Goal: Task Accomplishment & Management: Manage account settings

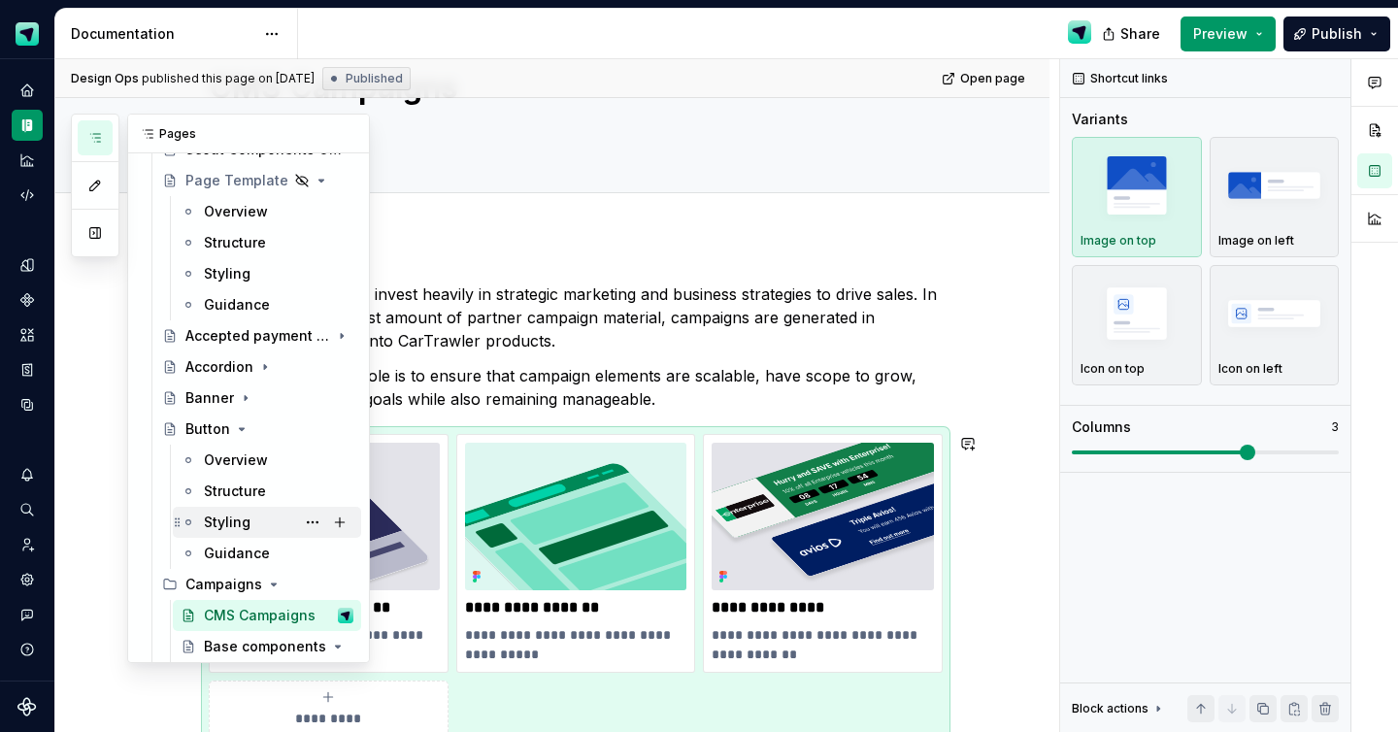
scroll to position [438, 0]
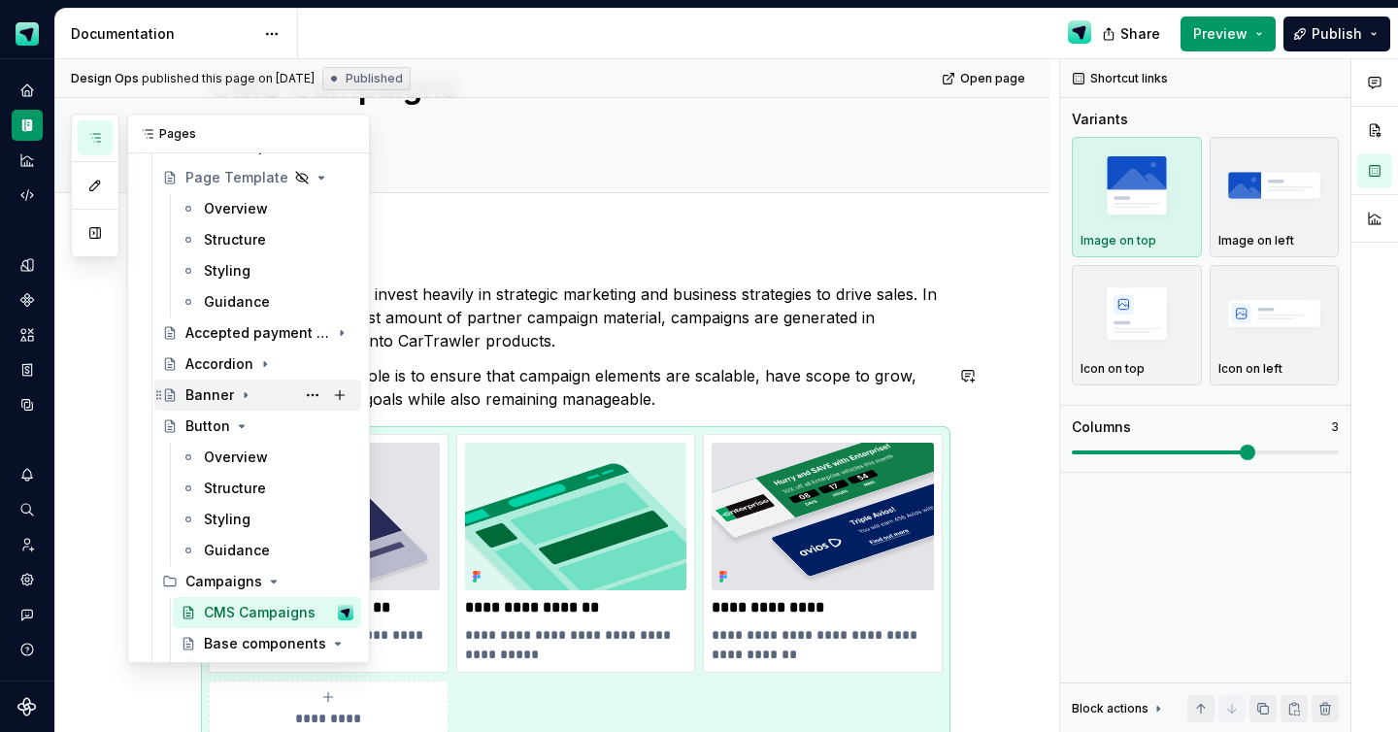
click at [244, 393] on icon "Page tree" at bounding box center [246, 395] width 16 height 16
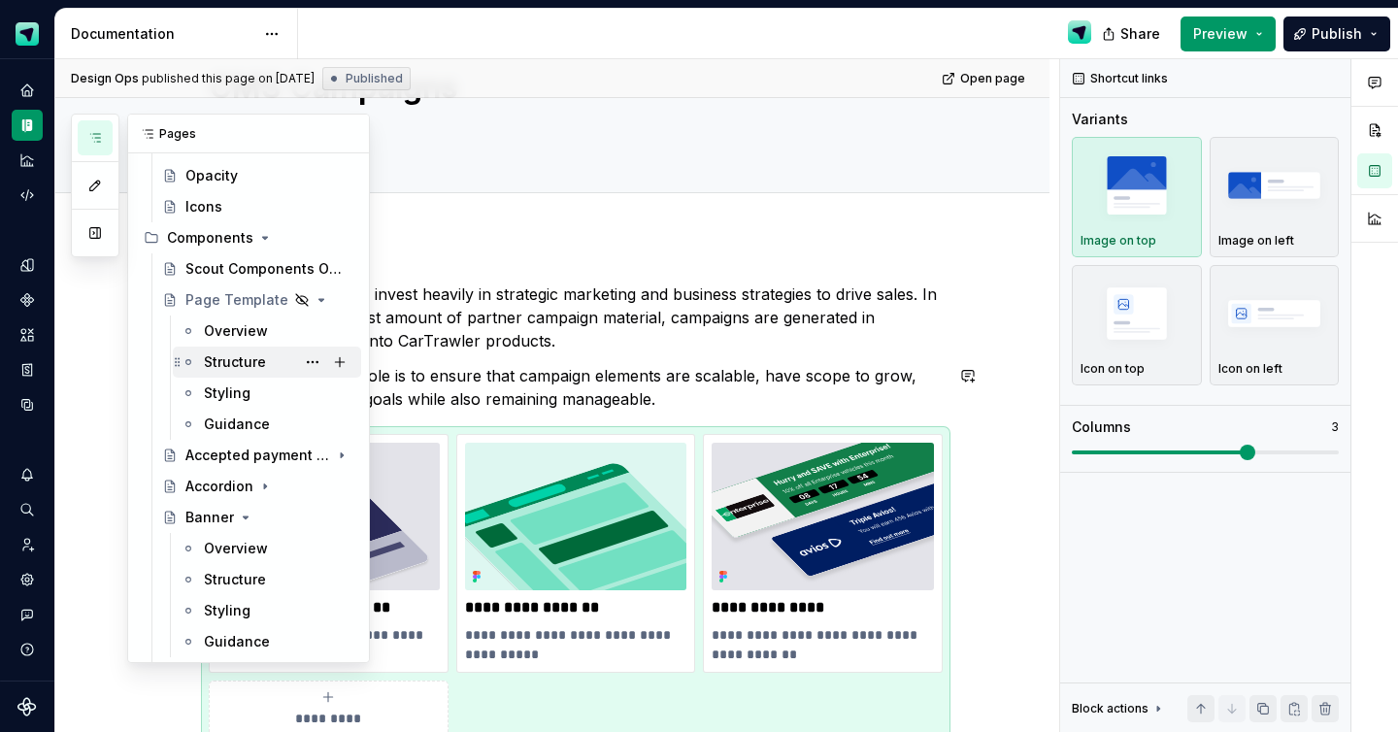
scroll to position [317, 0]
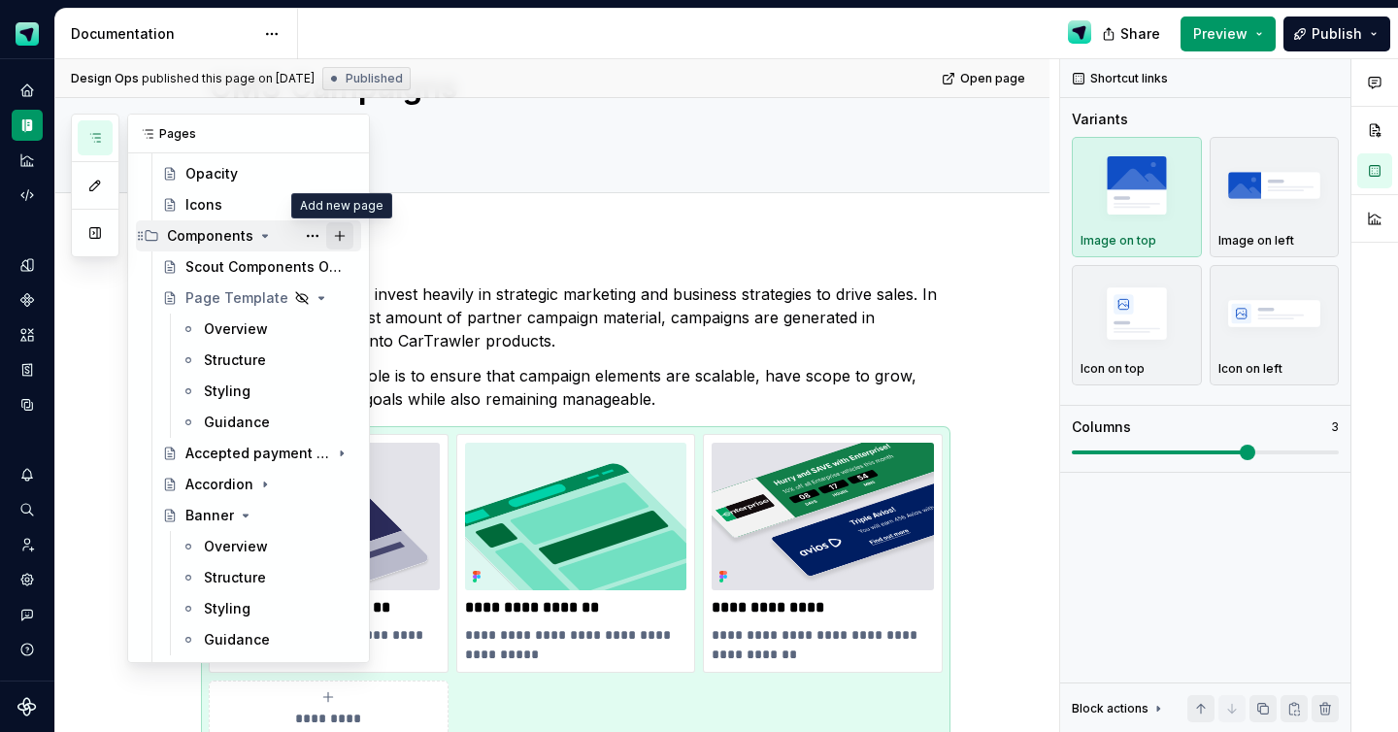
click at [346, 243] on button "Page tree" at bounding box center [339, 235] width 27 height 27
type textarea "*"
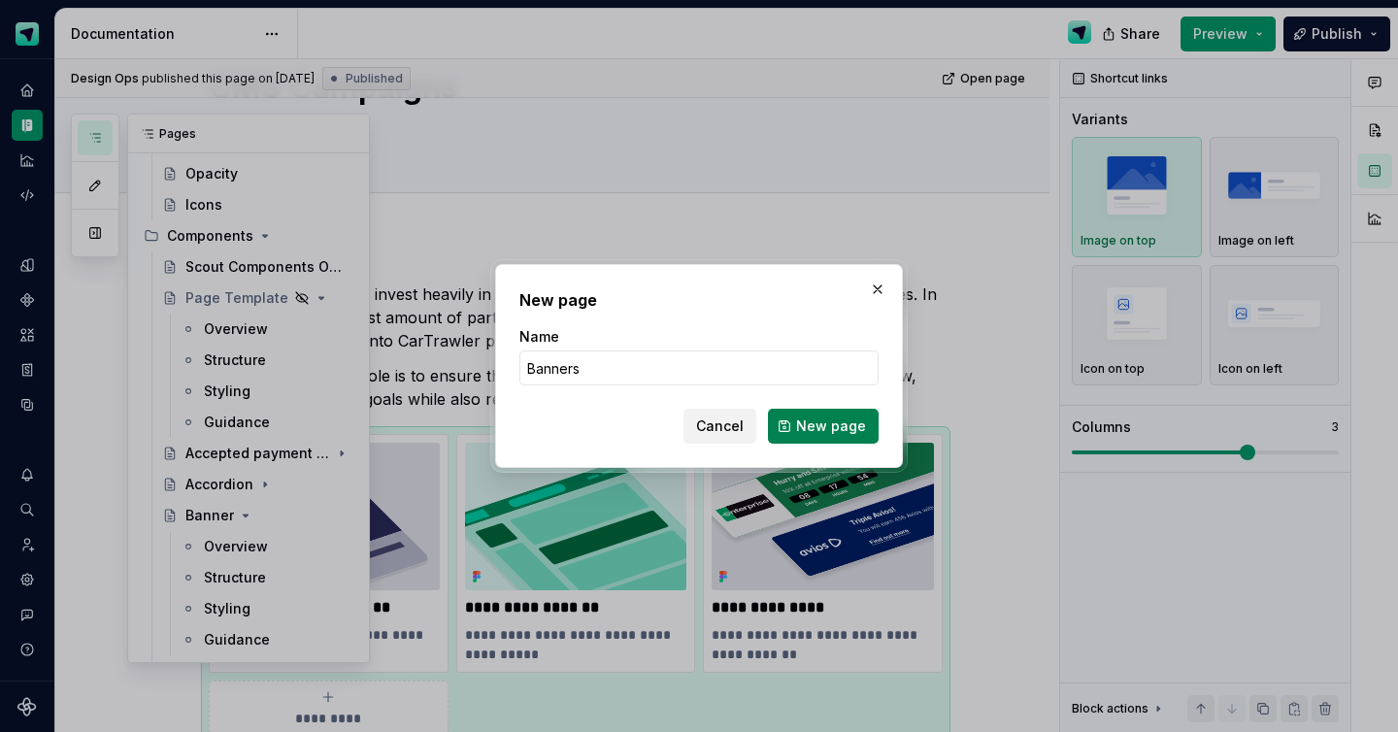
type input "Banners"
click at [831, 418] on span "New page" at bounding box center [831, 425] width 70 height 19
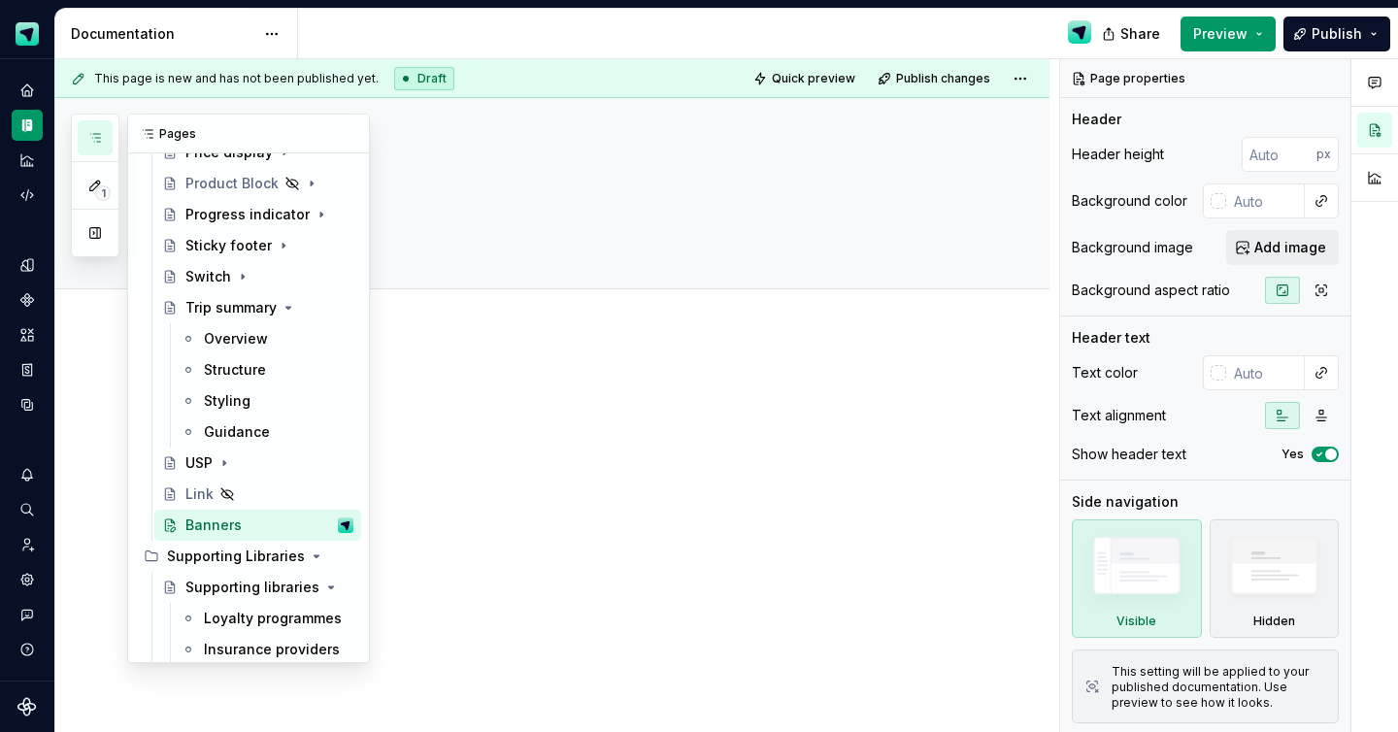
scroll to position [2267, 0]
click at [306, 528] on button "Page tree" at bounding box center [312, 523] width 27 height 27
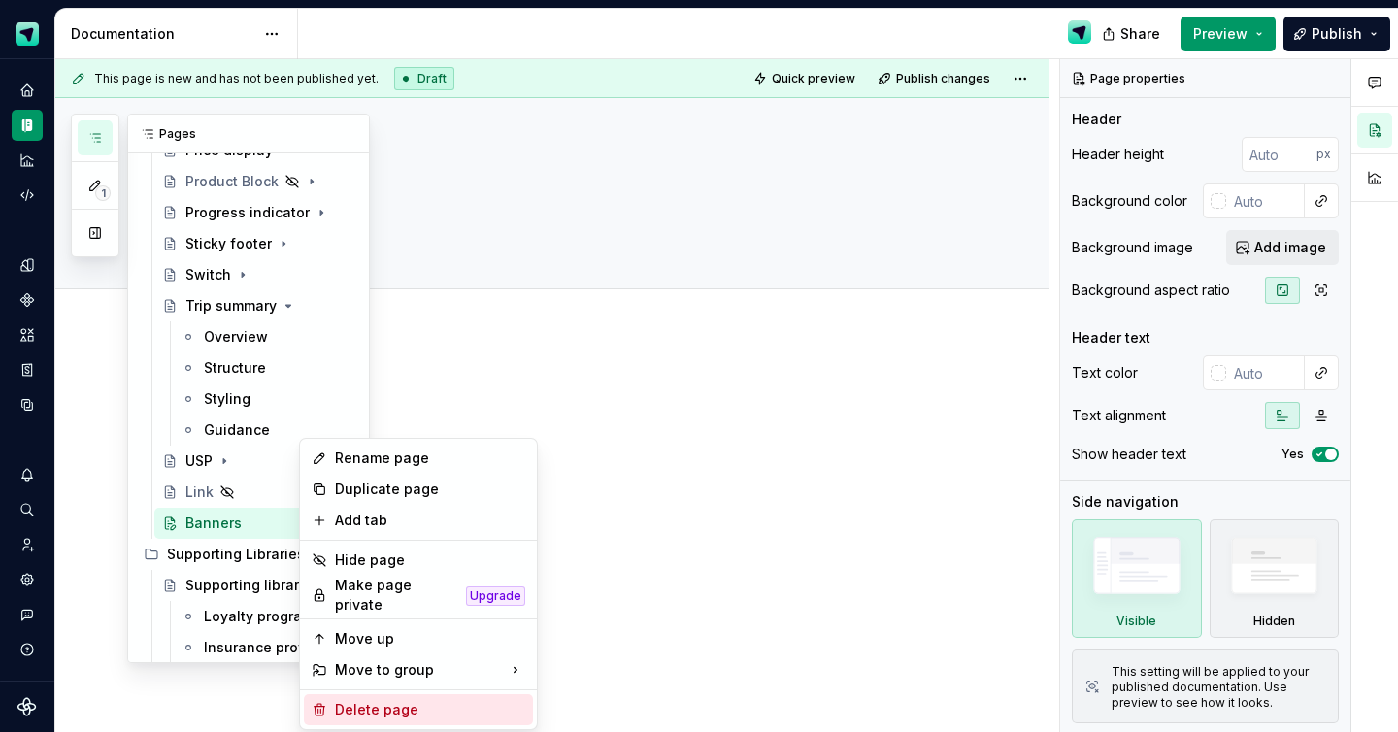
click at [358, 712] on div "Delete page" at bounding box center [418, 709] width 229 height 31
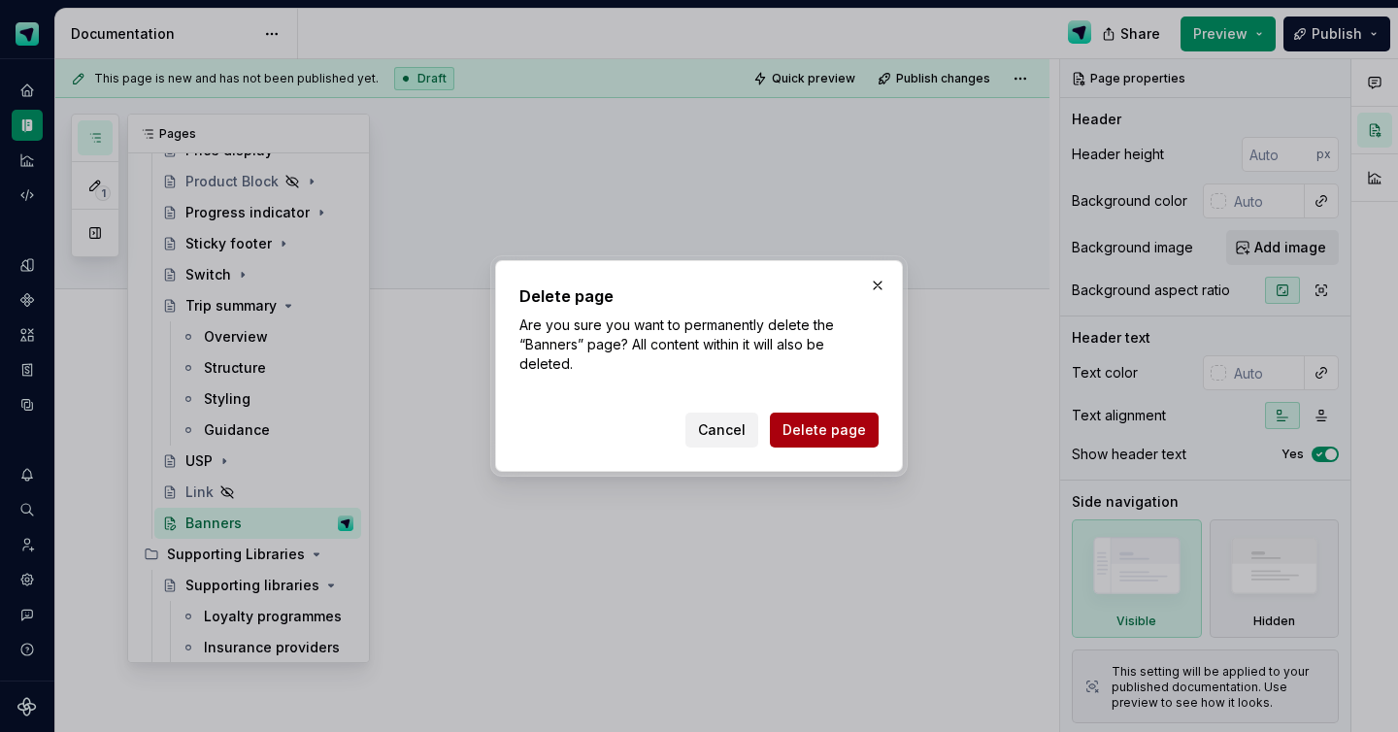
click at [810, 429] on span "Delete page" at bounding box center [824, 429] width 83 height 19
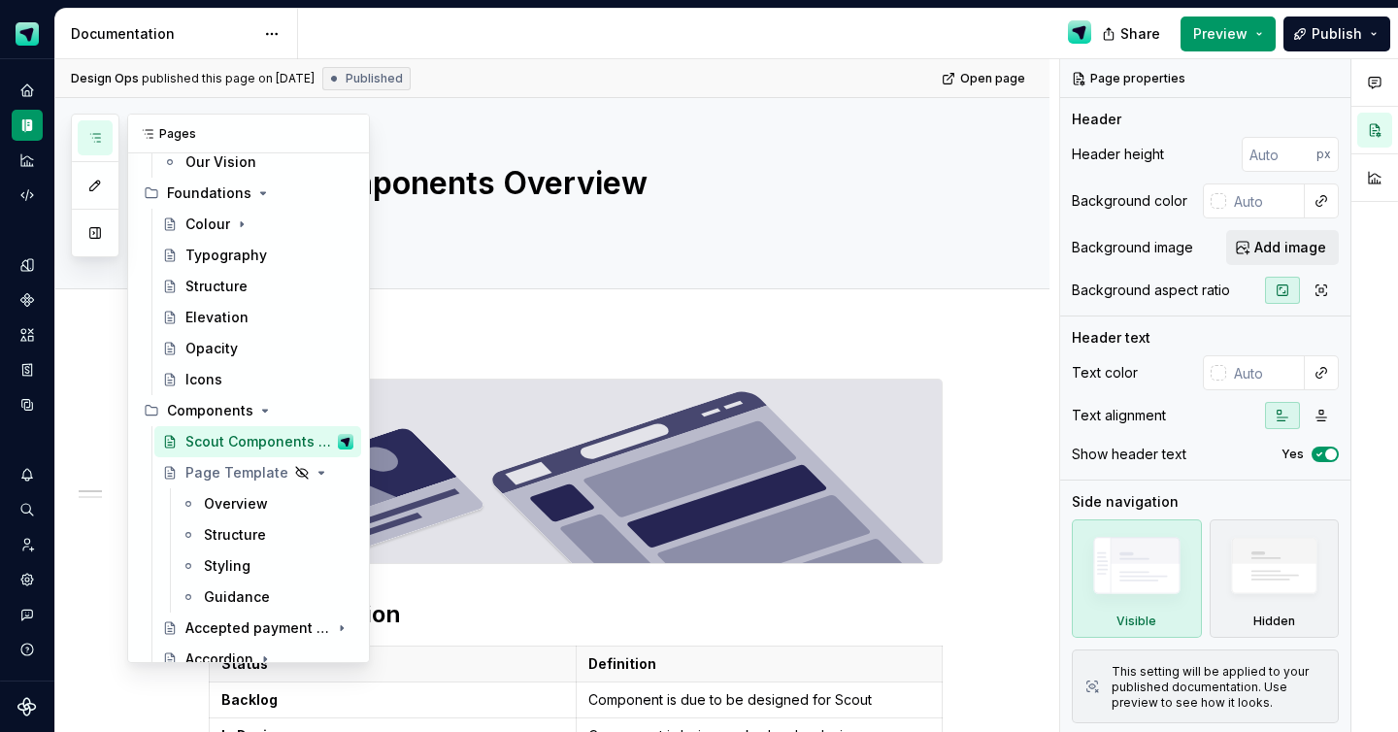
scroll to position [190, 0]
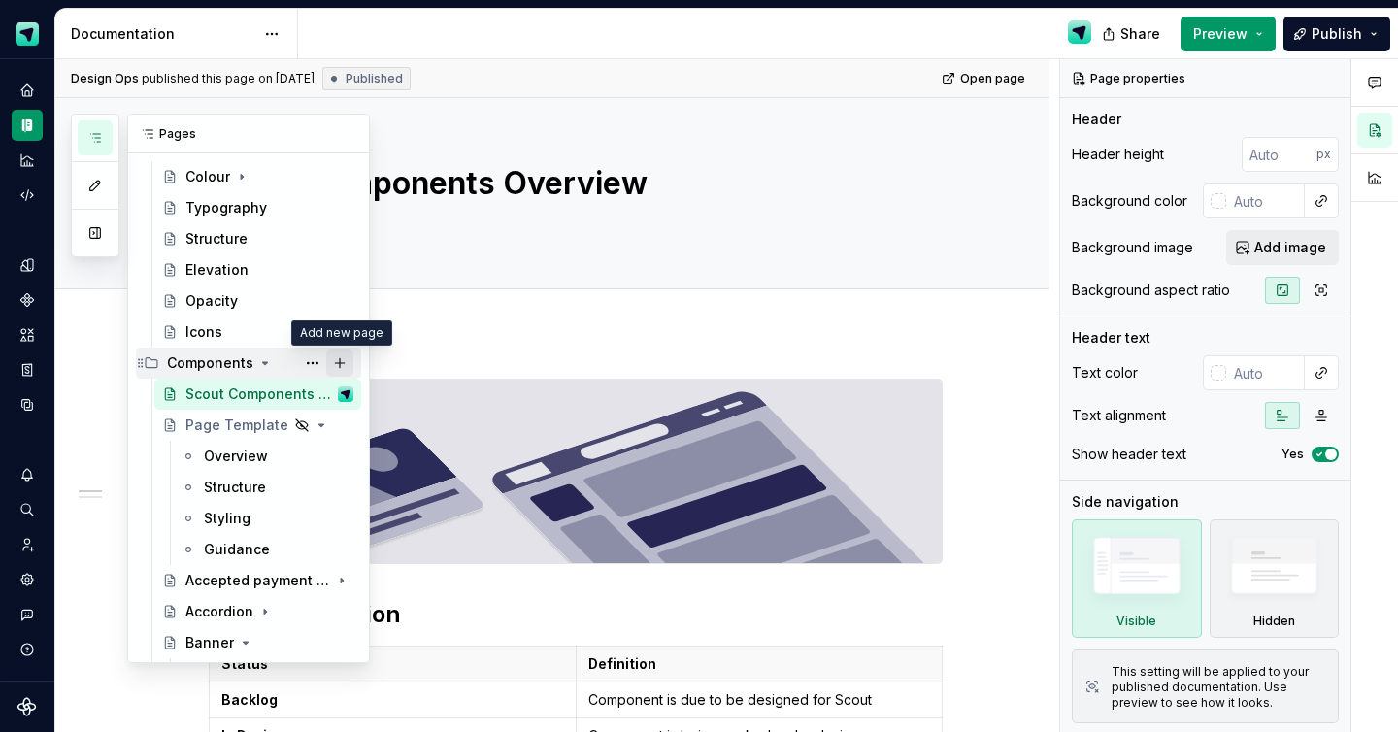
click at [344, 370] on button "Page tree" at bounding box center [339, 363] width 27 height 27
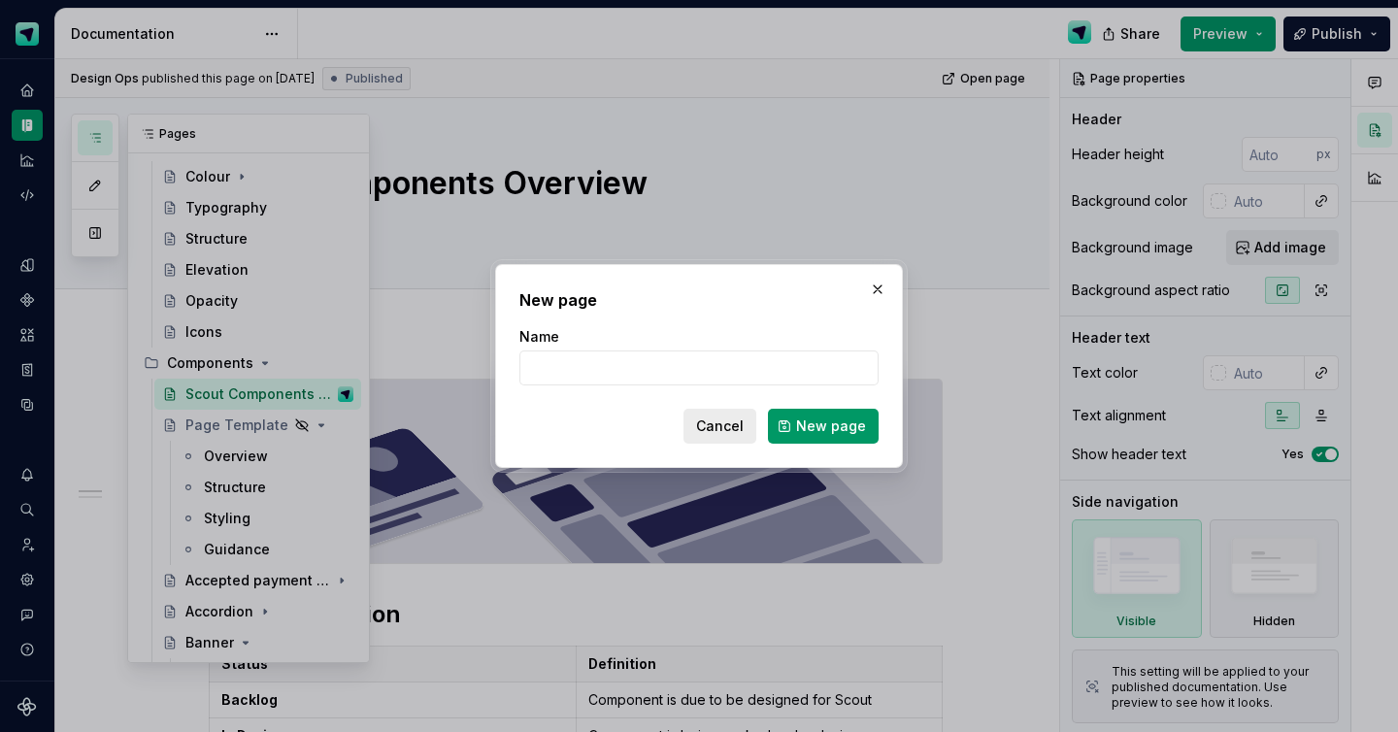
click at [715, 435] on span "Cancel" at bounding box center [720, 425] width 48 height 19
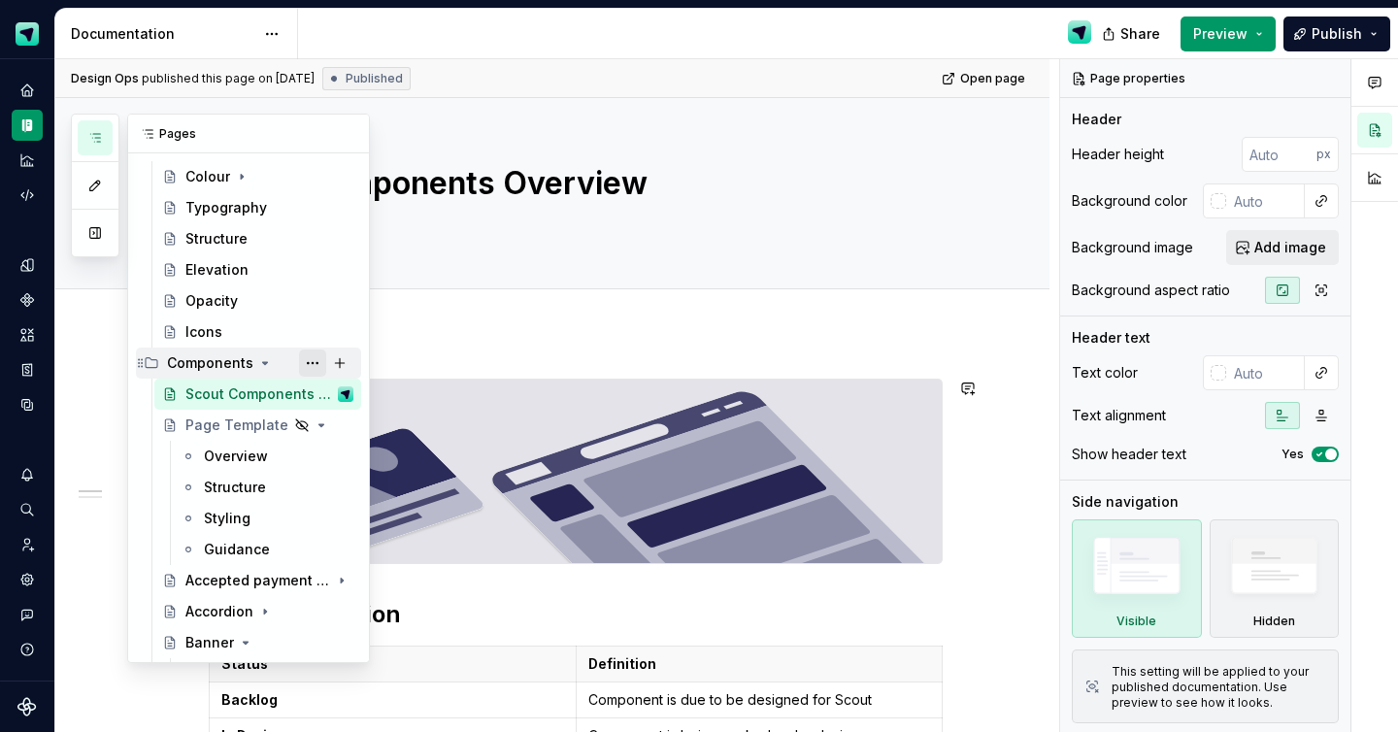
click at [316, 357] on button "Page tree" at bounding box center [312, 363] width 27 height 27
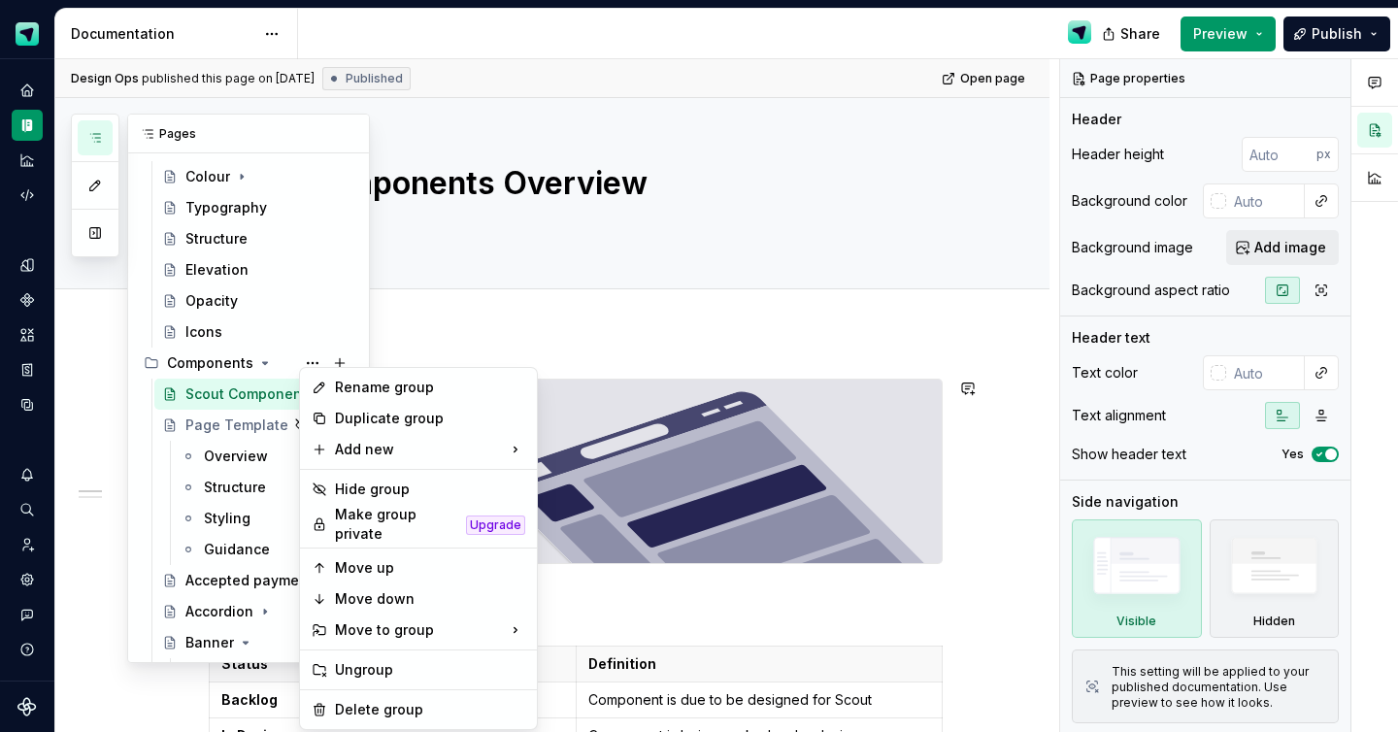
click at [196, 366] on div "Pages Add Accessibility guide for tree Page tree. Navigate the tree with the ar…" at bounding box center [220, 389] width 299 height 550
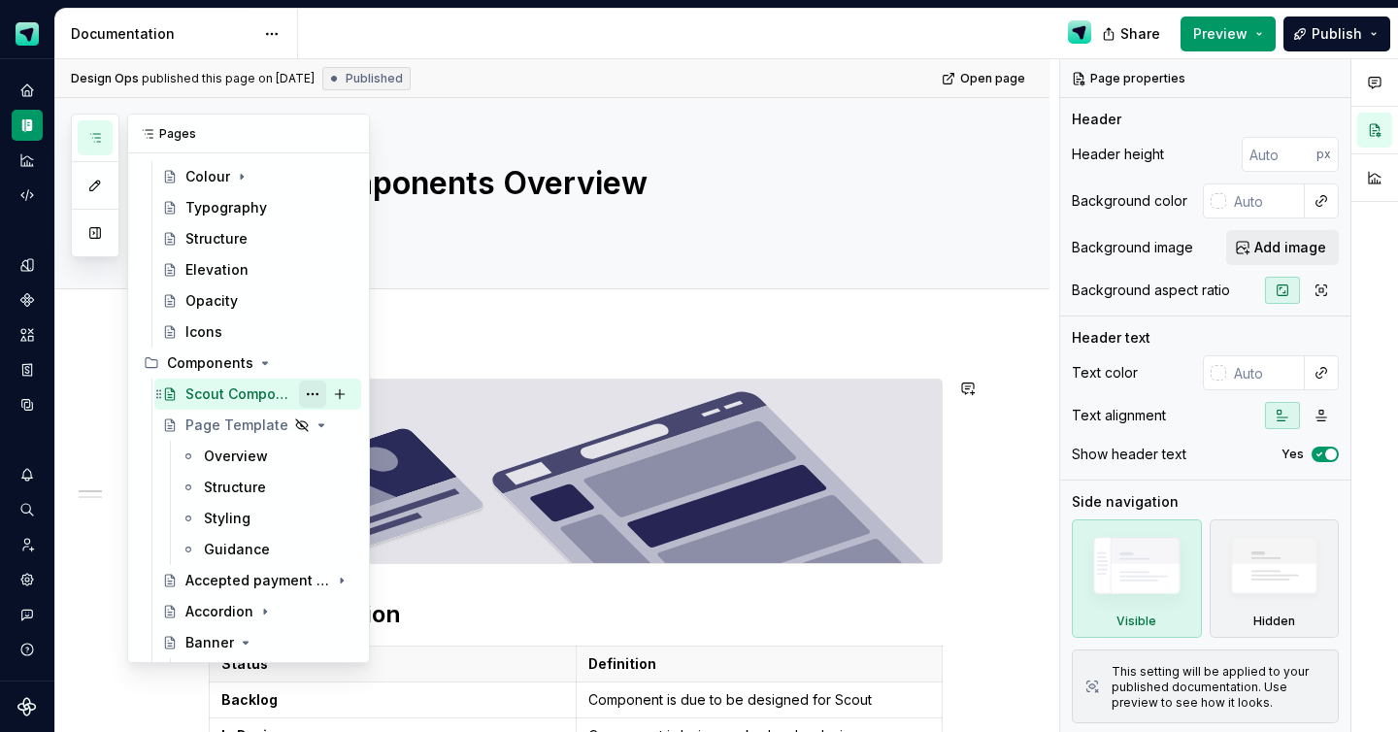
click at [312, 393] on button "Page tree" at bounding box center [312, 394] width 27 height 27
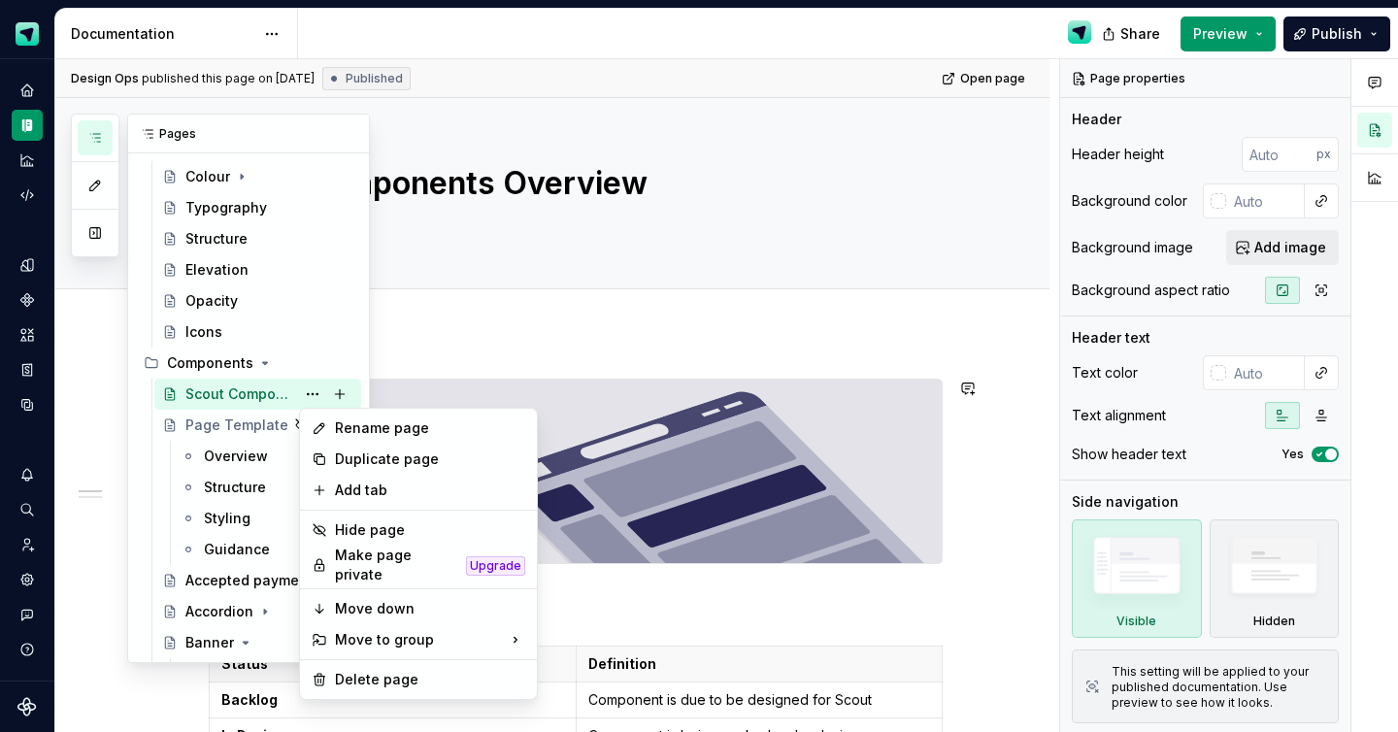
click at [271, 367] on div "Pages Add Accessibility guide for tree Page tree. Navigate the tree with the ar…" at bounding box center [220, 389] width 299 height 550
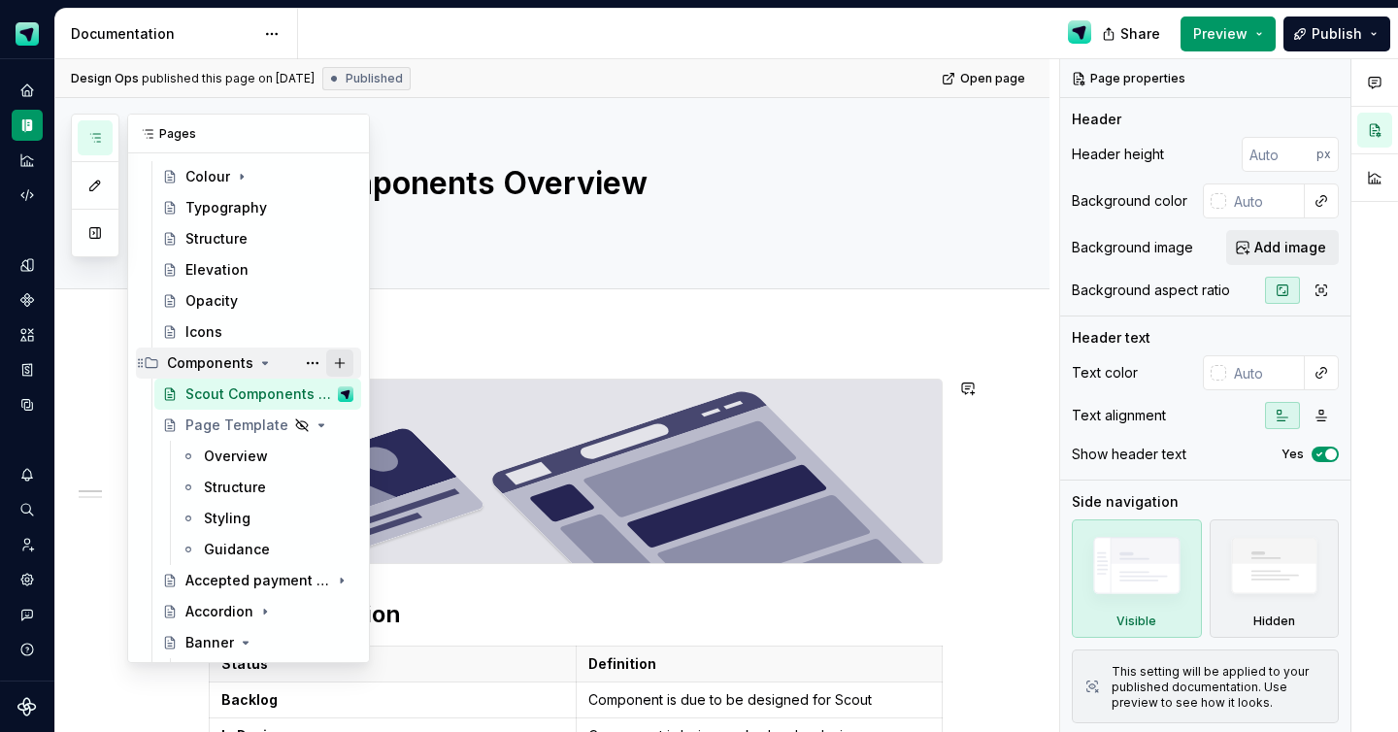
click at [336, 362] on button "Page tree" at bounding box center [339, 363] width 27 height 27
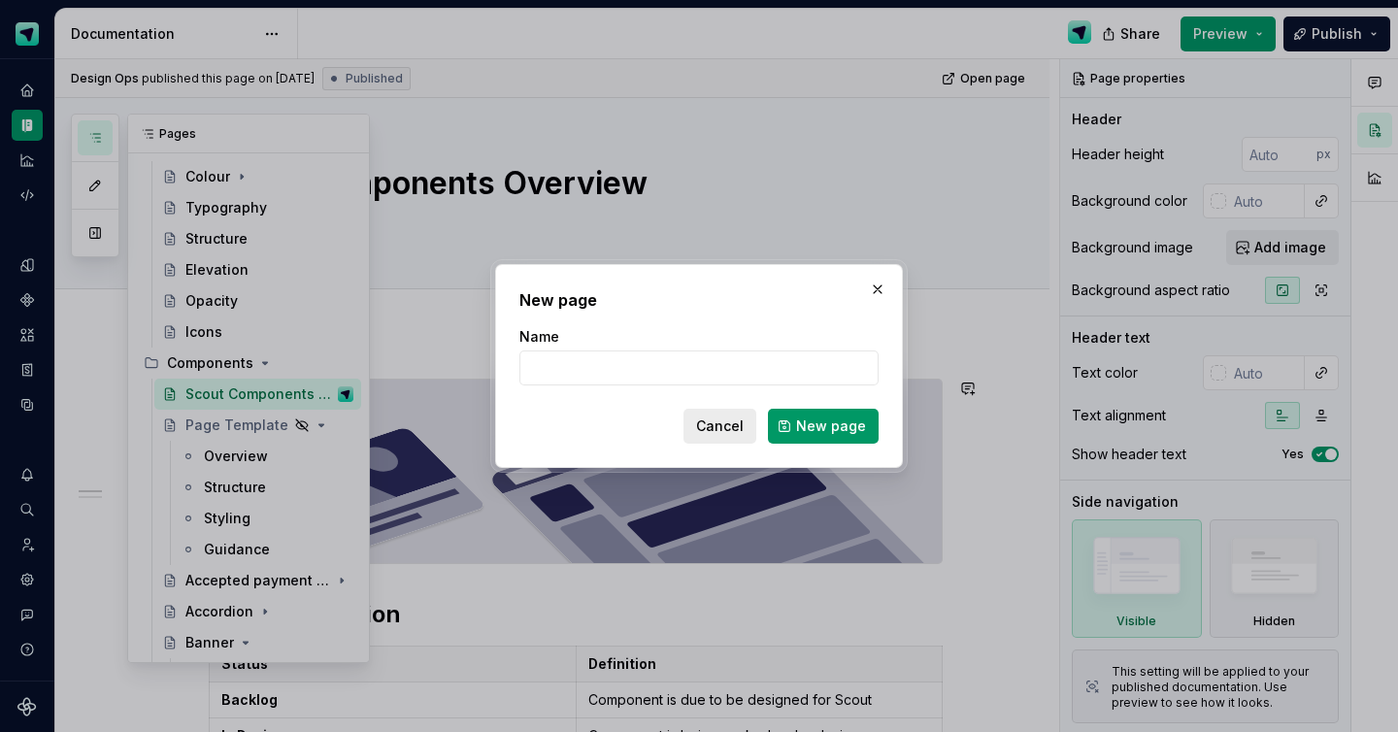
click at [727, 423] on span "Cancel" at bounding box center [720, 425] width 48 height 19
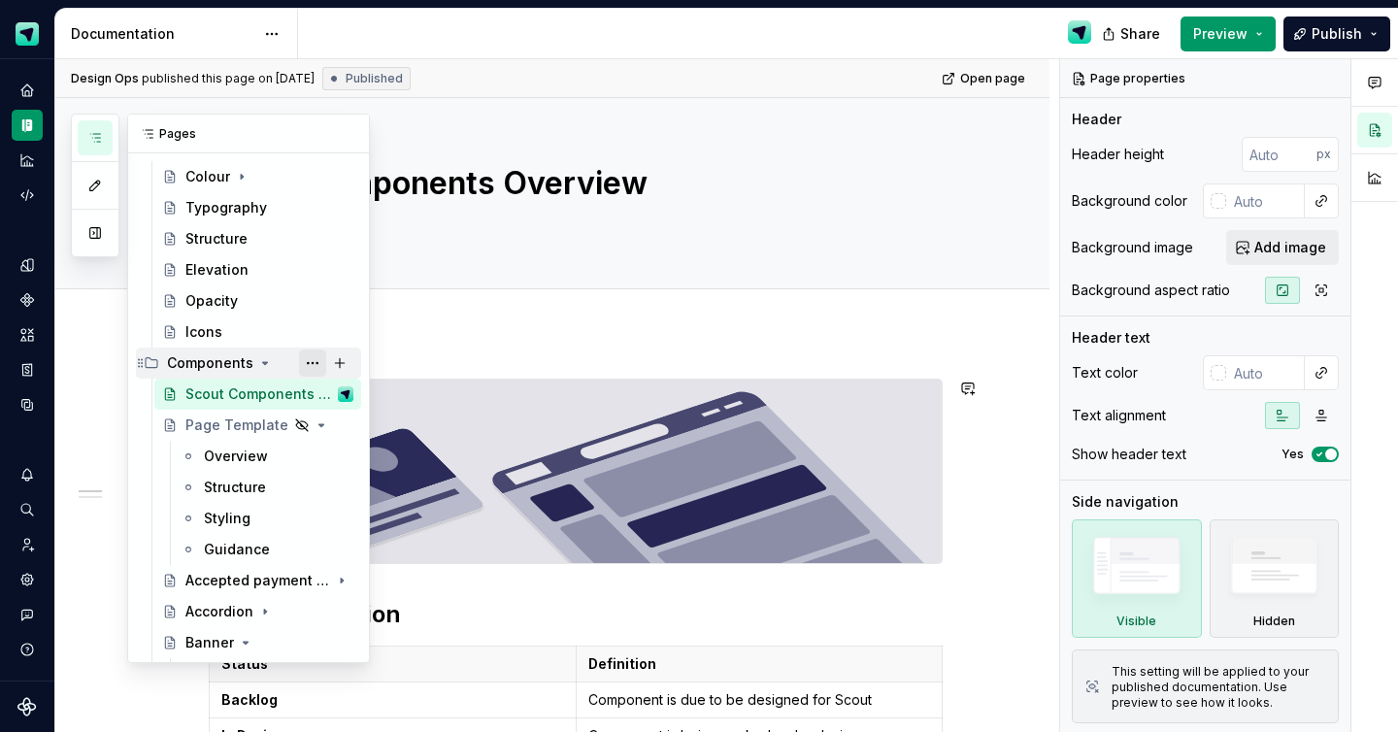
click at [315, 360] on button "Page tree" at bounding box center [312, 363] width 27 height 27
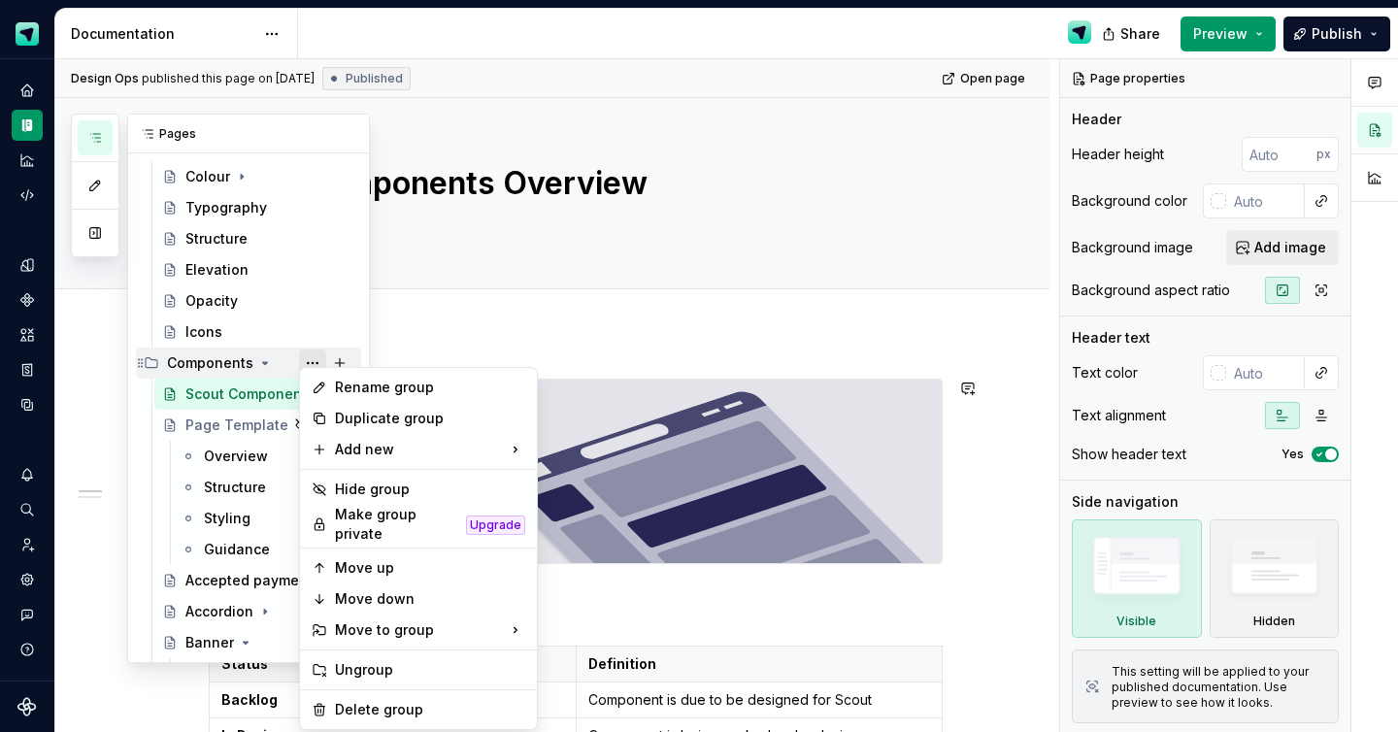
click at [315, 360] on div "Pages Add Accessibility guide for tree Page tree. Navigate the tree with the ar…" at bounding box center [220, 389] width 299 height 550
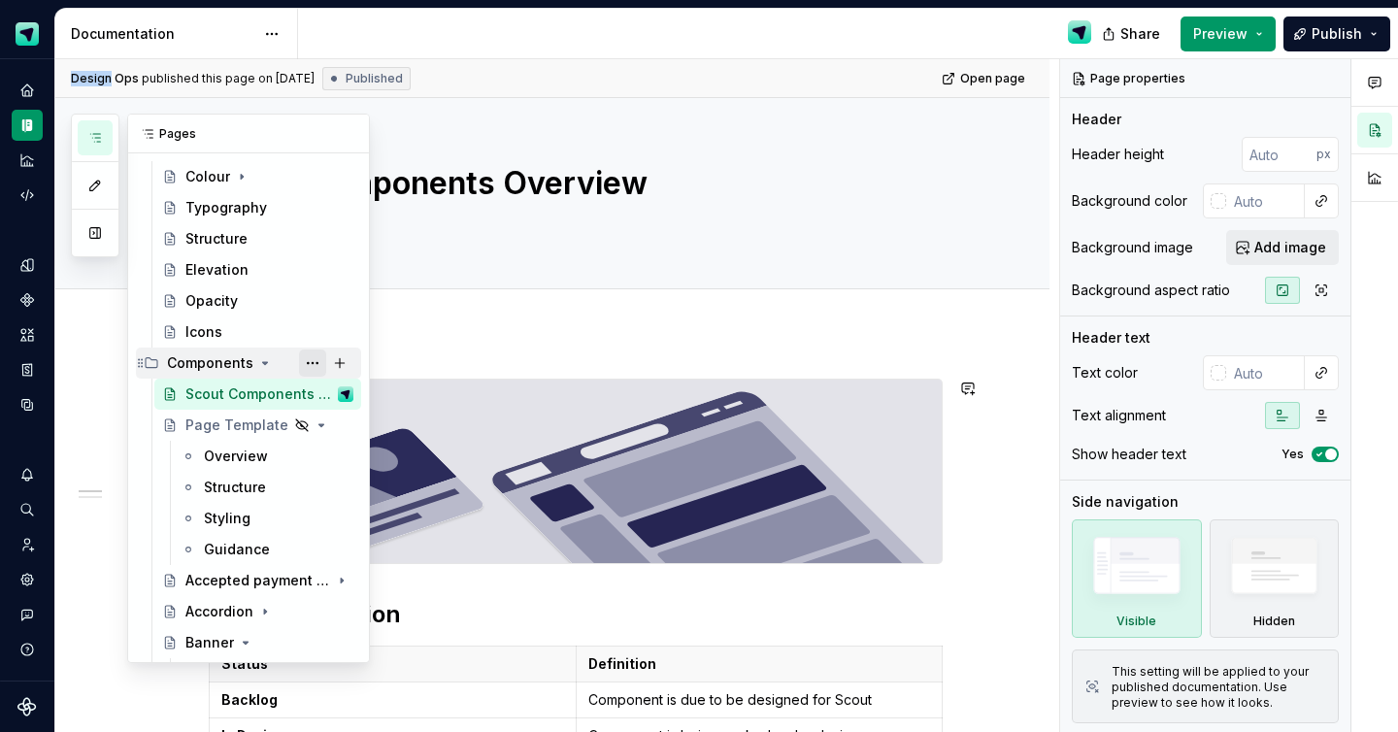
click at [316, 358] on button "Page tree" at bounding box center [312, 363] width 27 height 27
type textarea "*"
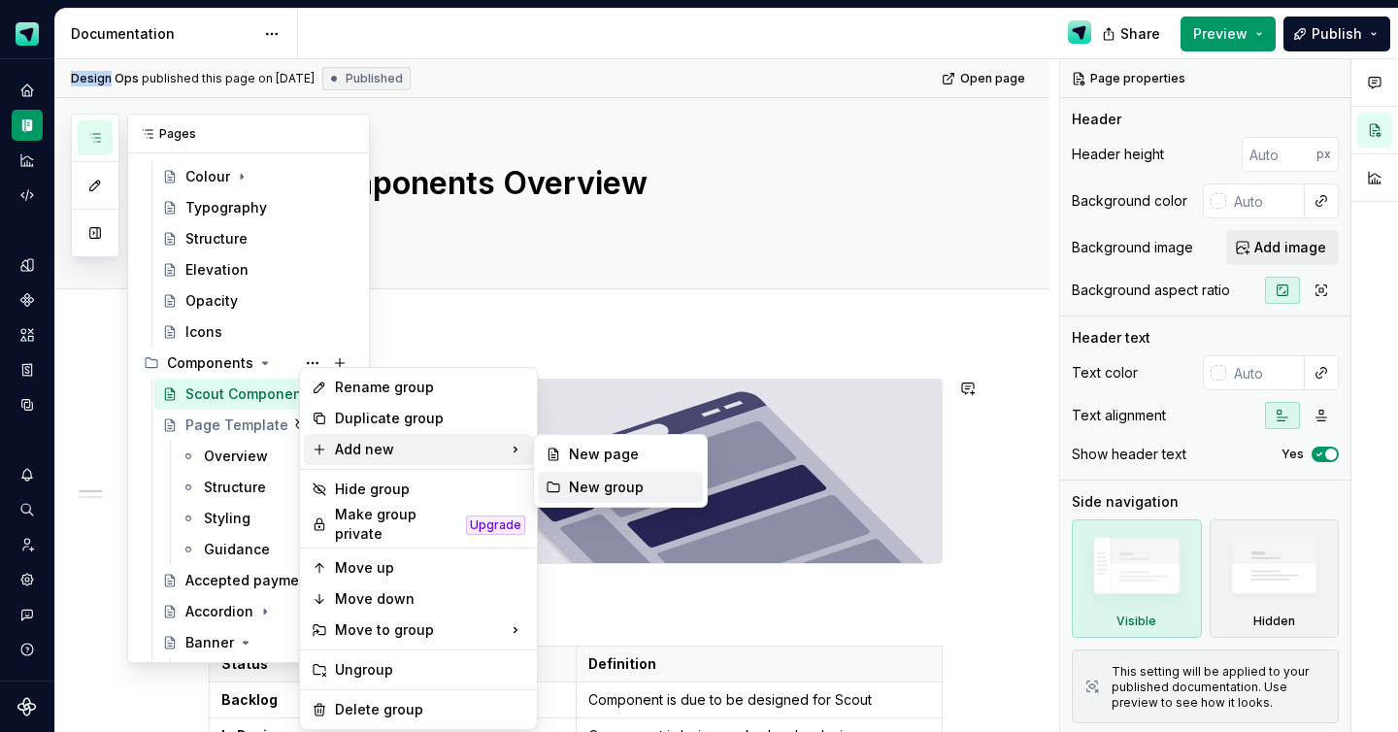
click at [651, 485] on div "New group" at bounding box center [632, 487] width 126 height 19
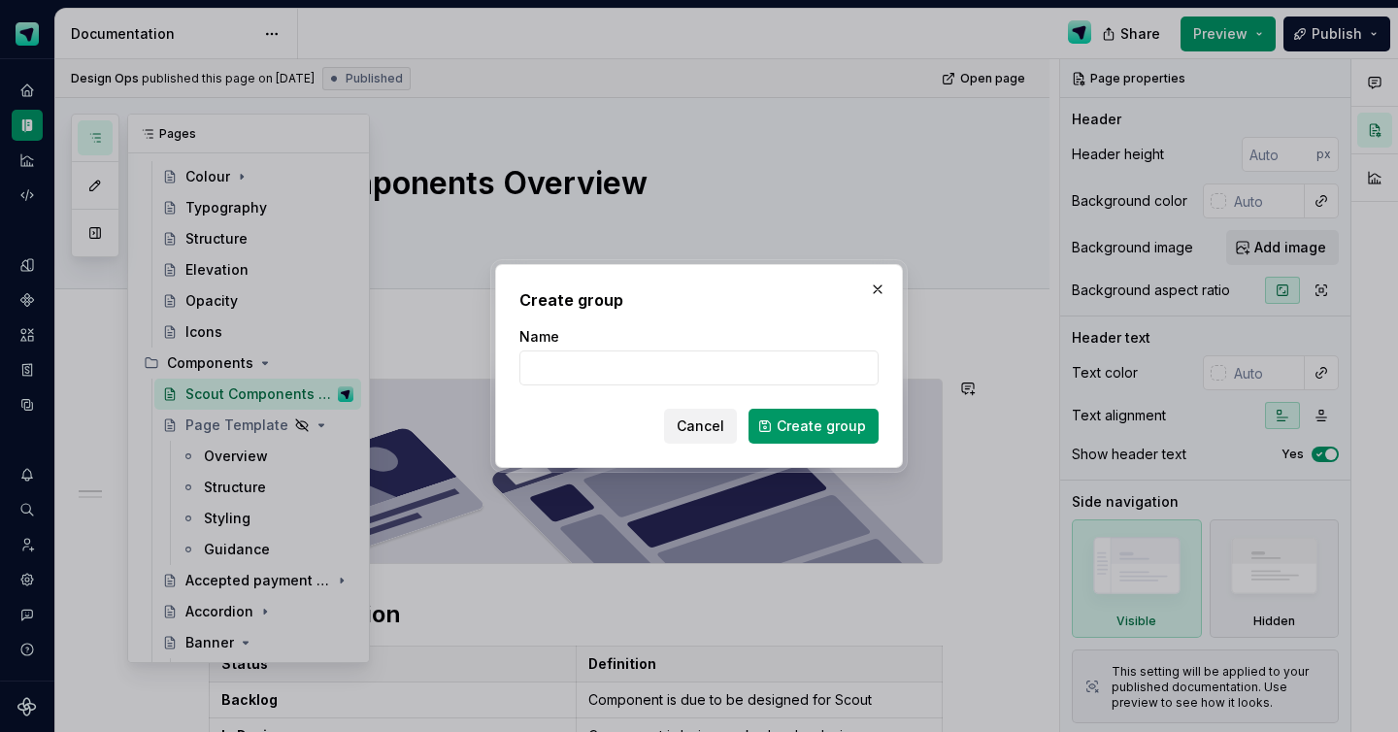
type input "`"
type input "Banners"
click at [820, 426] on span "Create group" at bounding box center [821, 425] width 89 height 19
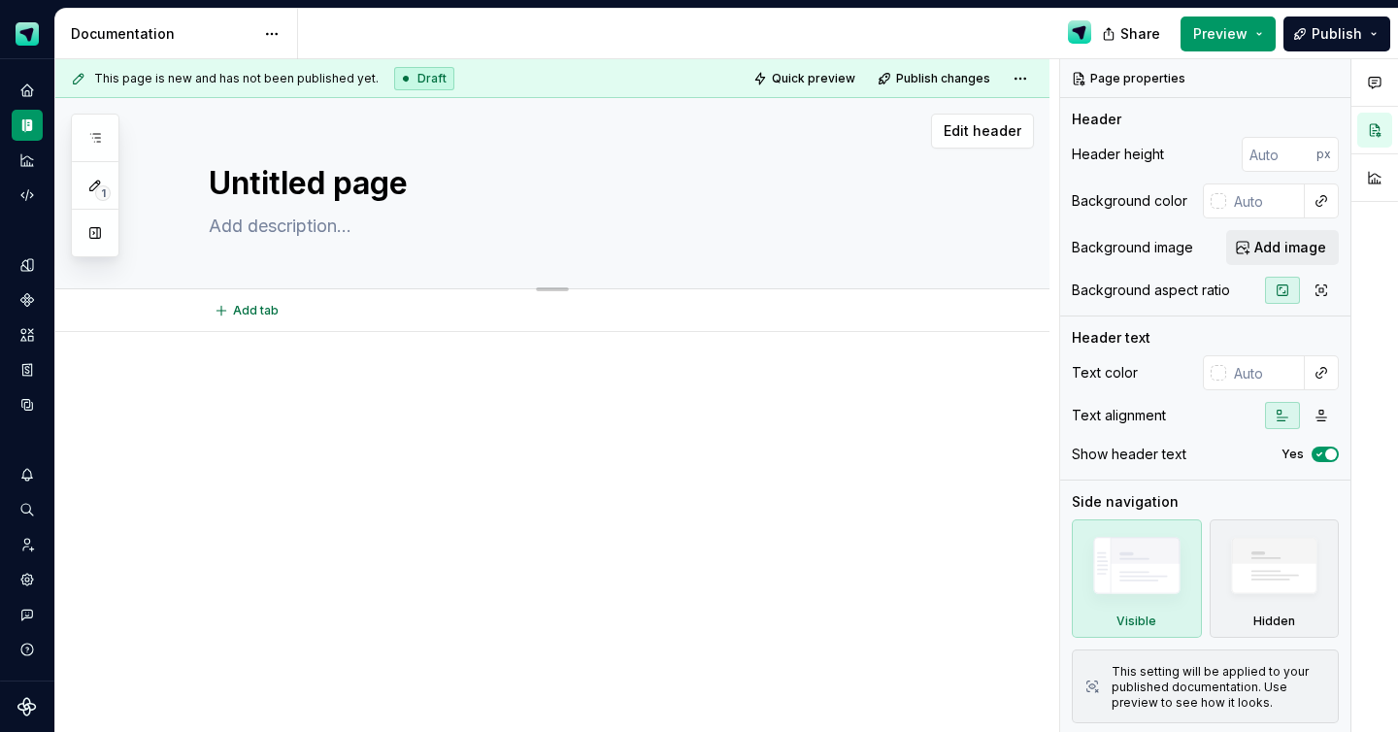
click at [406, 195] on textarea "Untitled page" at bounding box center [572, 183] width 734 height 47
type textarea "*"
type textarea "B"
type textarea "*"
type textarea "Ba"
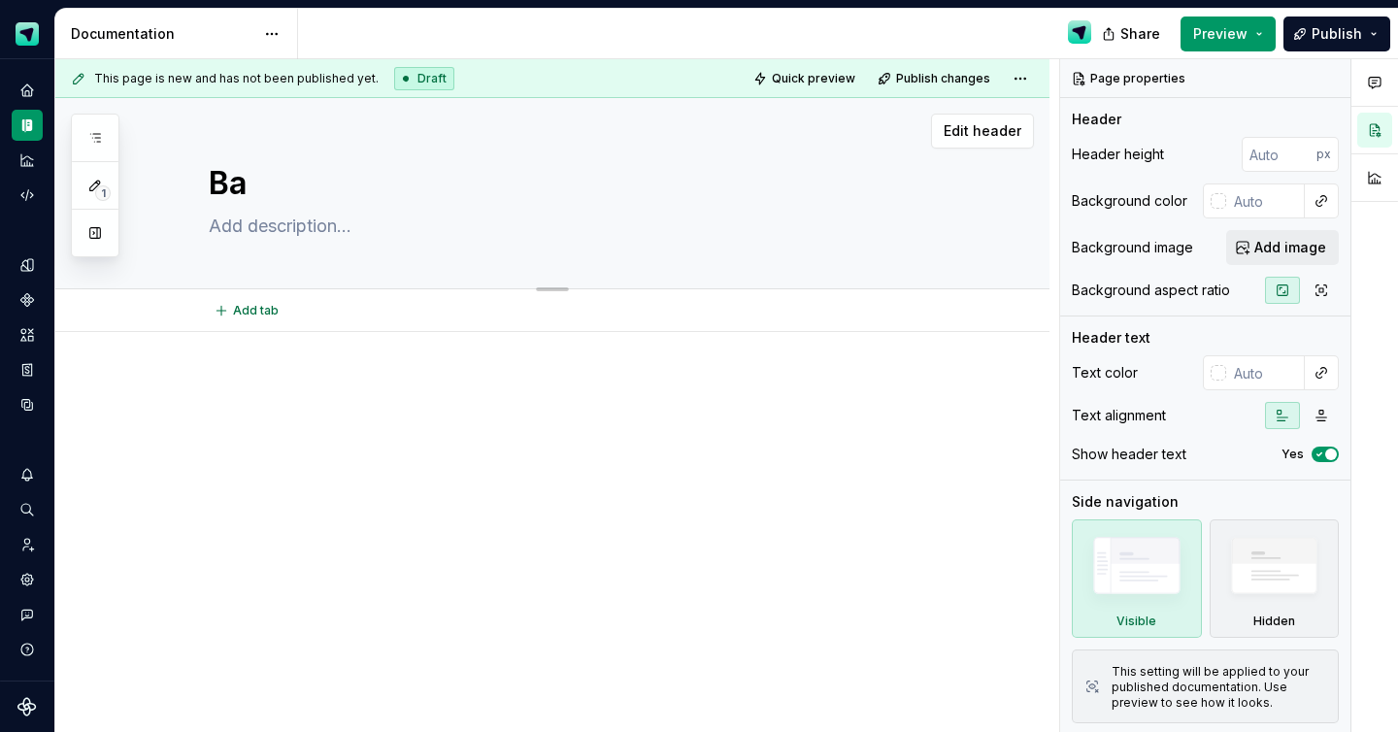
type textarea "*"
type textarea "Ban"
type textarea "*"
type textarea "Bann"
type textarea "*"
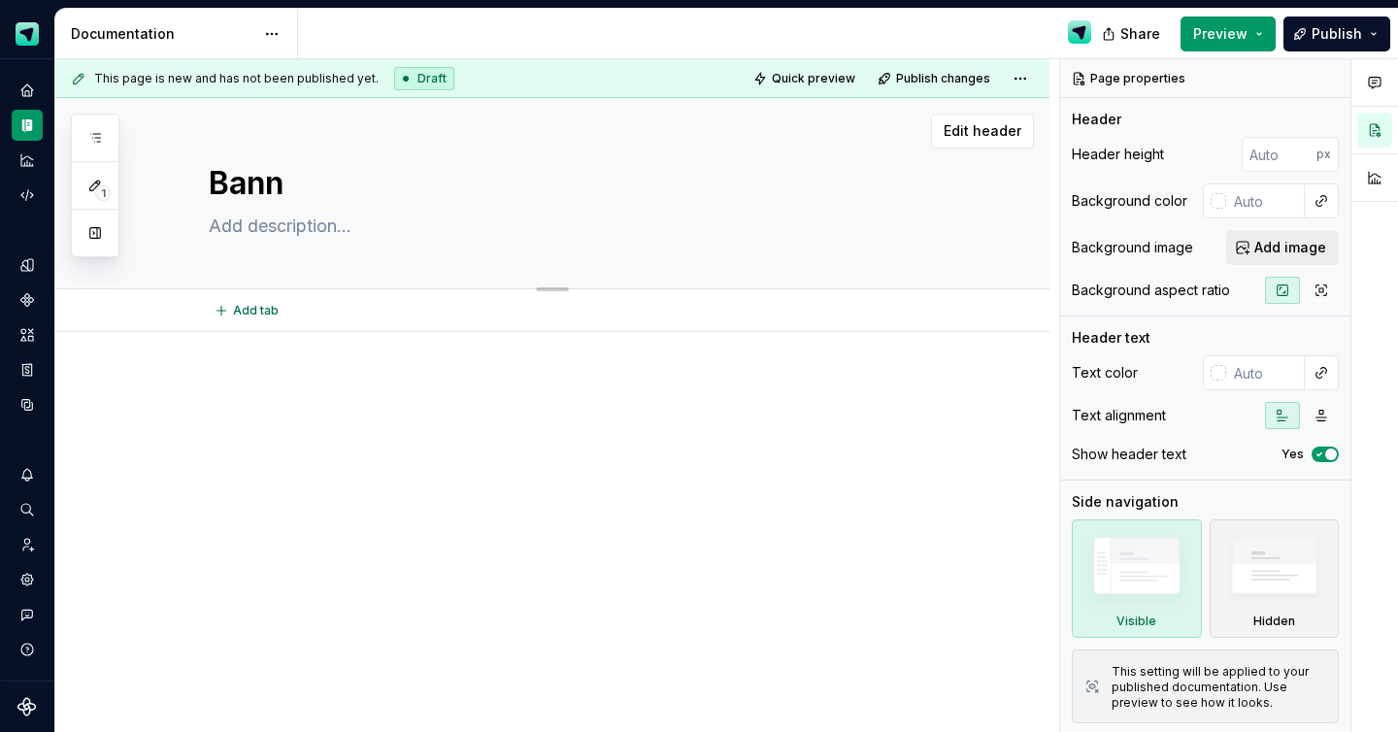
type textarea "Banne"
type textarea "*"
type textarea "Bannes"
type textarea "*"
type textarea "Banner"
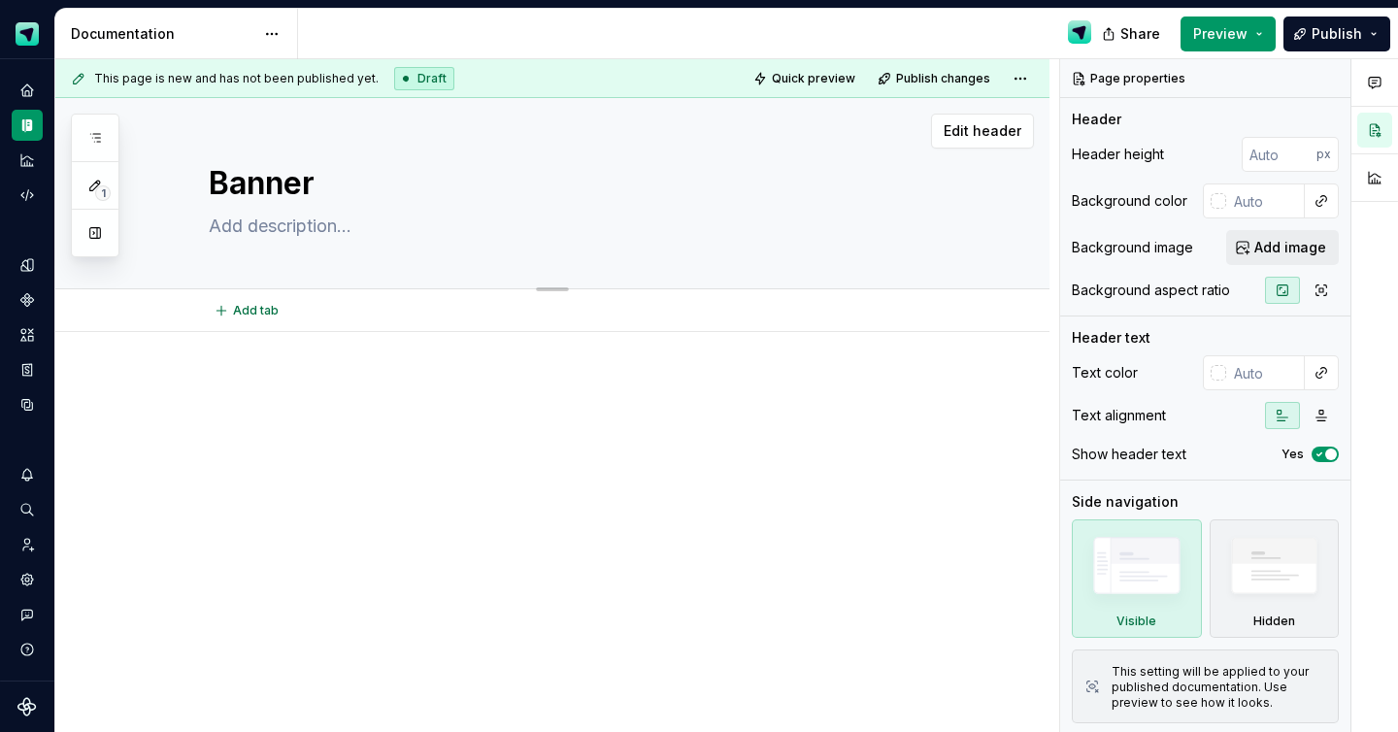
type textarea "*"
type textarea "Banners"
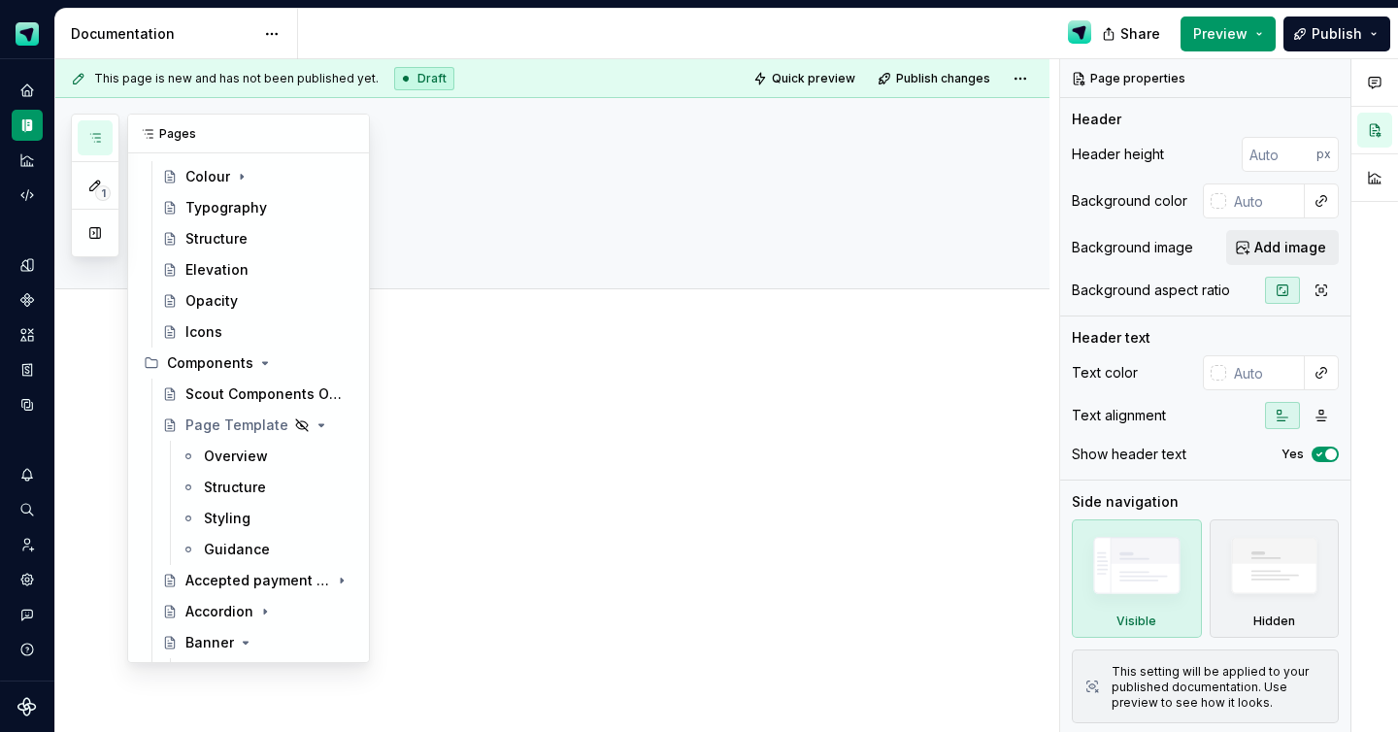
type textarea "*"
type textarea "Banners"
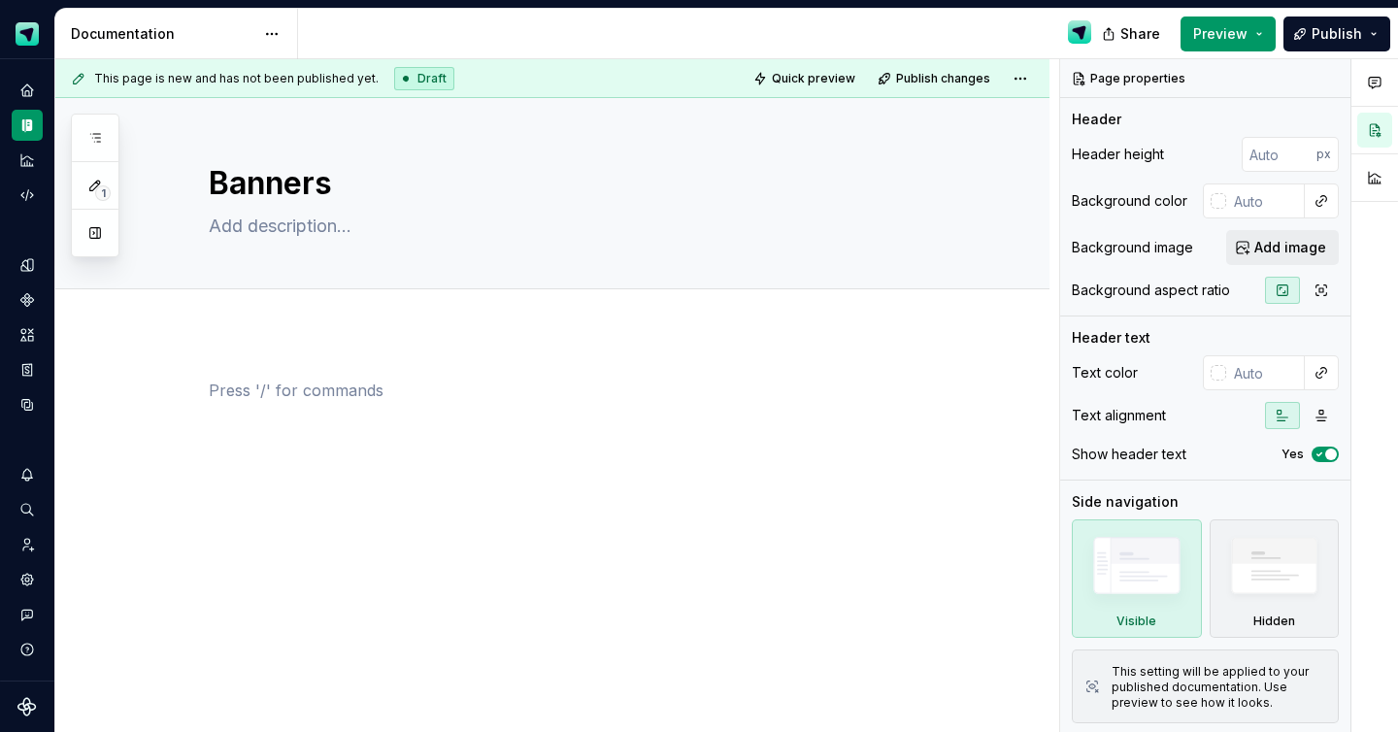
click at [562, 409] on div at bounding box center [576, 416] width 734 height 74
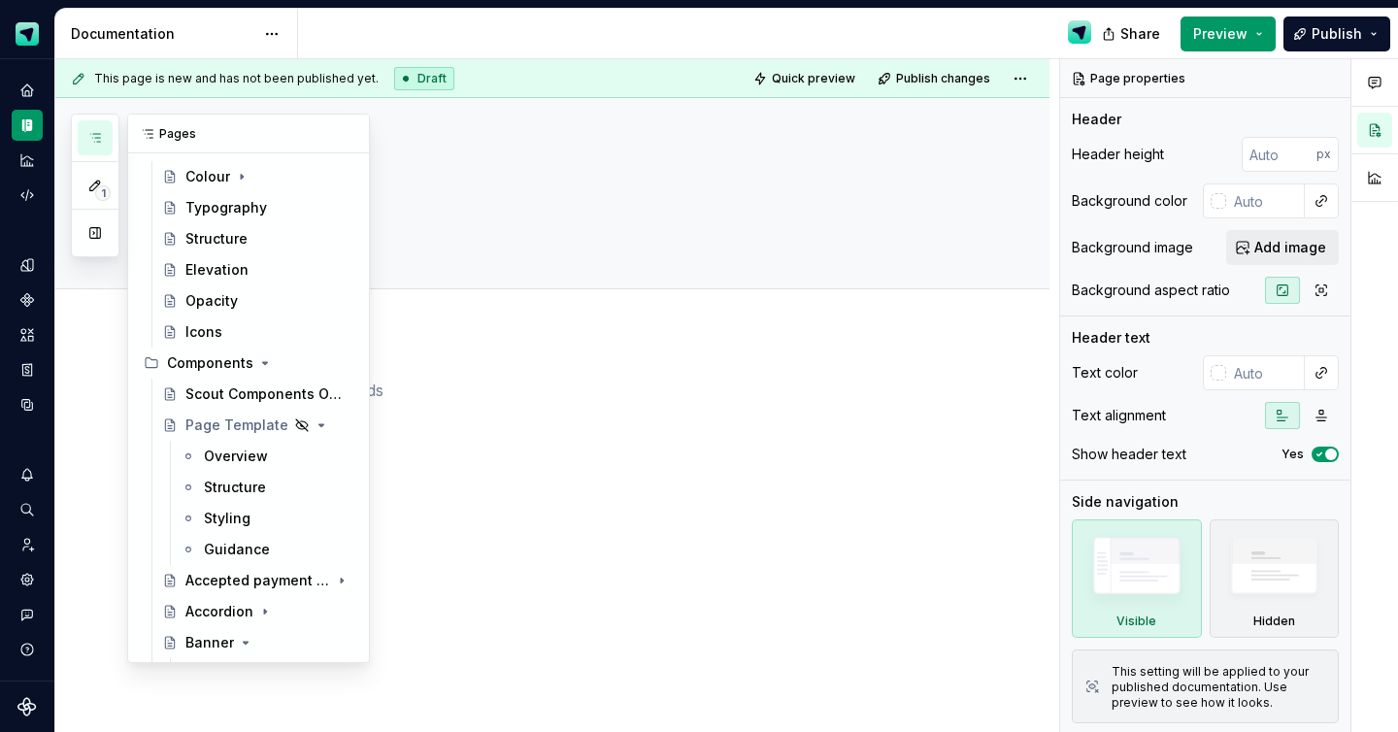
click at [97, 137] on icon "button" at bounding box center [95, 138] width 10 height 8
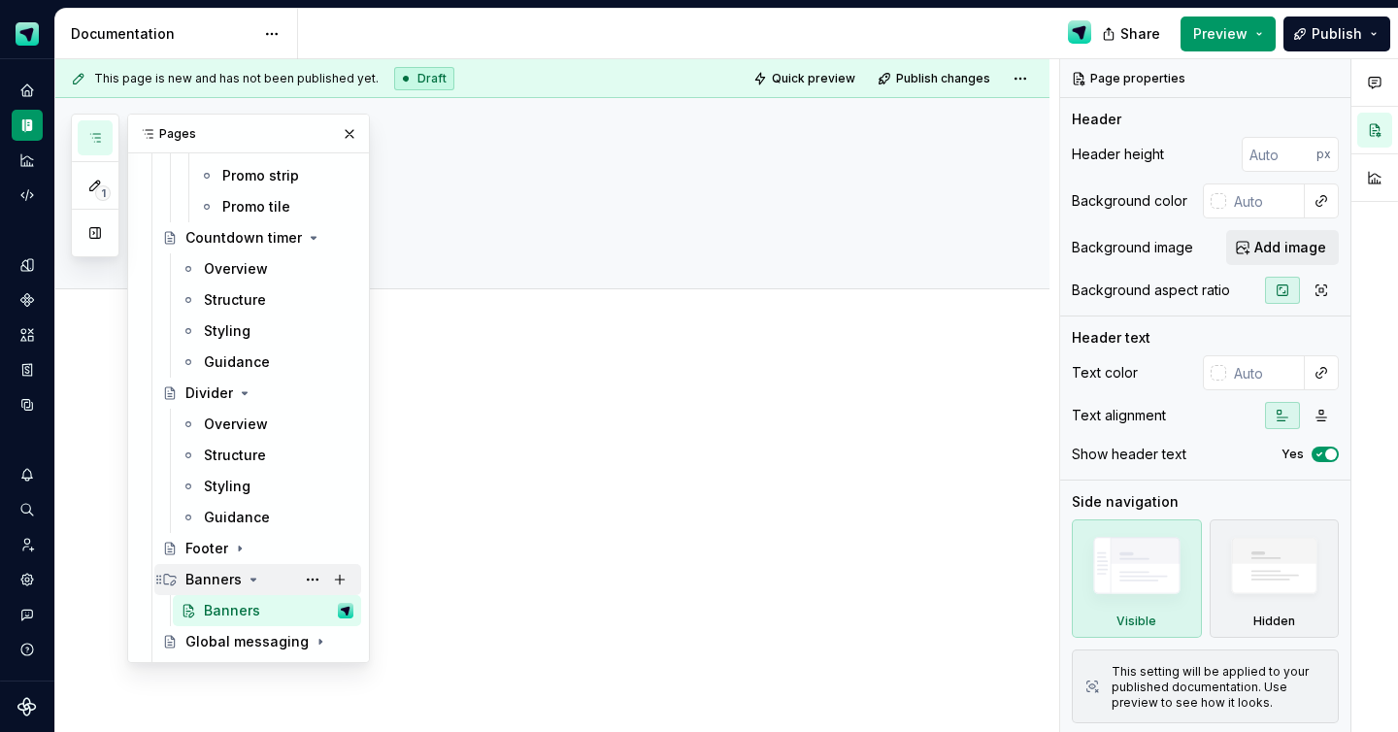
scroll to position [1165, 0]
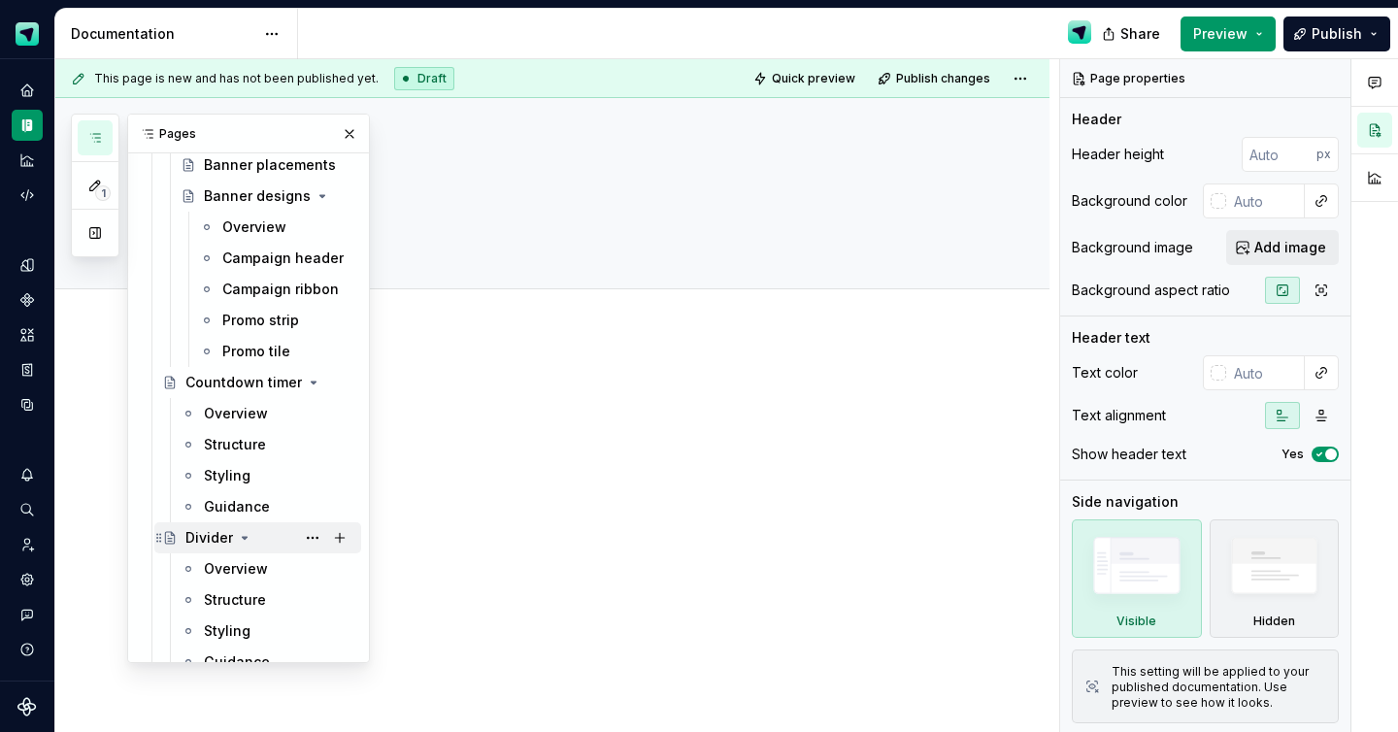
click at [245, 541] on icon "Page tree" at bounding box center [245, 538] width 16 height 16
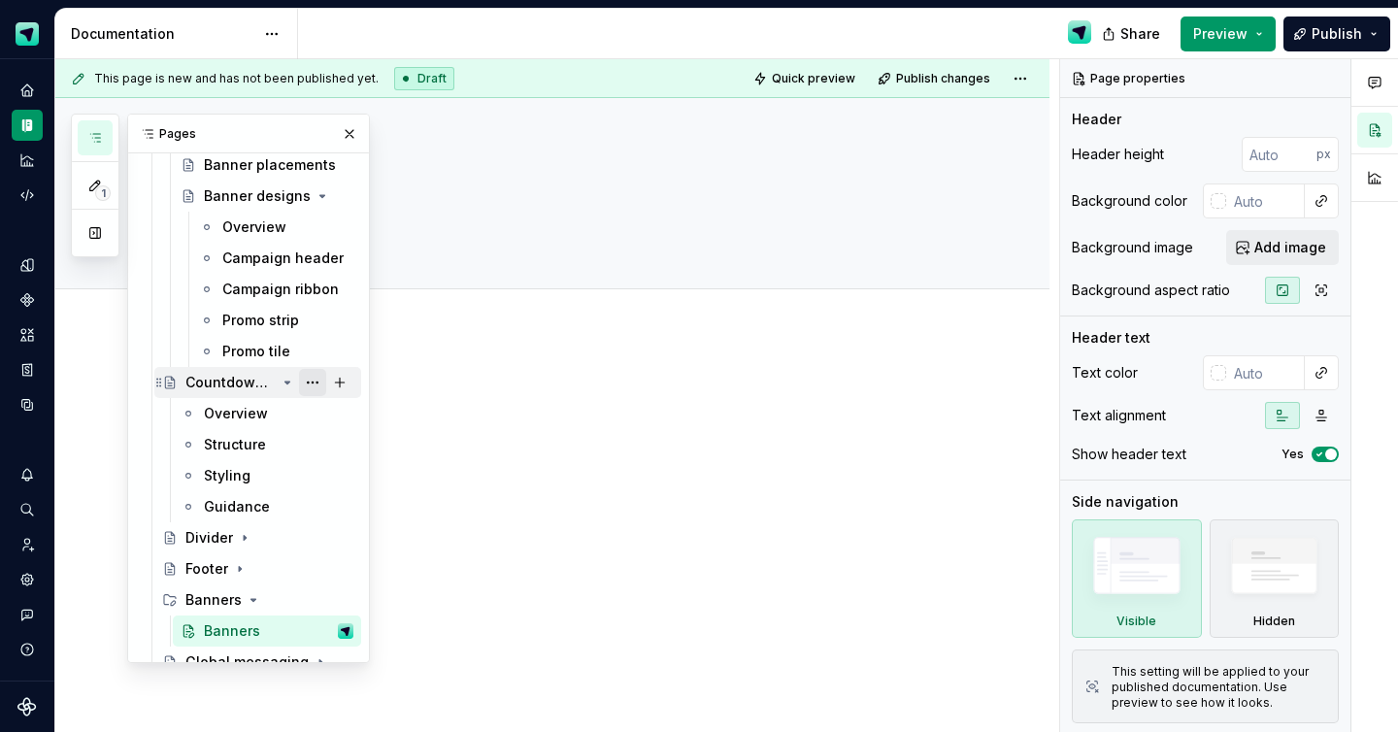
click at [313, 391] on button "Page tree" at bounding box center [312, 382] width 27 height 27
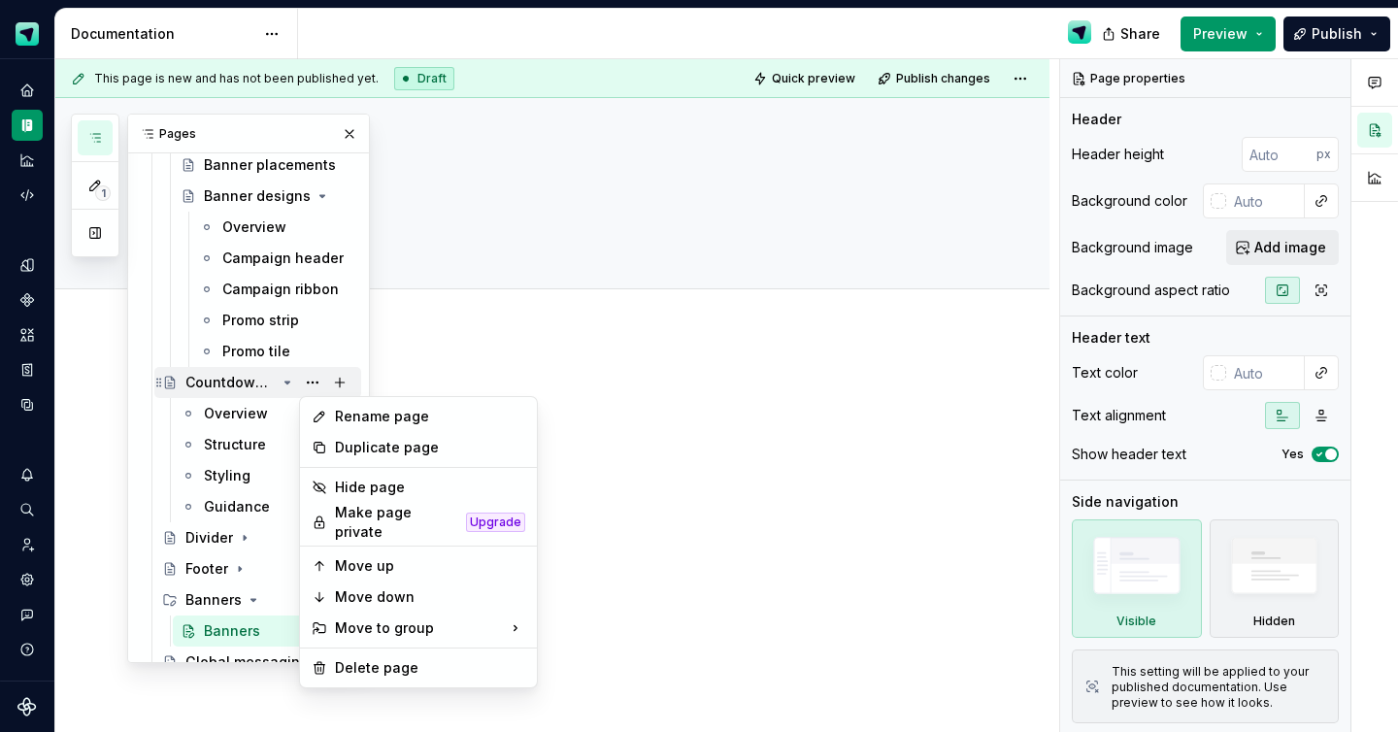
click at [294, 388] on div "1 Pages Add Accessibility guide for tree Page tree. Navigate the tree with the …" at bounding box center [220, 389] width 299 height 550
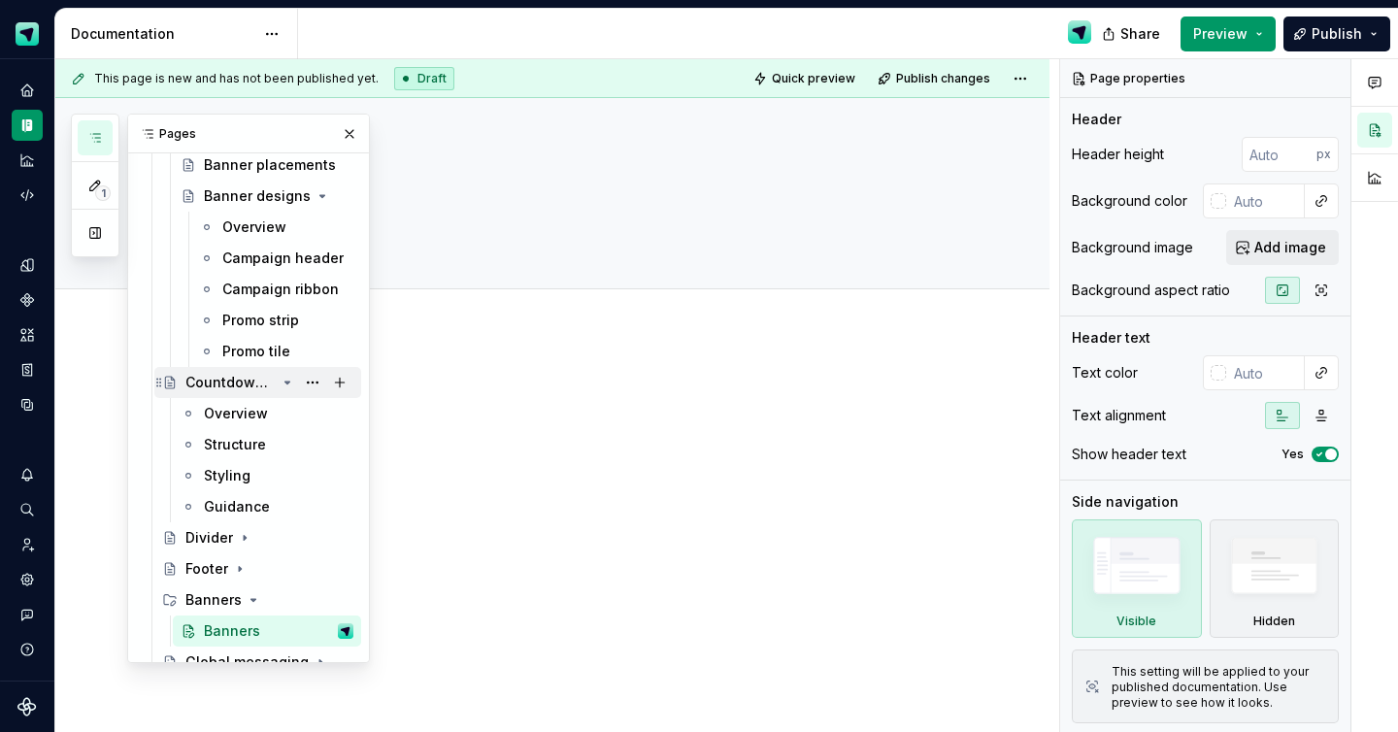
click at [288, 388] on icon "Page tree" at bounding box center [288, 383] width 16 height 16
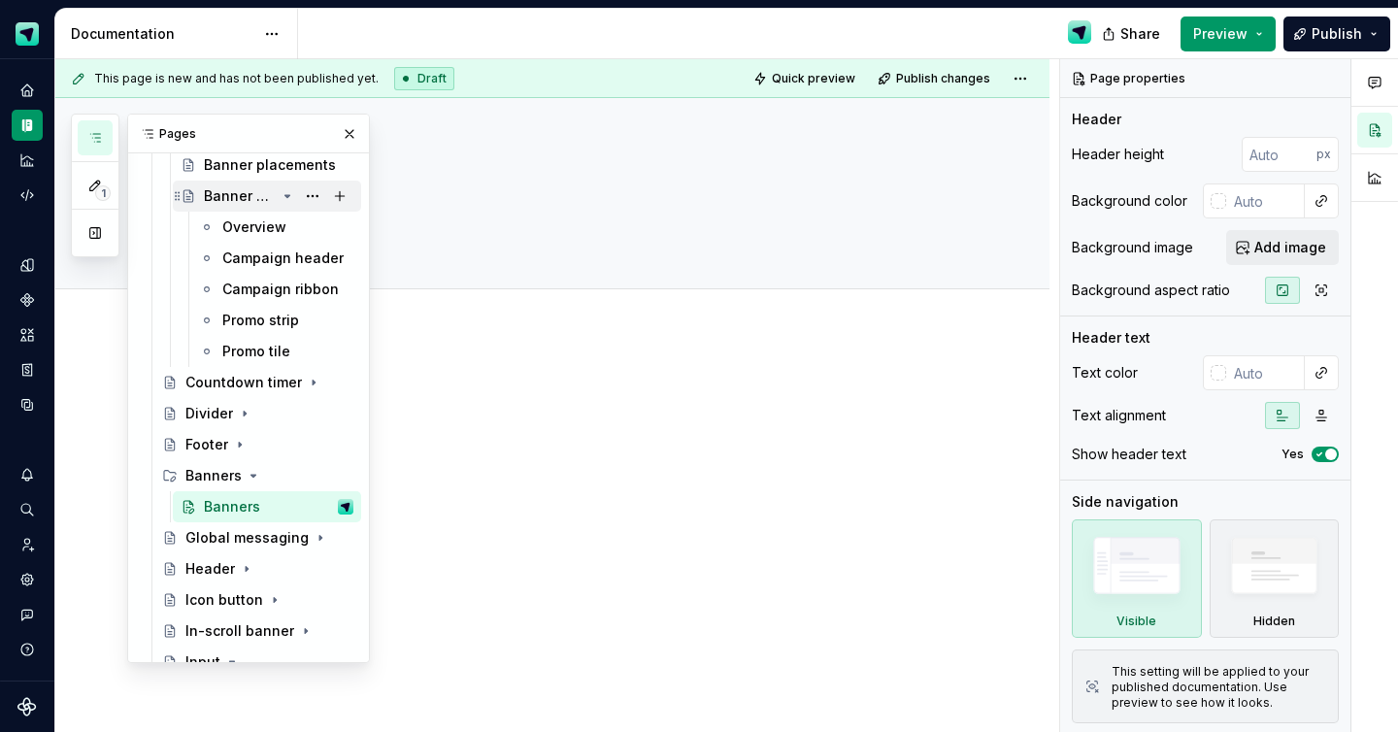
click at [291, 196] on icon "Page tree" at bounding box center [288, 196] width 16 height 16
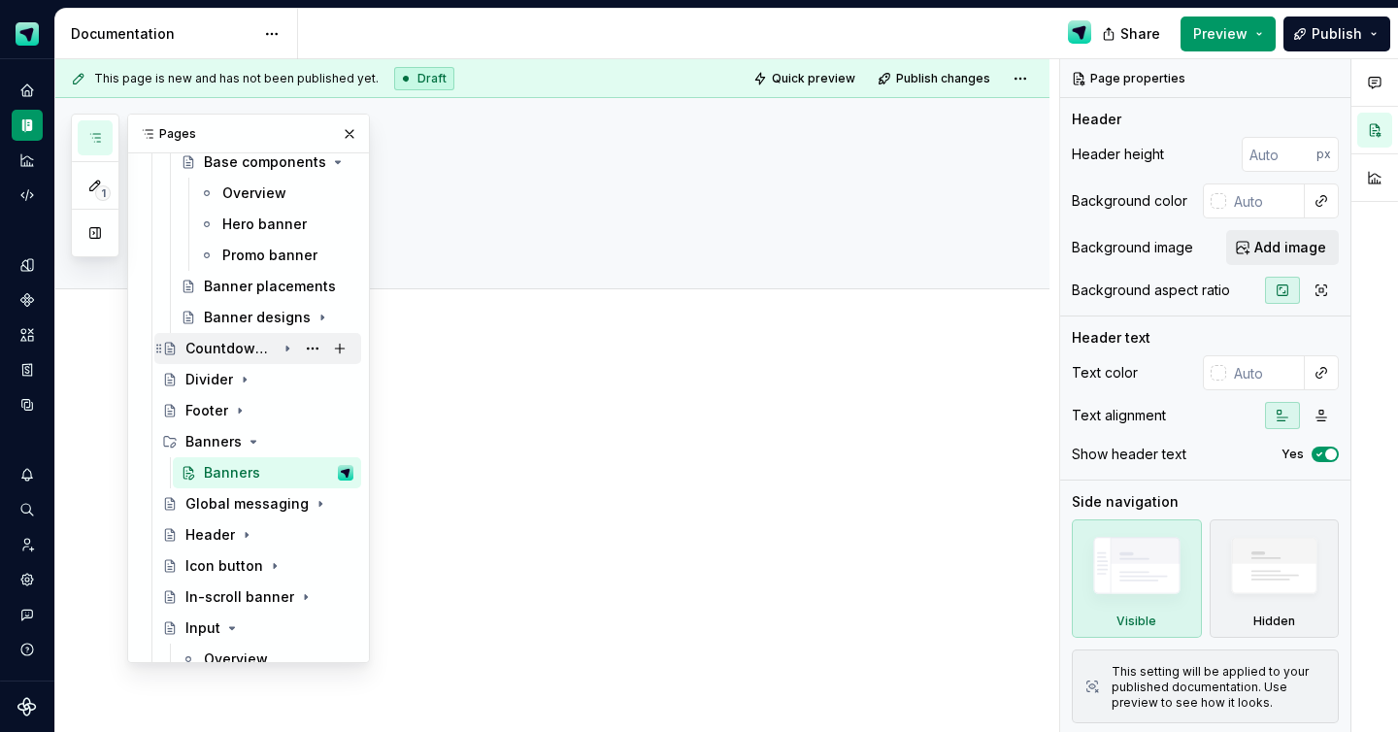
scroll to position [1042, 0]
click at [157, 438] on icon "Page tree" at bounding box center [159, 444] width 16 height 16
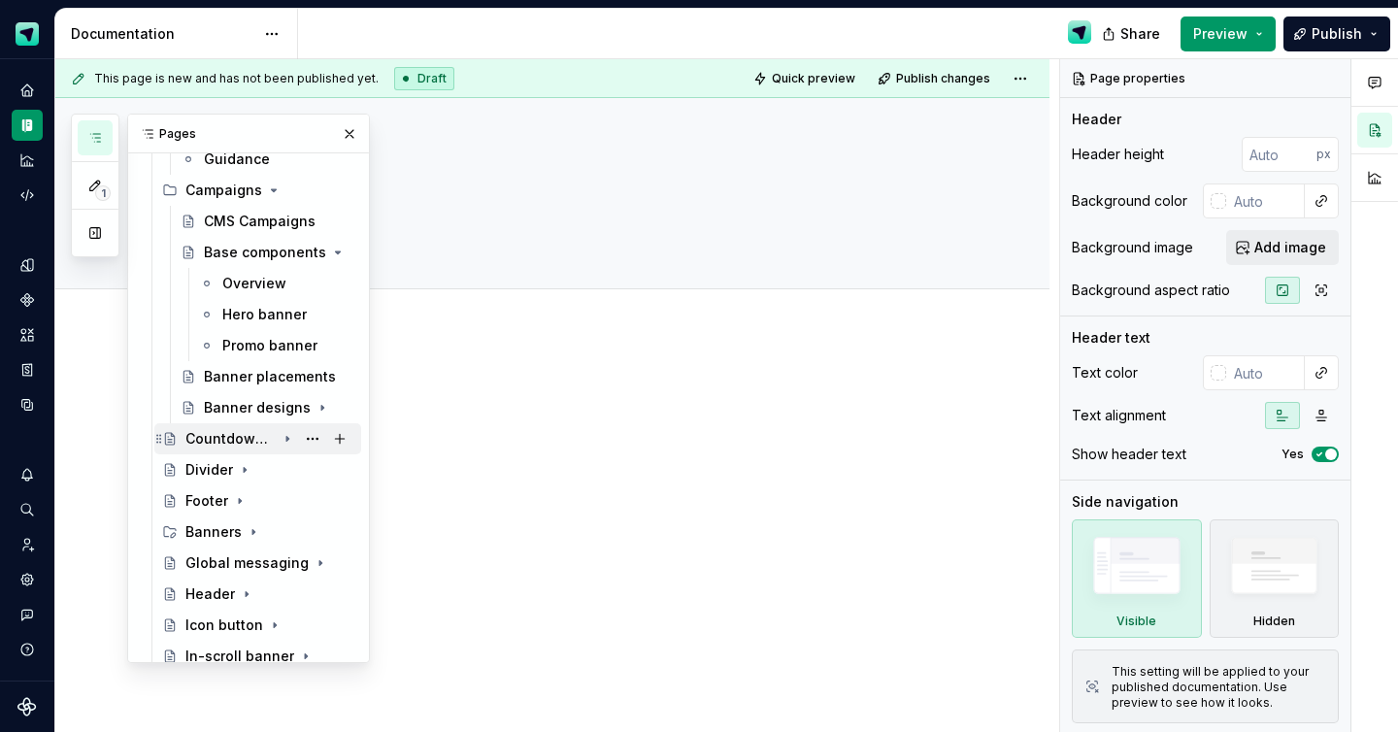
scroll to position [949, 0]
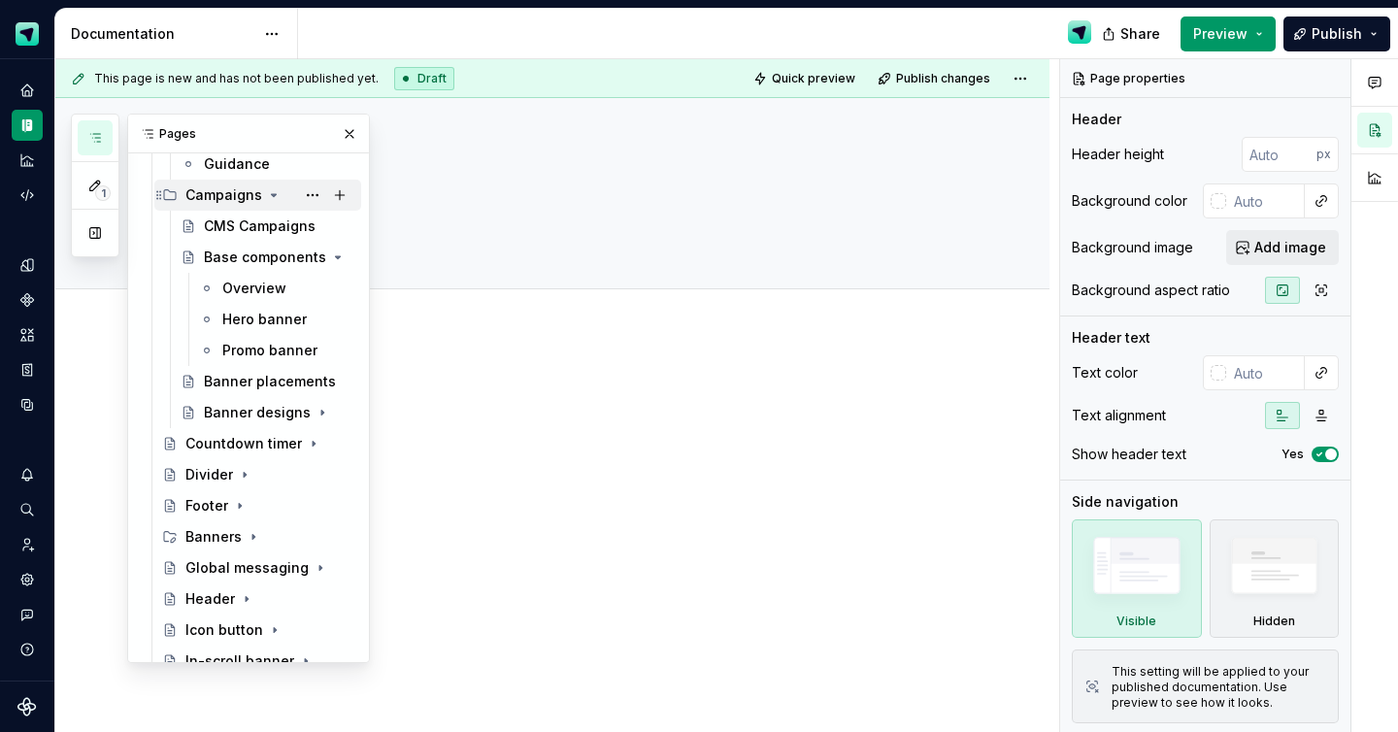
click at [268, 192] on icon "Page tree" at bounding box center [274, 195] width 16 height 16
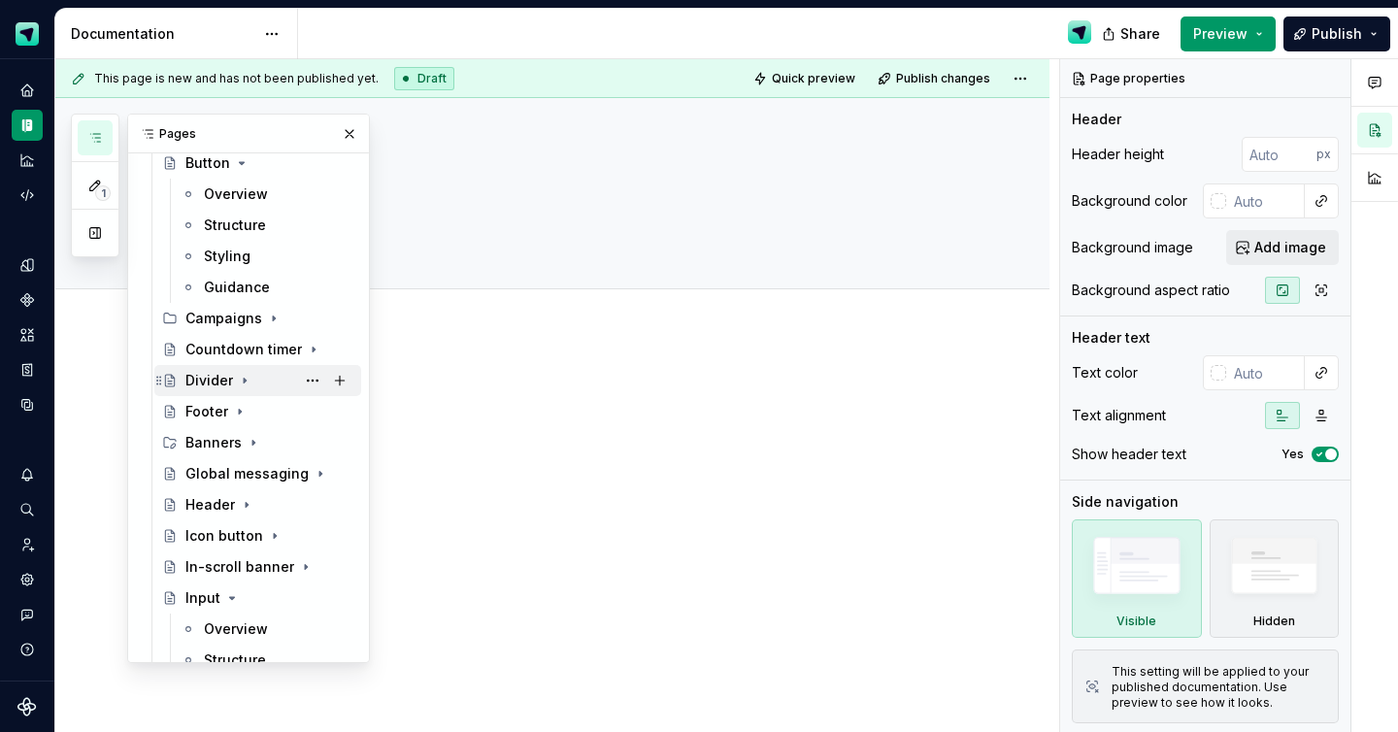
scroll to position [686, 0]
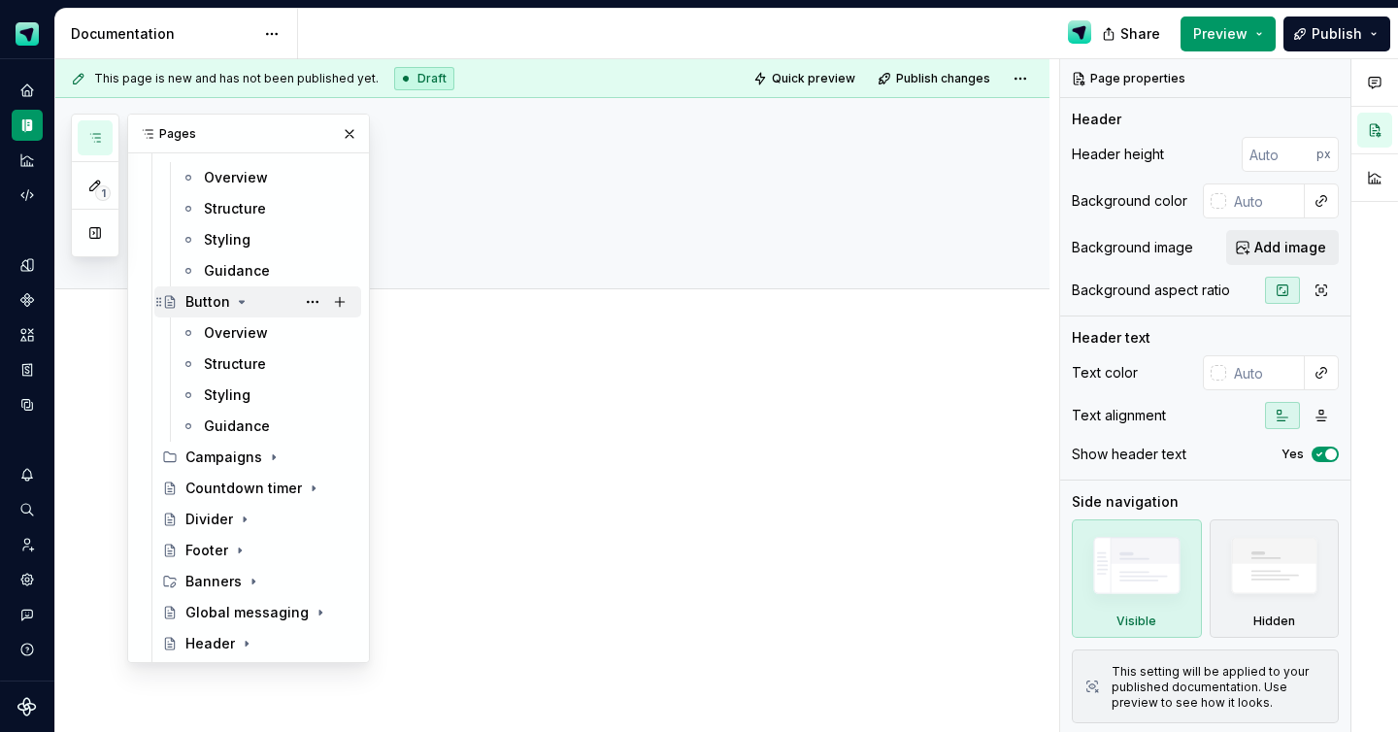
click at [237, 298] on icon "Page tree" at bounding box center [242, 302] width 16 height 16
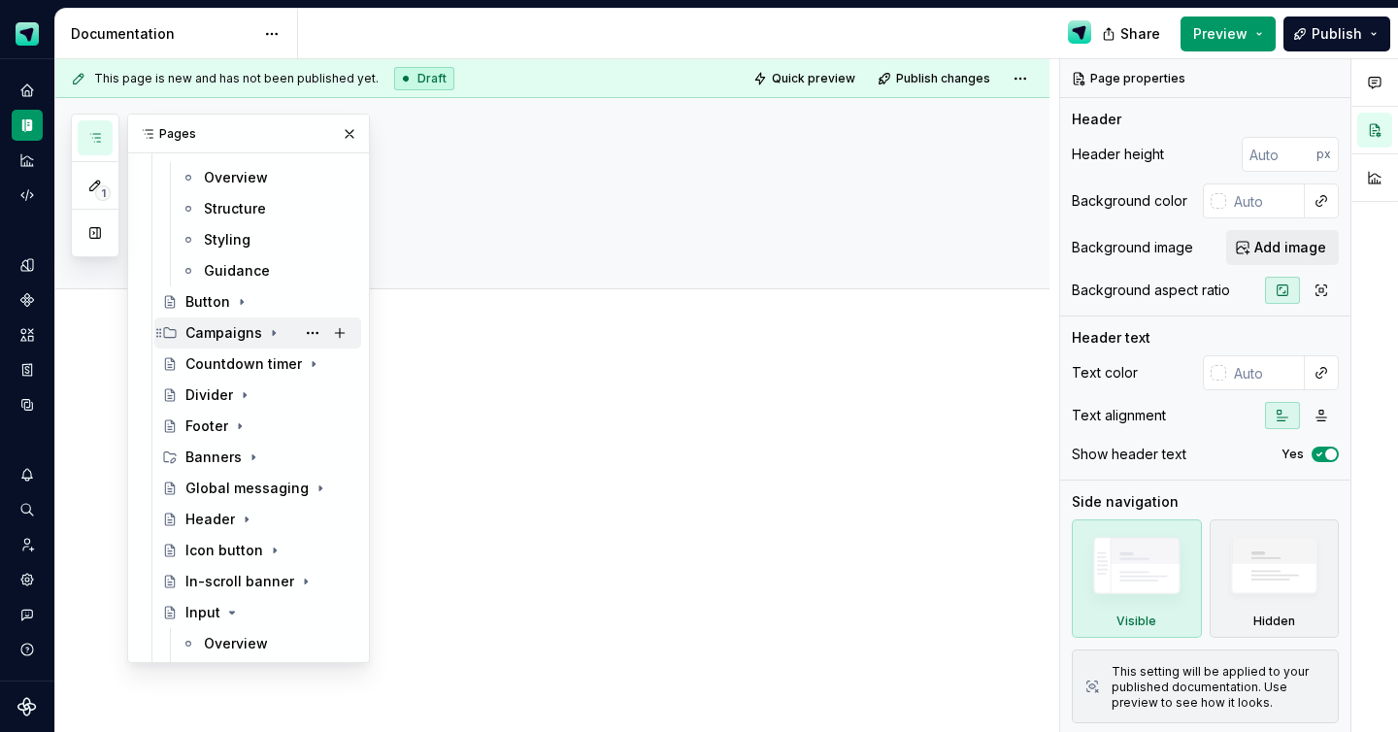
scroll to position [533, 0]
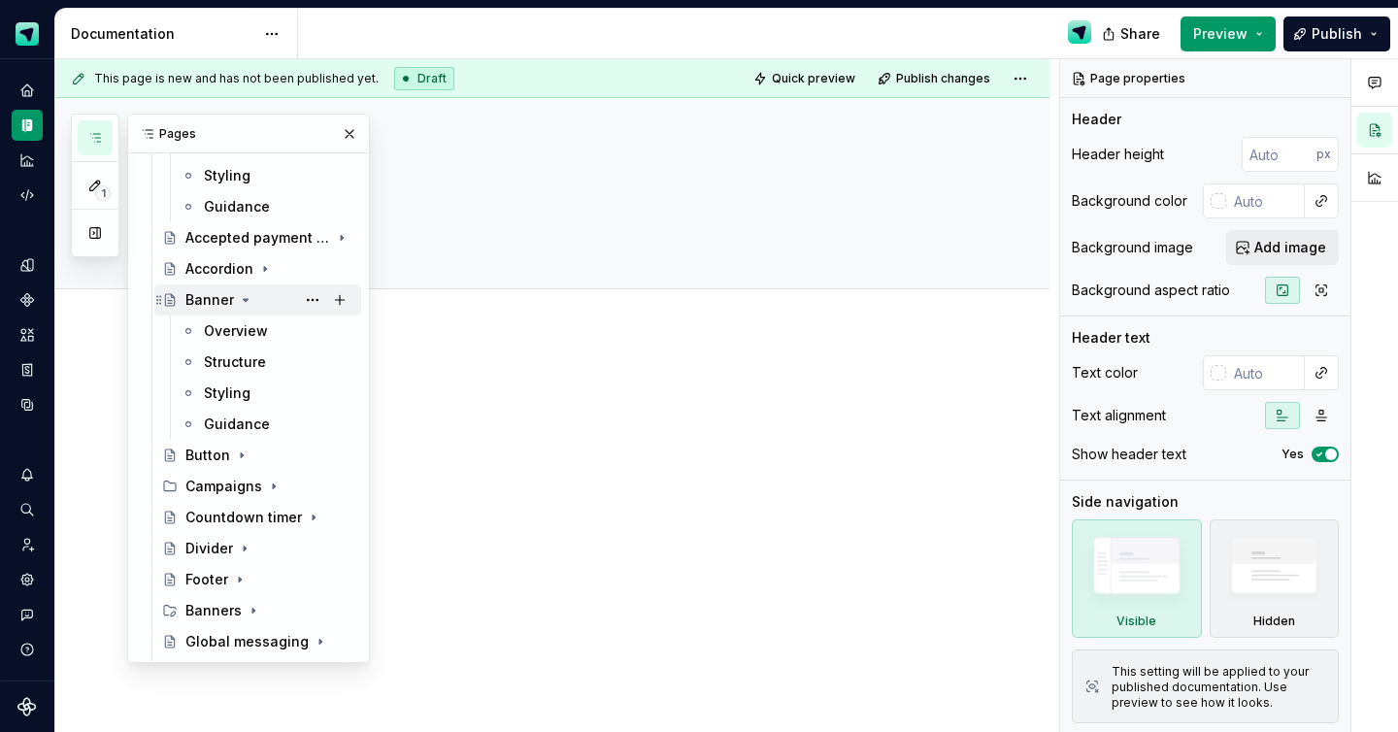
click at [244, 303] on icon "Page tree" at bounding box center [246, 300] width 16 height 16
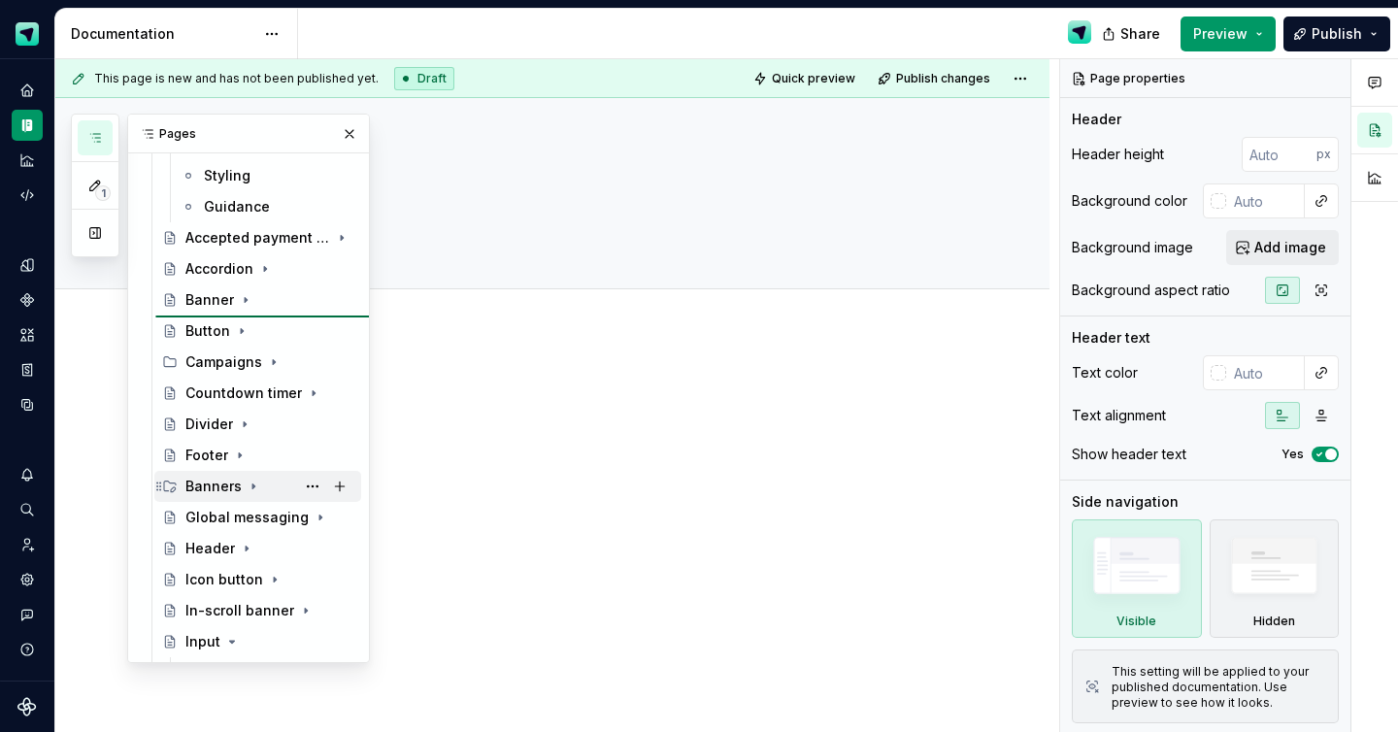
drag, startPoint x: 156, startPoint y: 483, endPoint x: 163, endPoint y: 309, distance: 174.9
click at [241, 303] on icon "Page tree" at bounding box center [246, 300] width 16 height 16
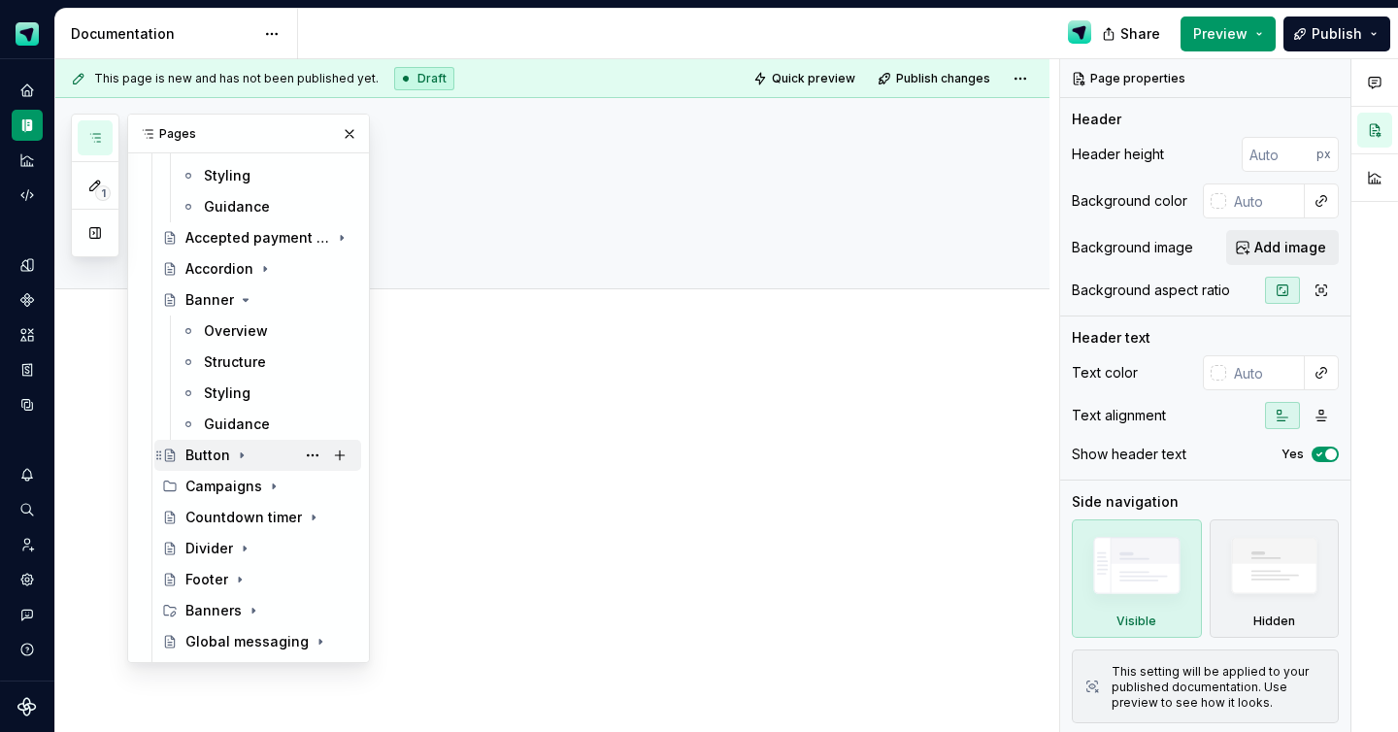
click at [246, 453] on icon "Page tree" at bounding box center [242, 456] width 16 height 16
click at [240, 456] on icon "Page tree" at bounding box center [242, 455] width 5 height 2
click at [245, 305] on icon "Page tree" at bounding box center [246, 300] width 16 height 16
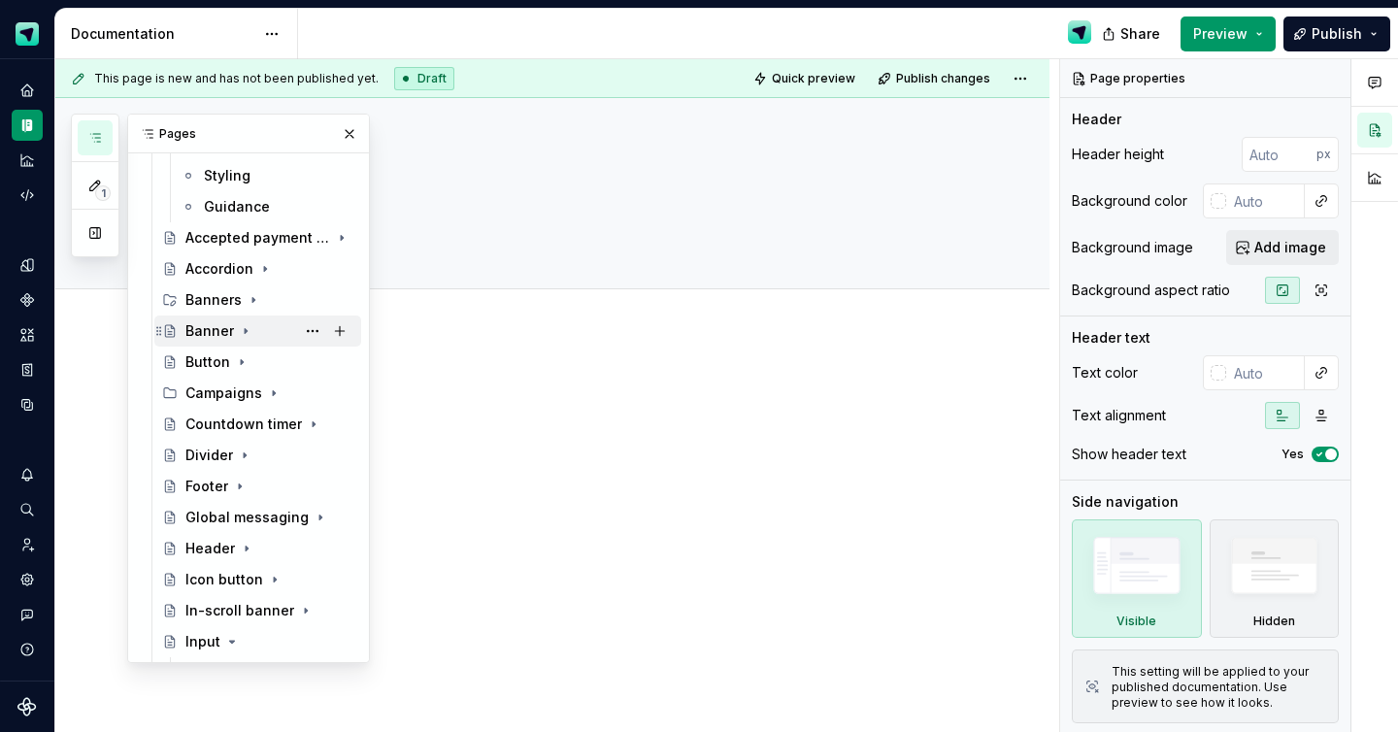
click at [241, 331] on icon "Page tree" at bounding box center [246, 331] width 16 height 16
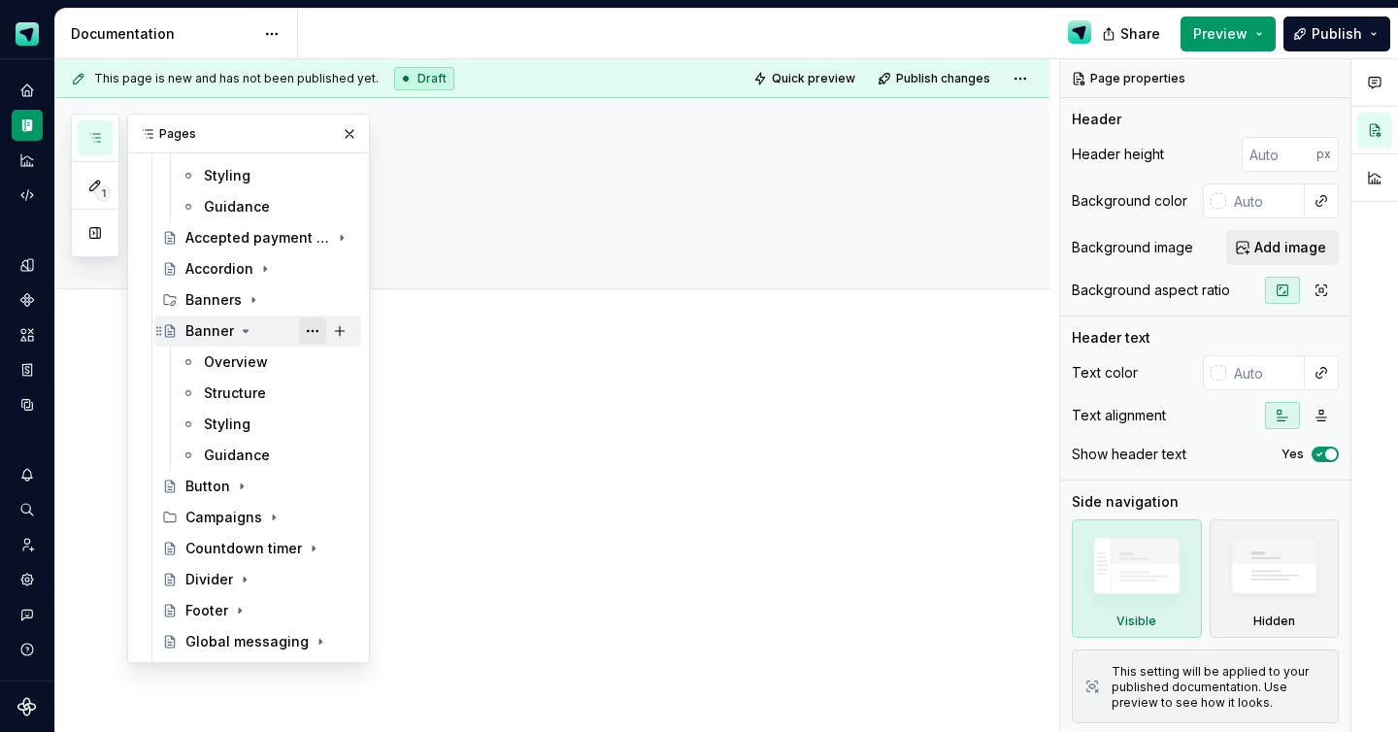
click at [310, 335] on button "Page tree" at bounding box center [312, 330] width 27 height 27
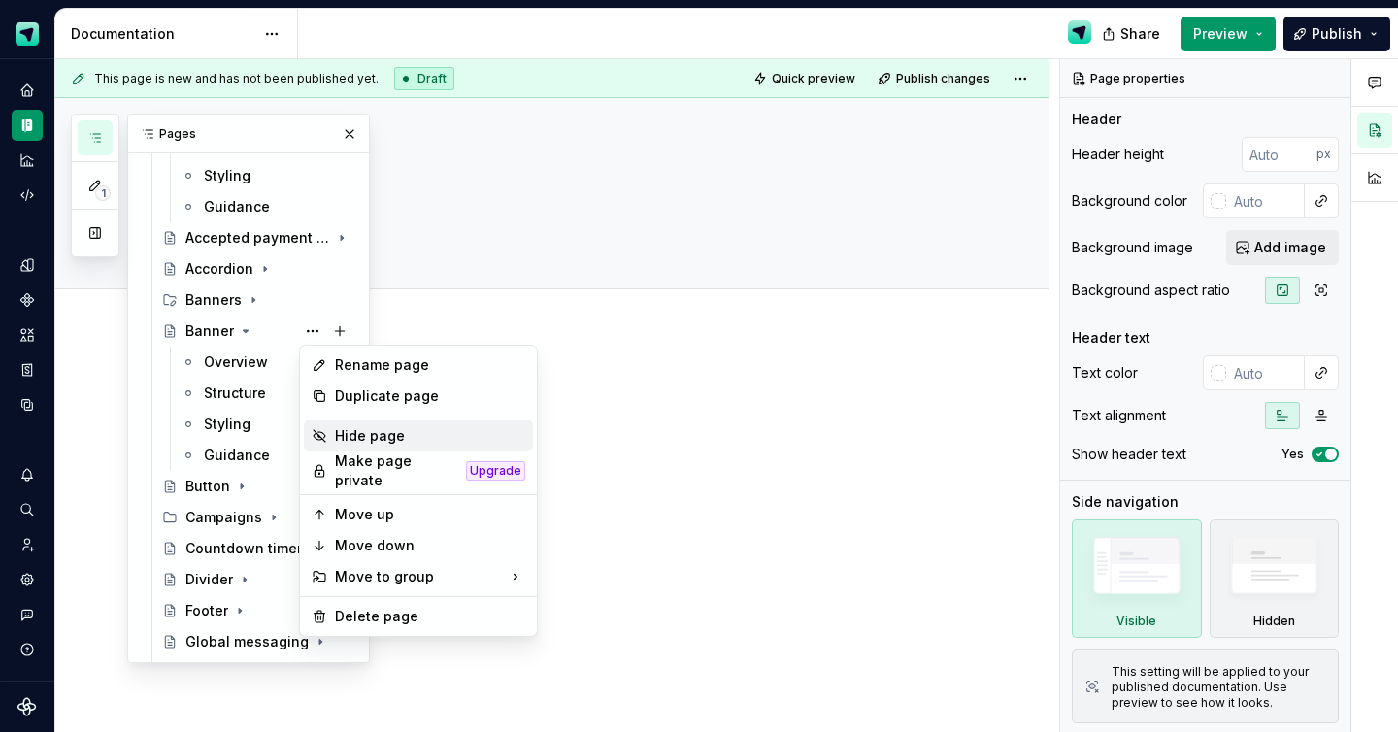
click at [371, 441] on div "Hide page" at bounding box center [430, 435] width 190 height 19
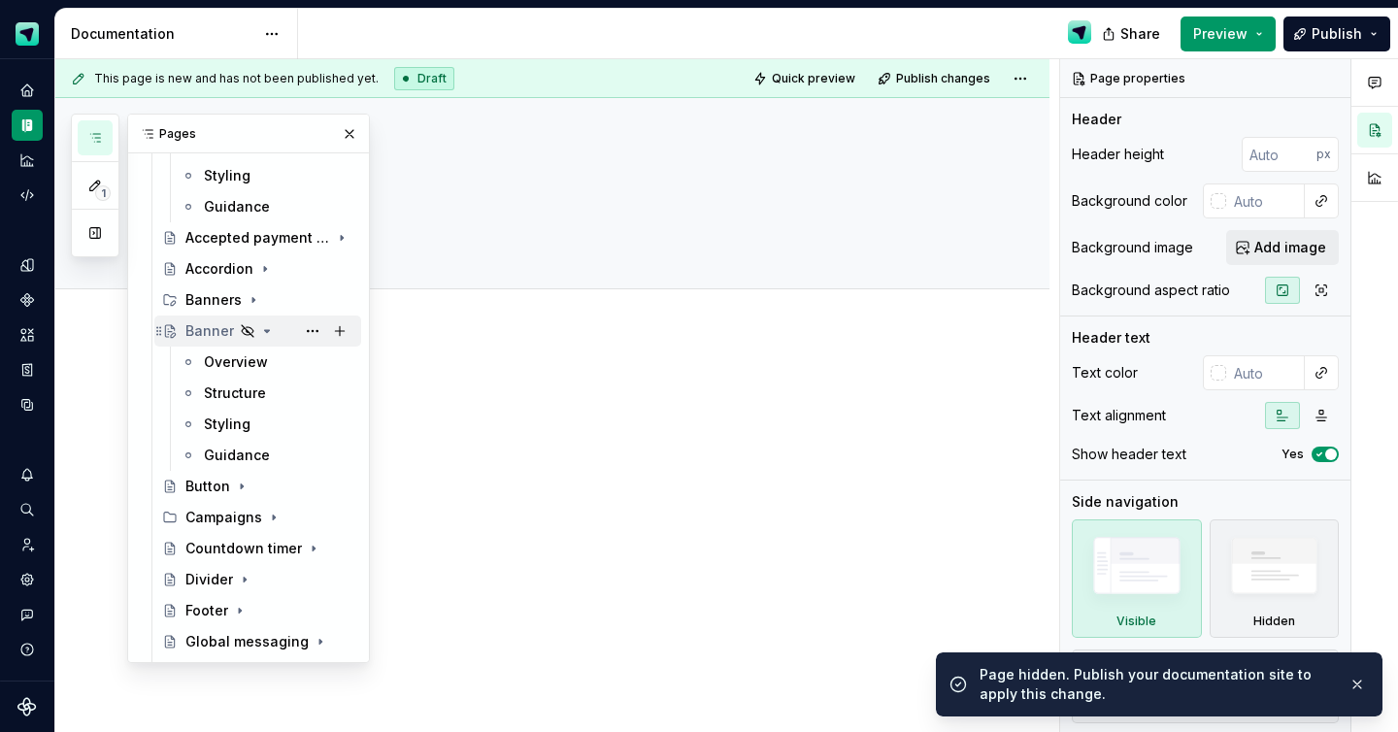
click at [267, 330] on icon "Page tree" at bounding box center [267, 331] width 16 height 16
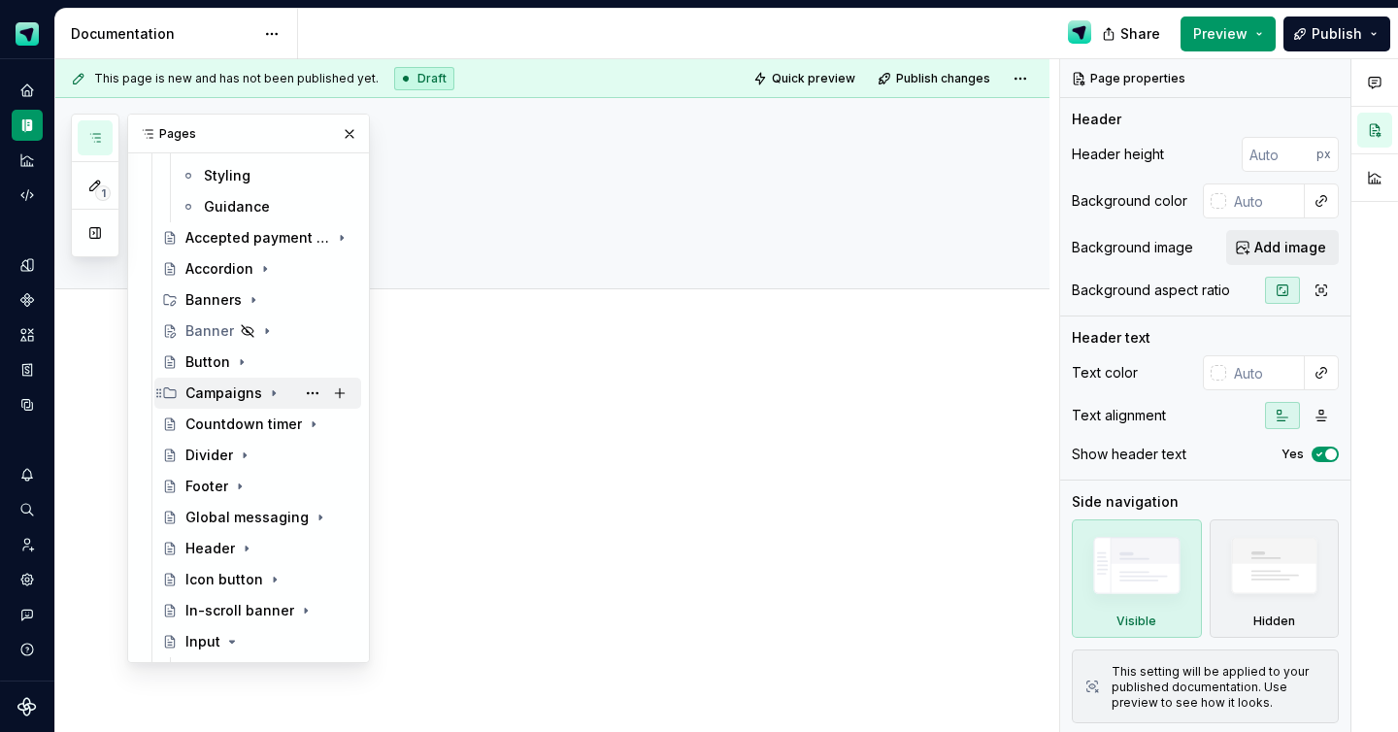
click at [269, 392] on icon "Page tree" at bounding box center [274, 393] width 16 height 16
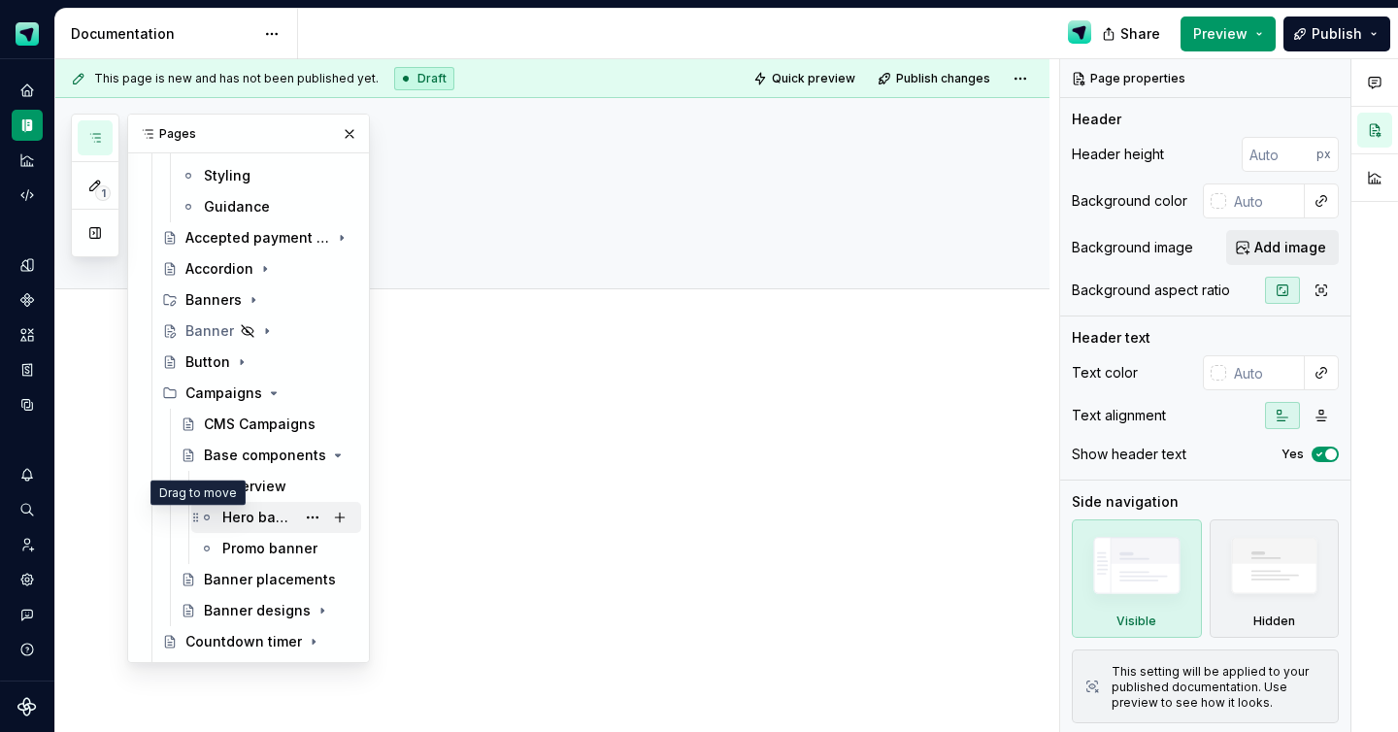
click at [196, 516] on icon "Page tree" at bounding box center [195, 517] width 5 height 9
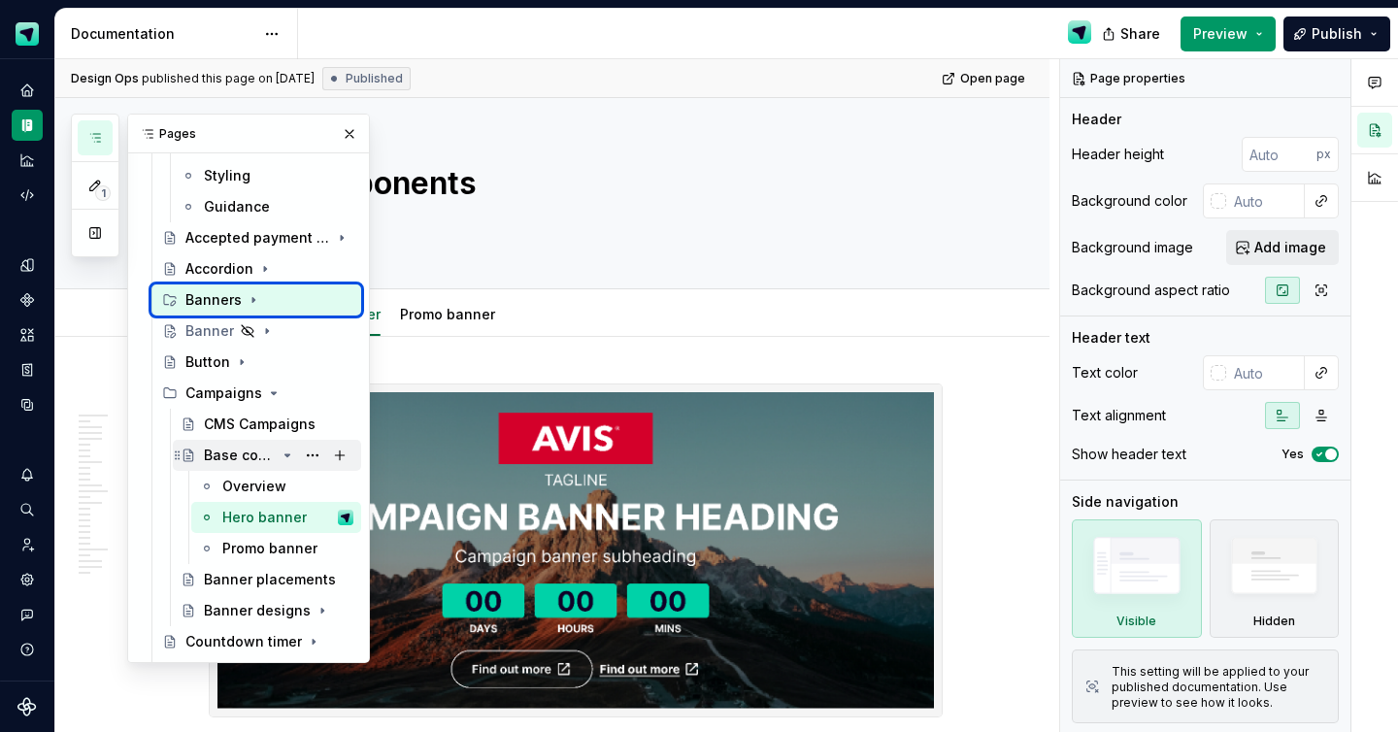
type textarea "*"
type textarea "Hero banner"
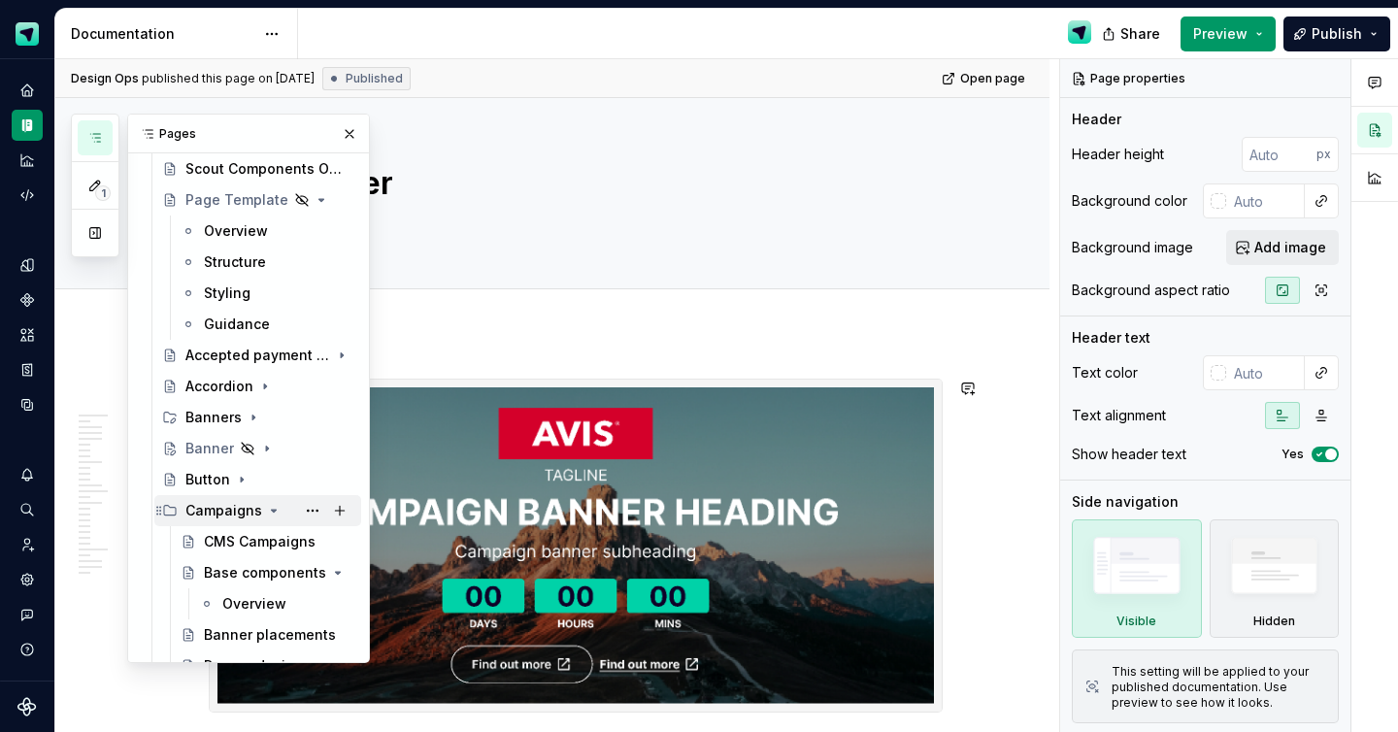
scroll to position [553, 0]
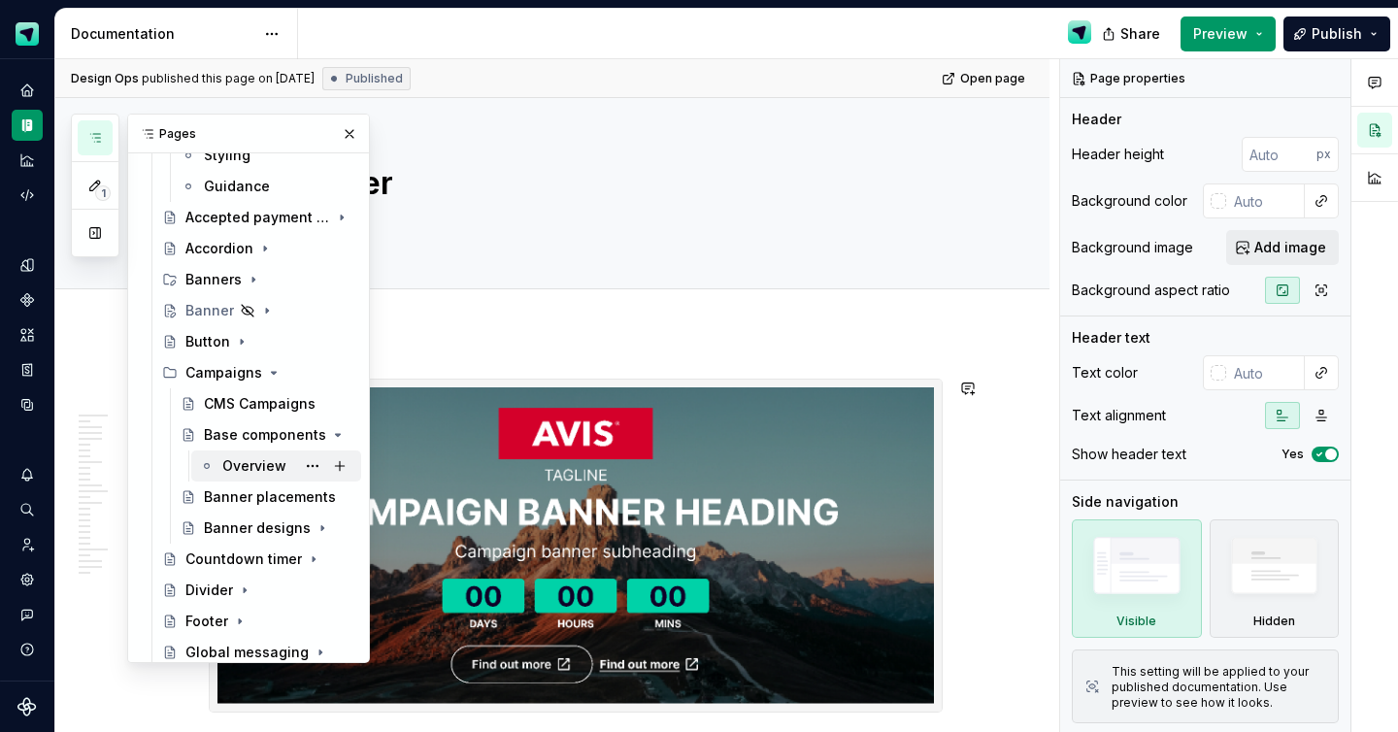
click at [248, 467] on div "Overview" at bounding box center [254, 465] width 64 height 19
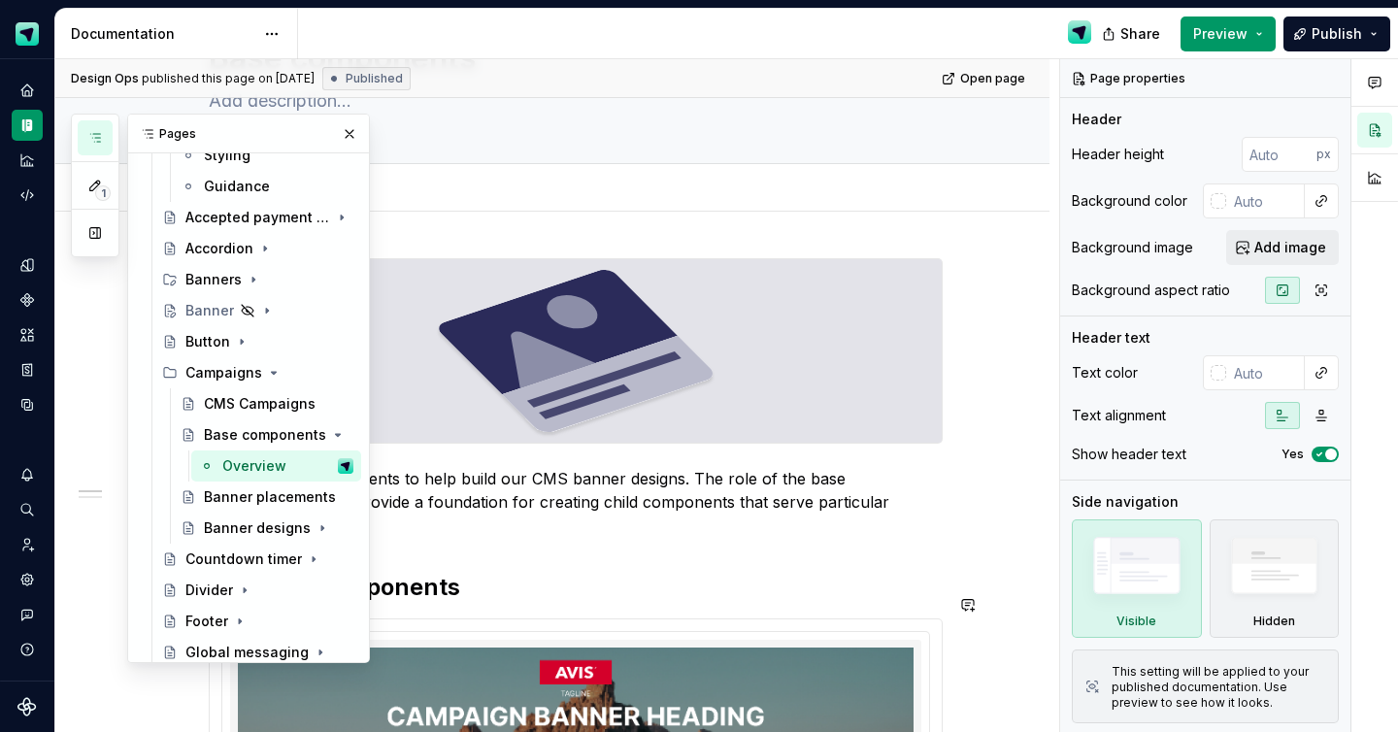
scroll to position [502, 0]
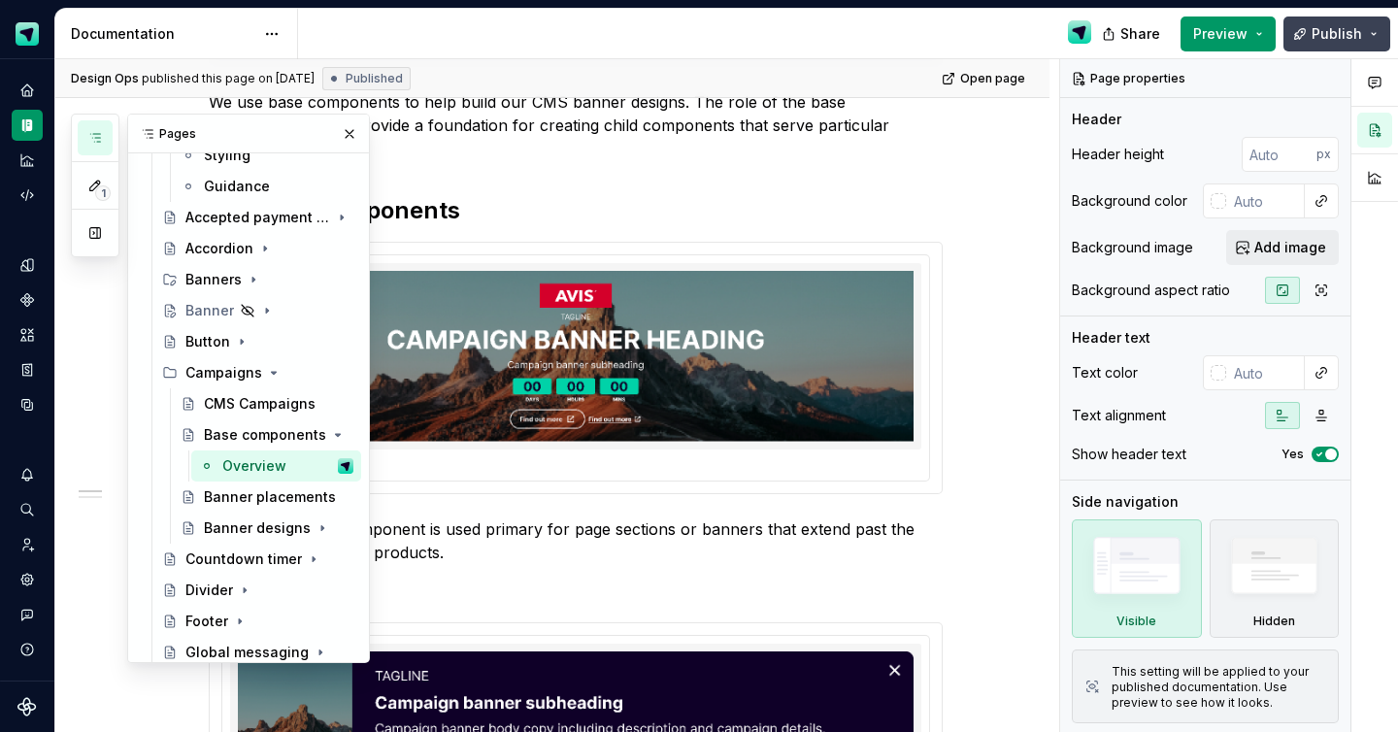
click at [1343, 39] on span "Publish" at bounding box center [1337, 33] width 50 height 19
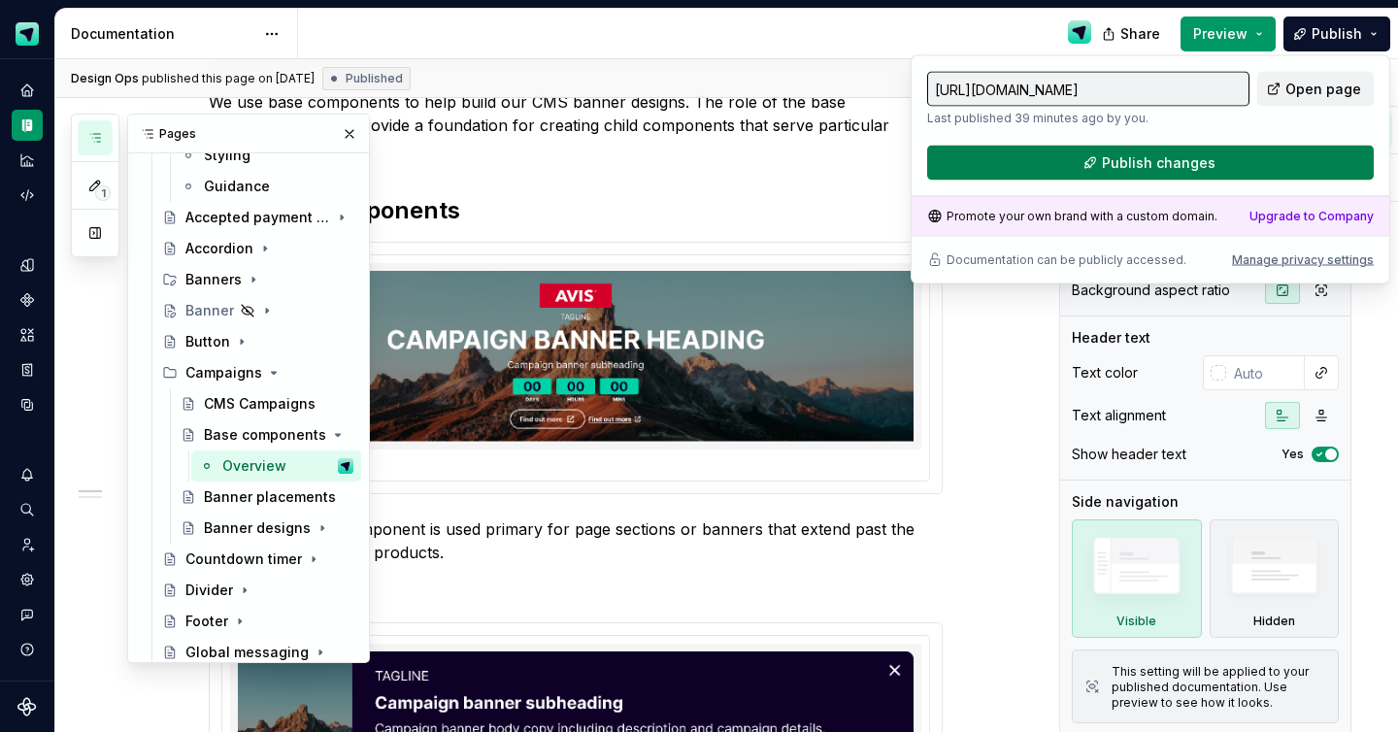
click at [1191, 169] on span "Publish changes" at bounding box center [1159, 162] width 114 height 19
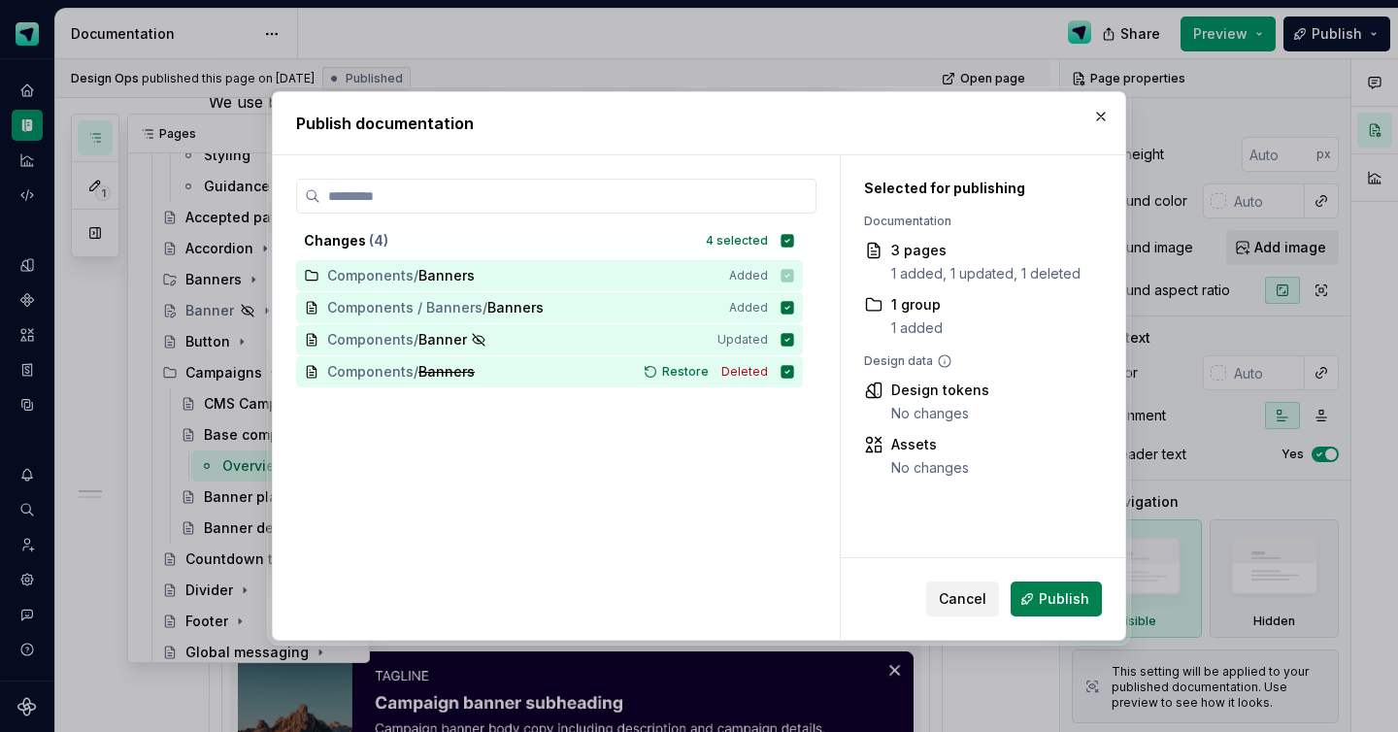
click at [1082, 606] on span "Publish" at bounding box center [1064, 598] width 50 height 19
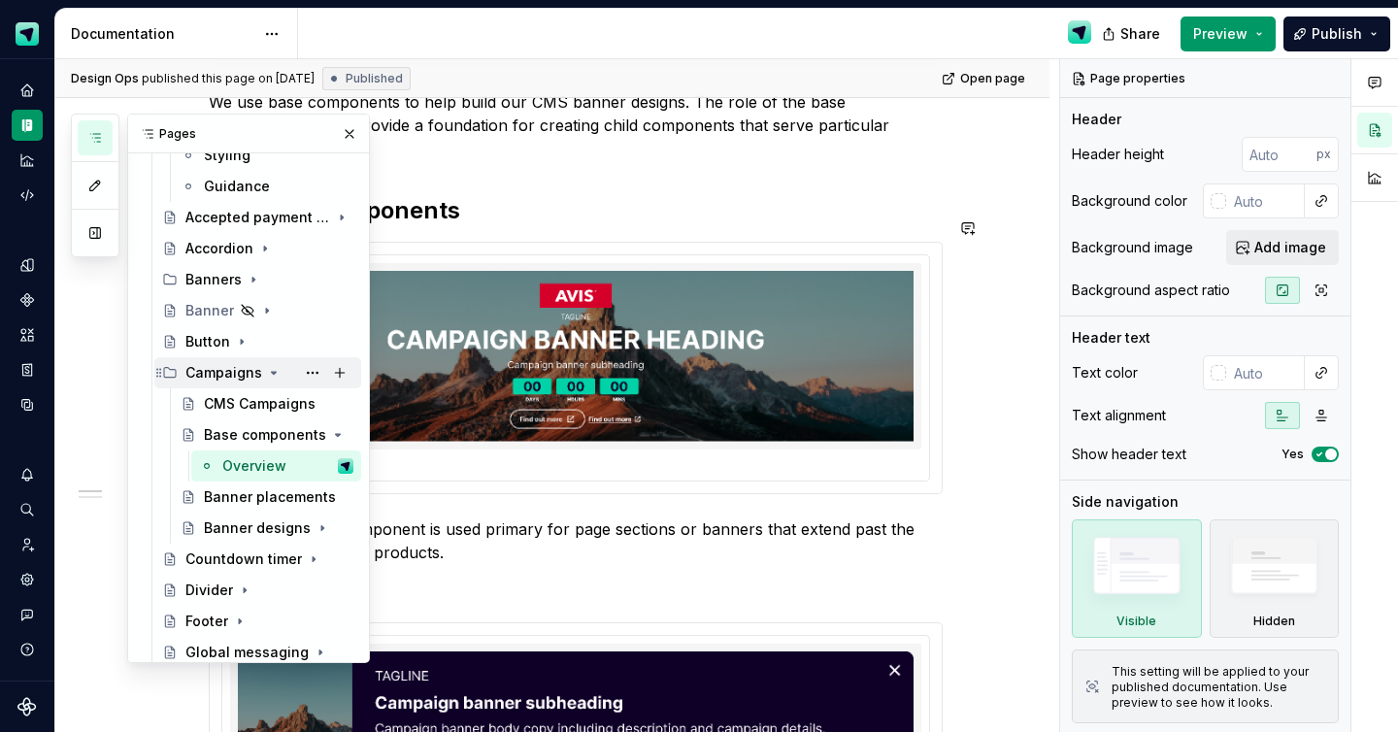
scroll to position [531, 0]
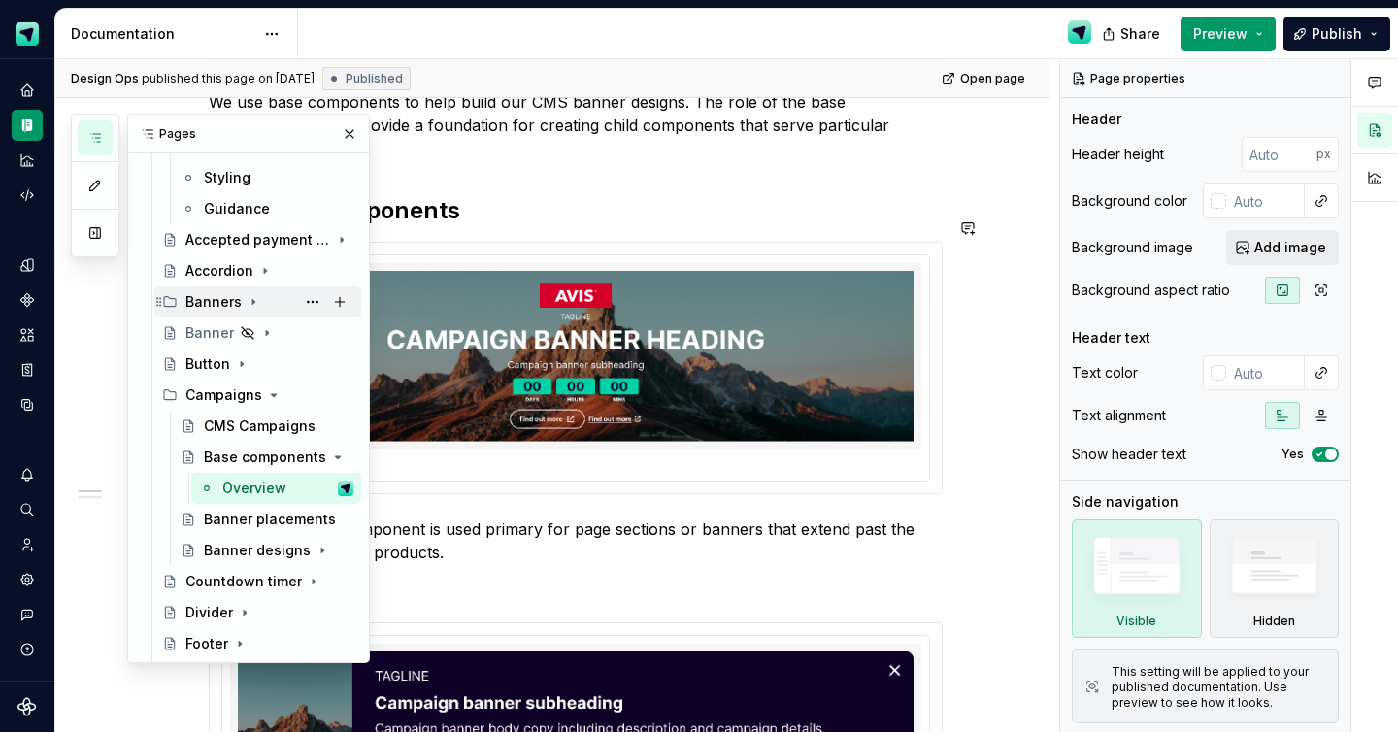
click at [252, 302] on icon "Page tree" at bounding box center [253, 302] width 2 height 5
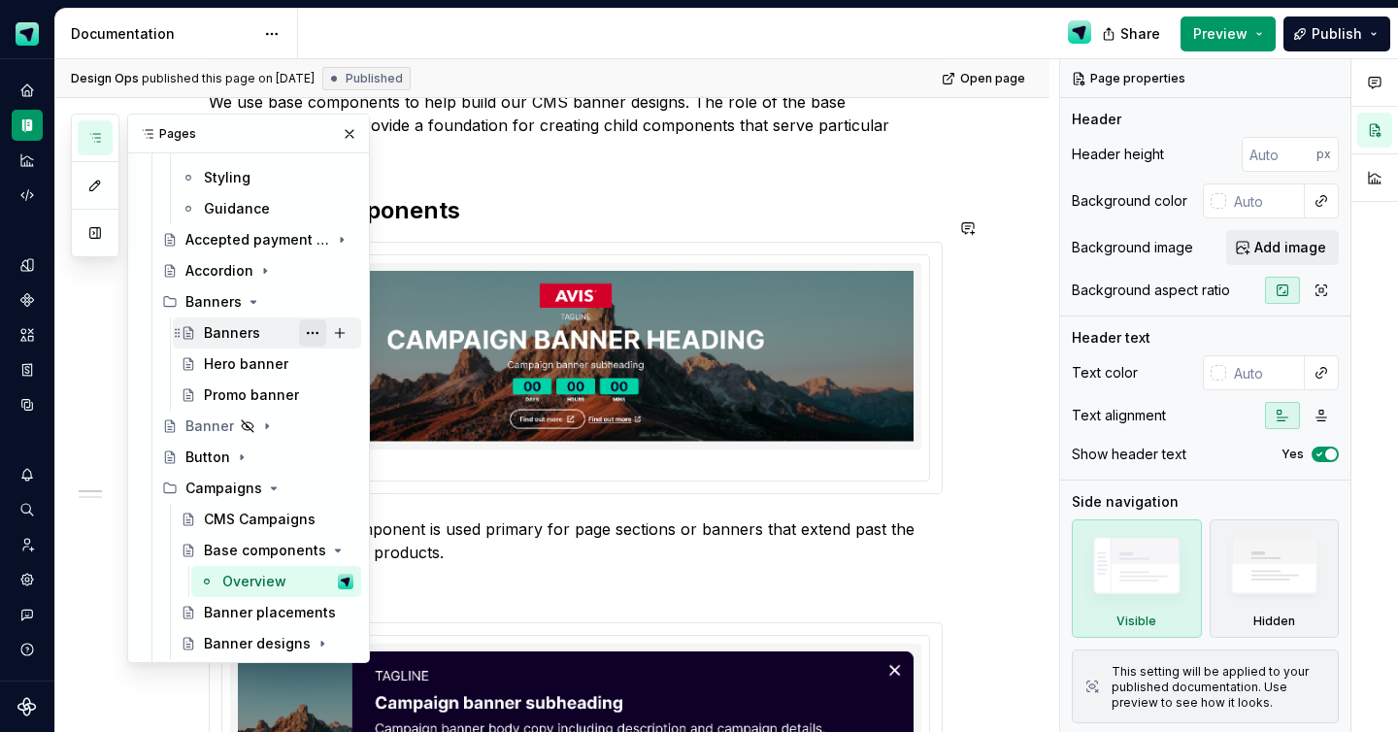
click at [319, 337] on button "Page tree" at bounding box center [312, 332] width 27 height 27
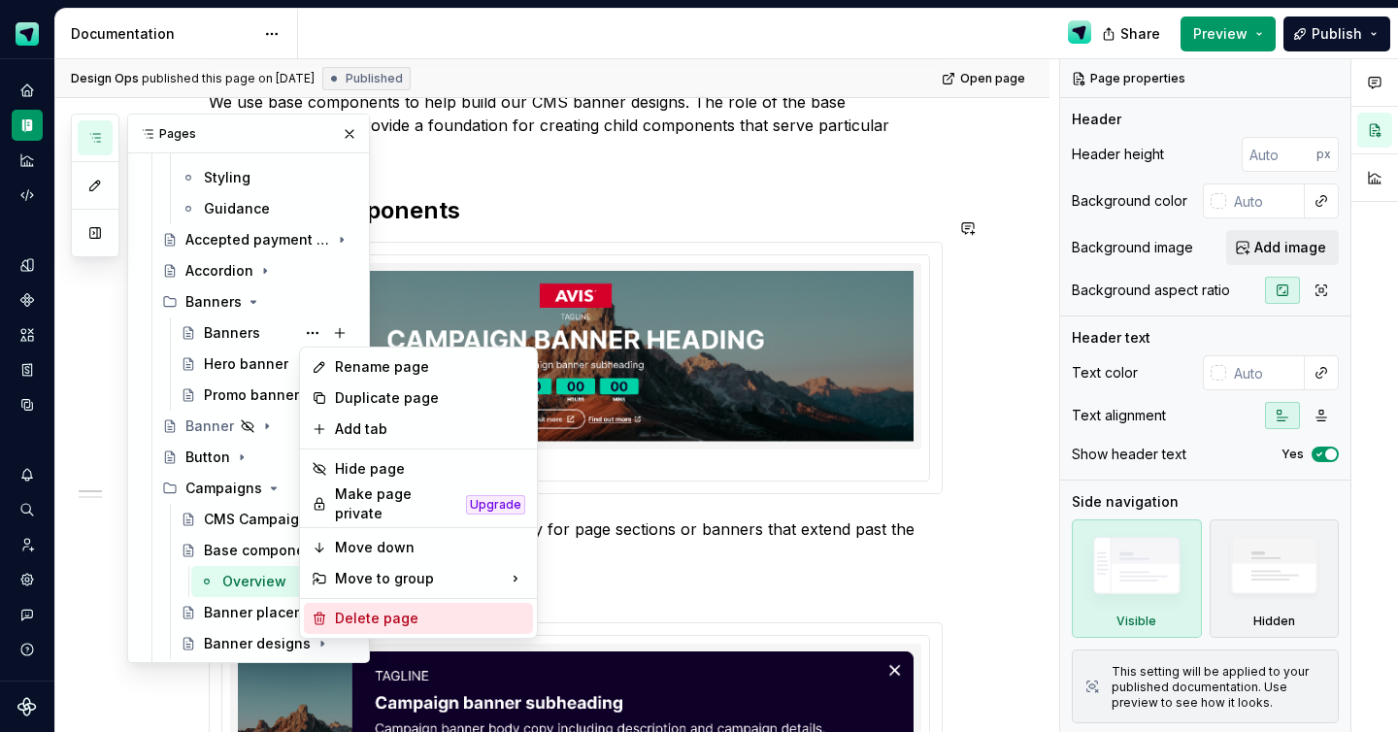
click at [345, 609] on div "Delete page" at bounding box center [430, 618] width 190 height 19
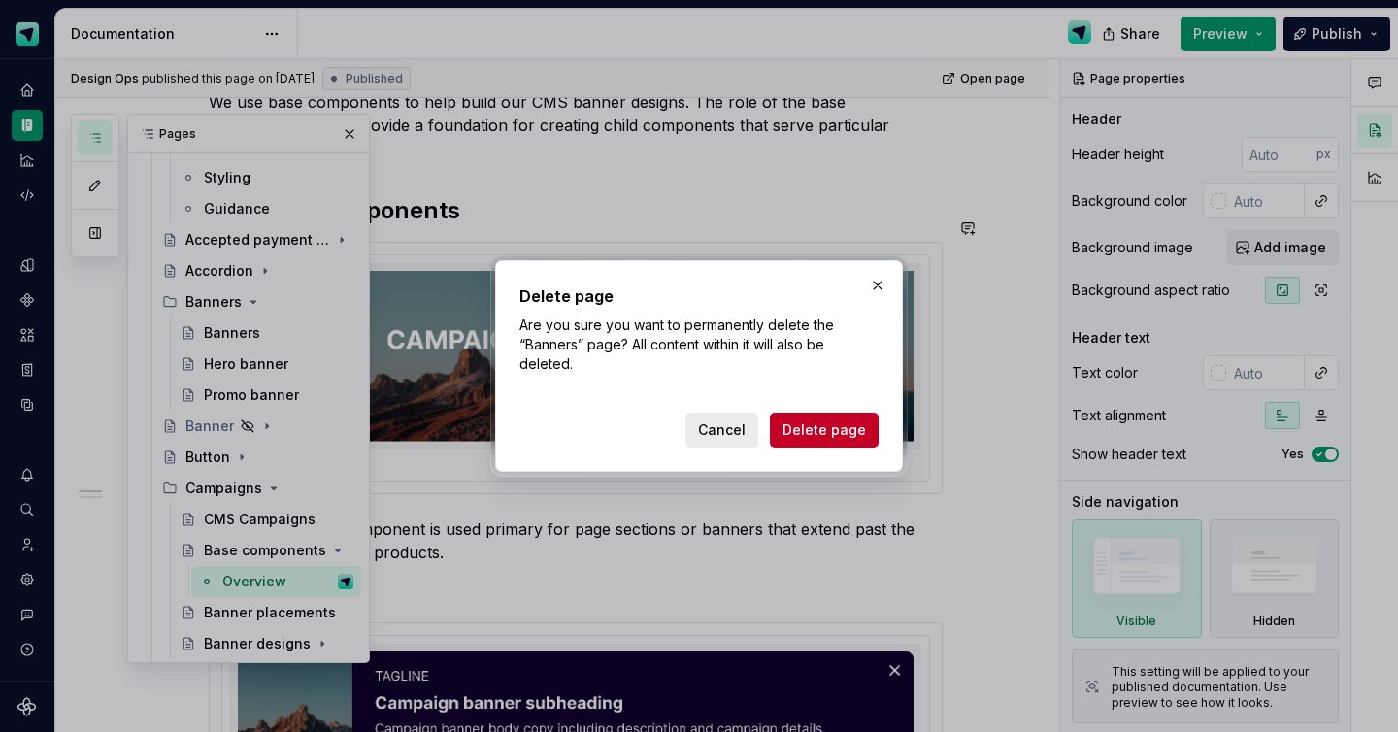
click at [724, 439] on button "Cancel" at bounding box center [721, 430] width 73 height 35
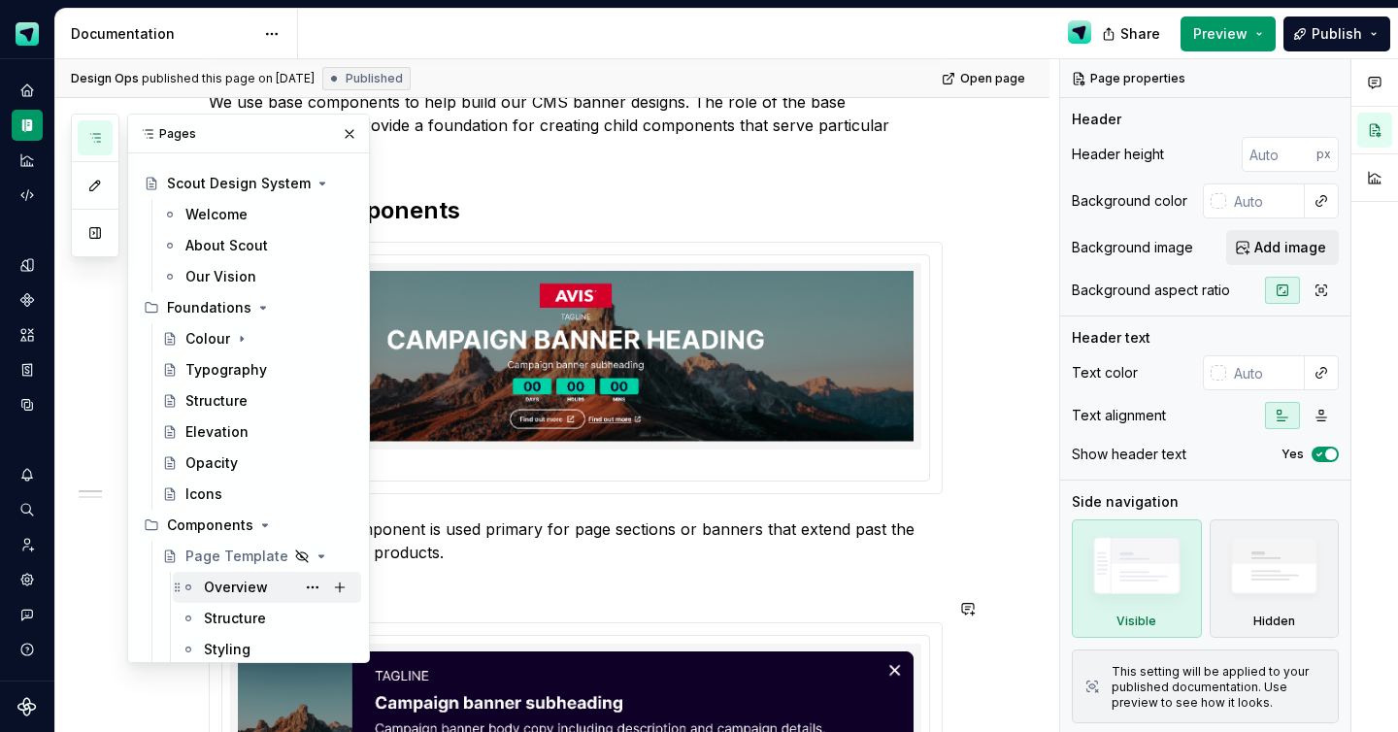
scroll to position [223, 0]
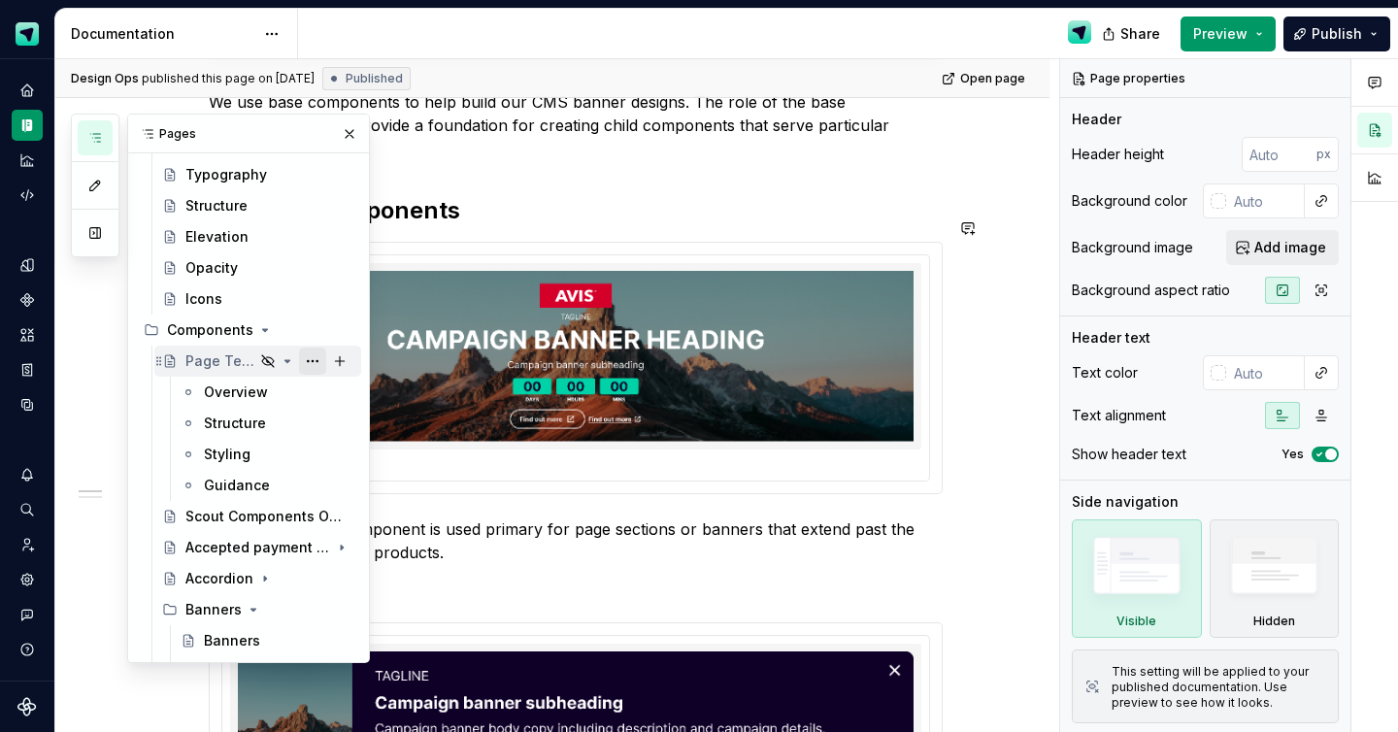
click at [313, 361] on button "Page tree" at bounding box center [312, 361] width 27 height 27
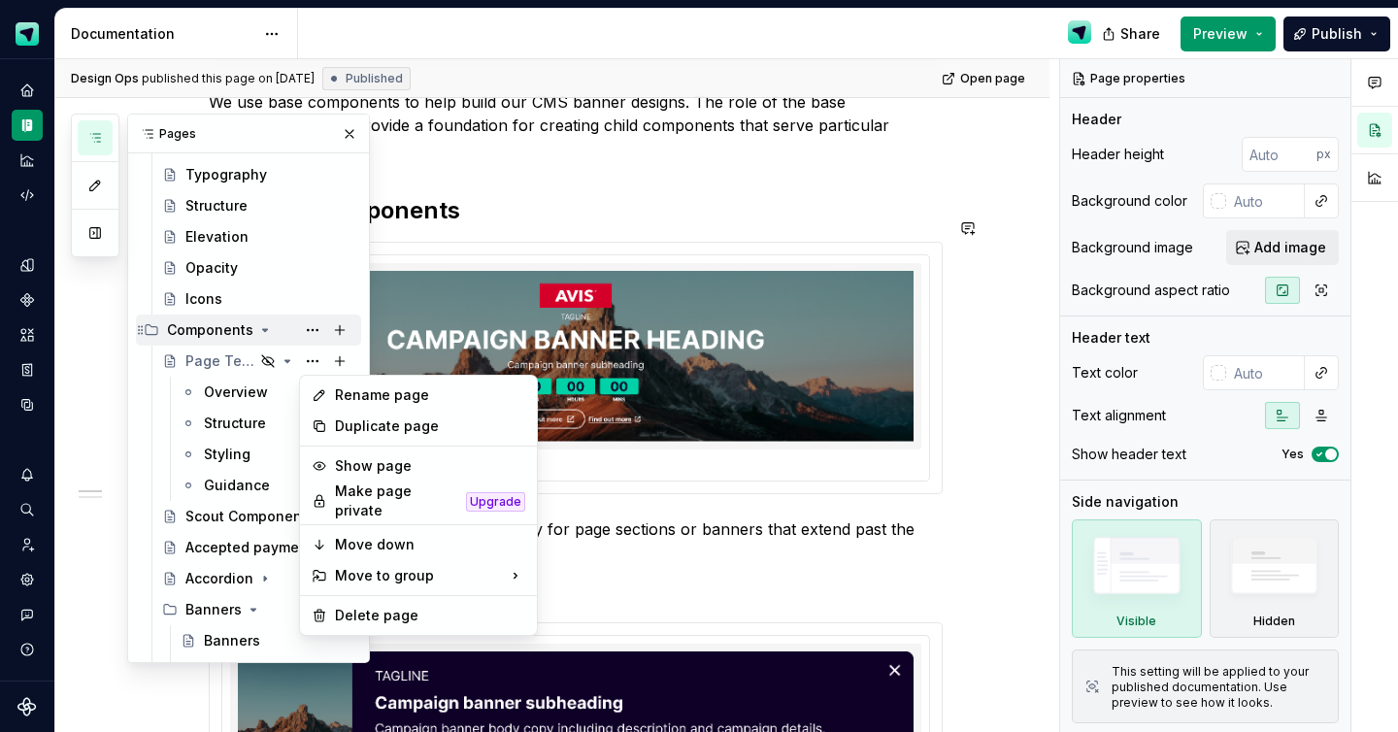
click at [315, 337] on div "Pages Add Accessibility guide for tree Page tree. Navigate the tree with the ar…" at bounding box center [220, 389] width 299 height 550
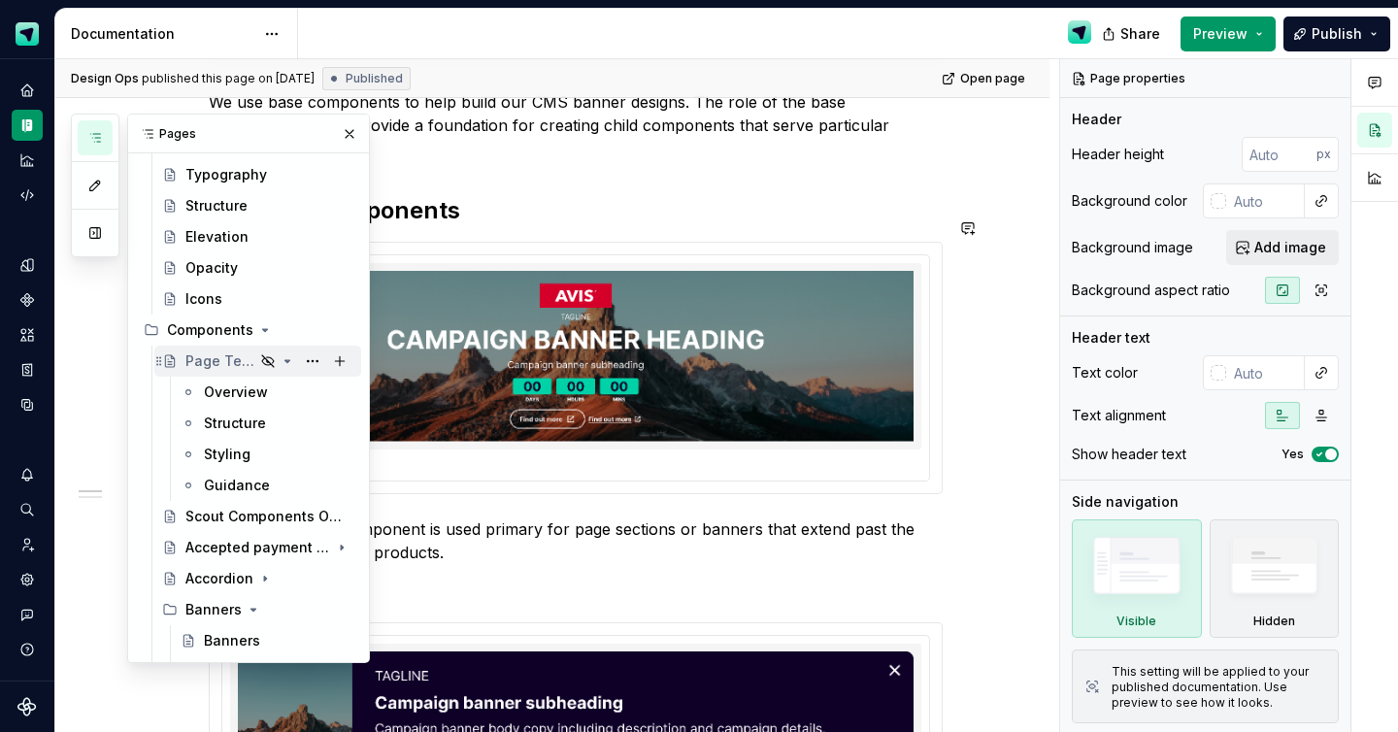
click at [286, 364] on icon "Page tree" at bounding box center [288, 361] width 16 height 16
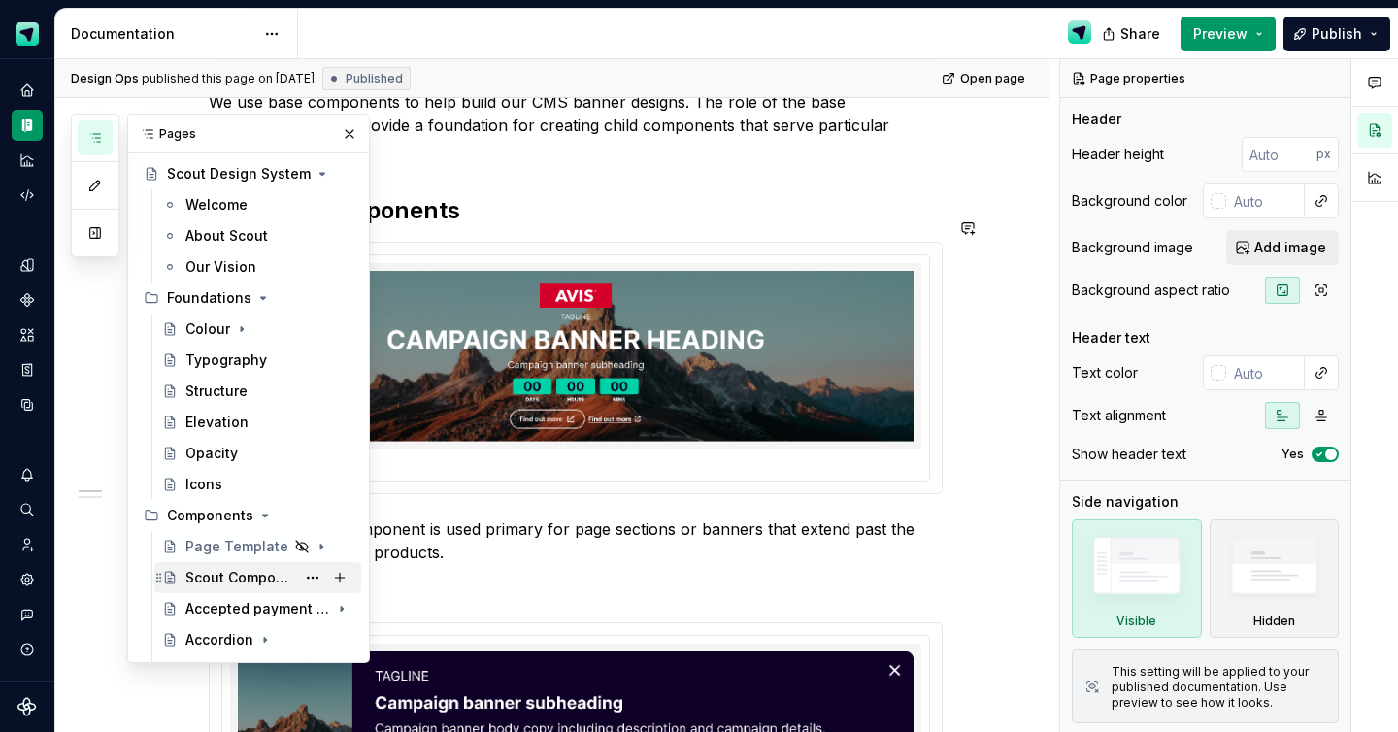
scroll to position [0, 0]
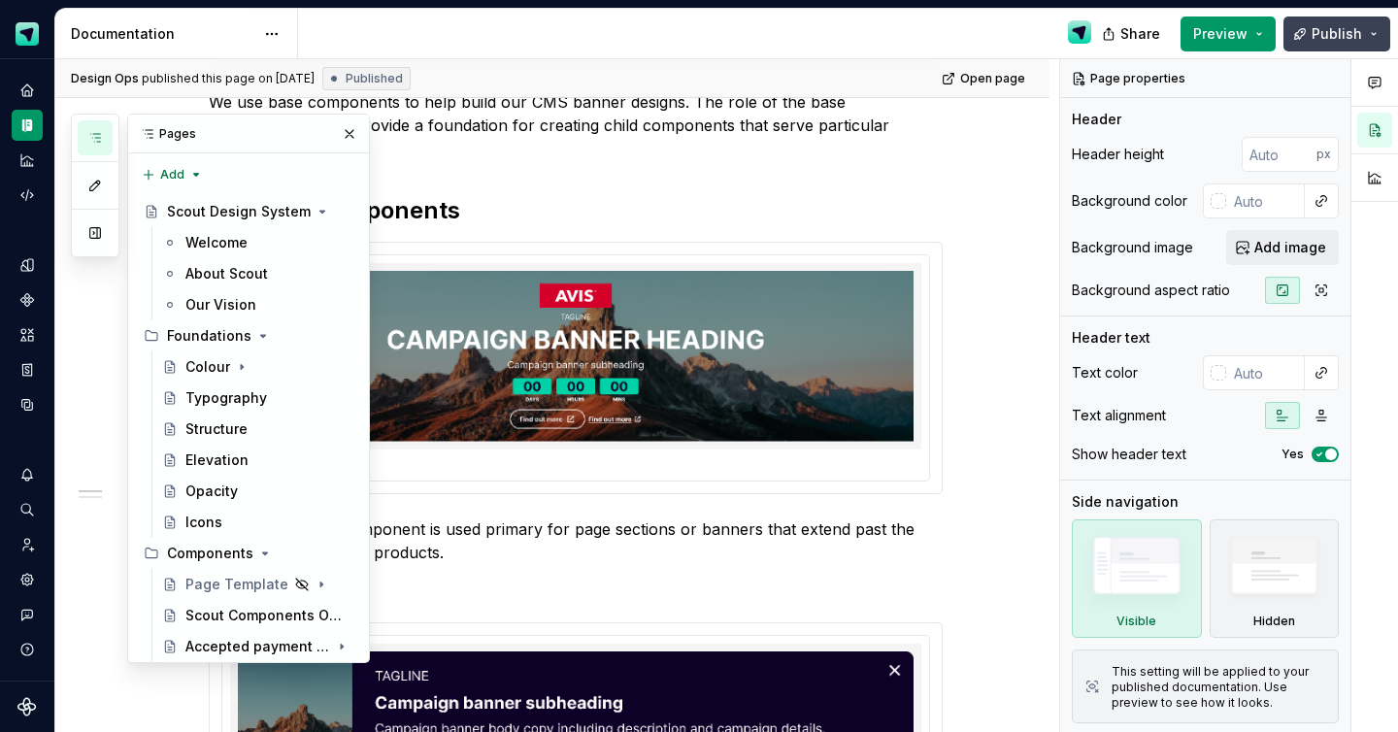
click at [1310, 39] on button "Publish" at bounding box center [1336, 34] width 107 height 35
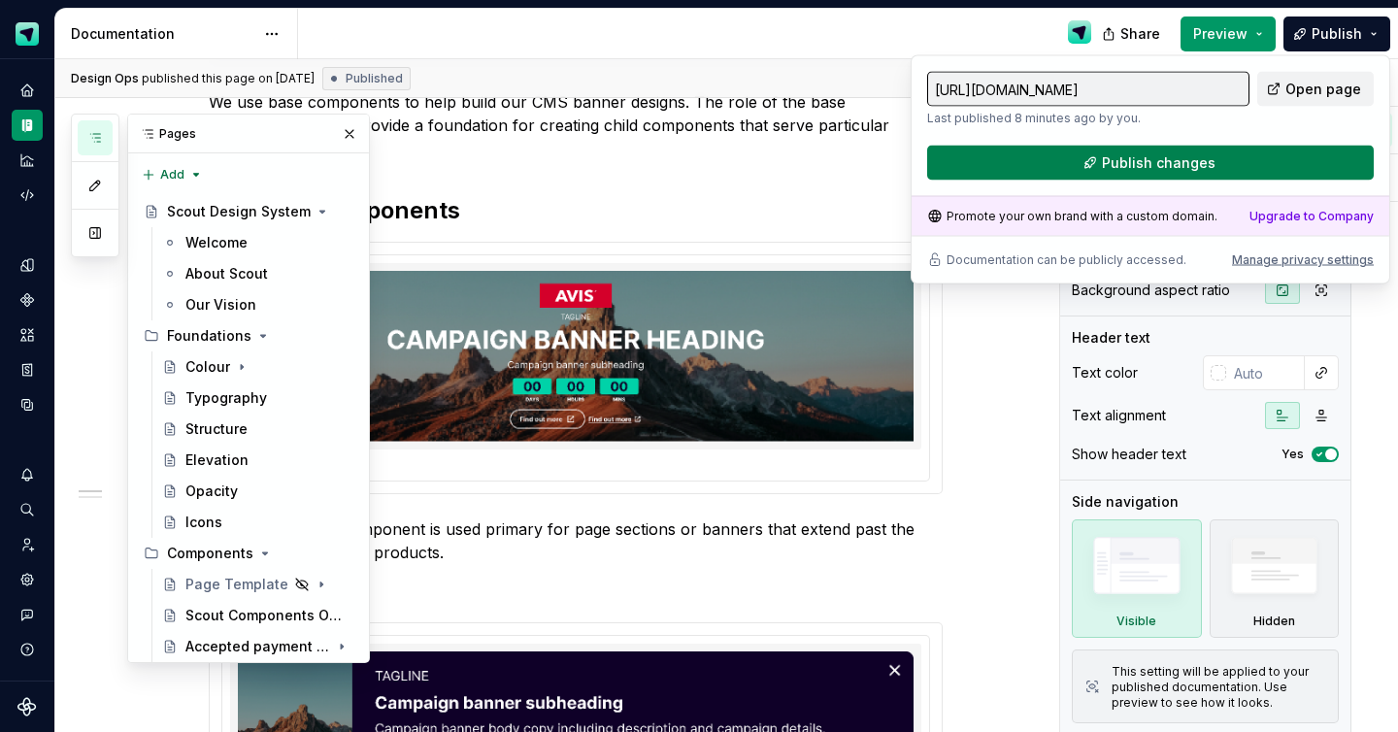
click at [1182, 164] on span "Publish changes" at bounding box center [1159, 162] width 114 height 19
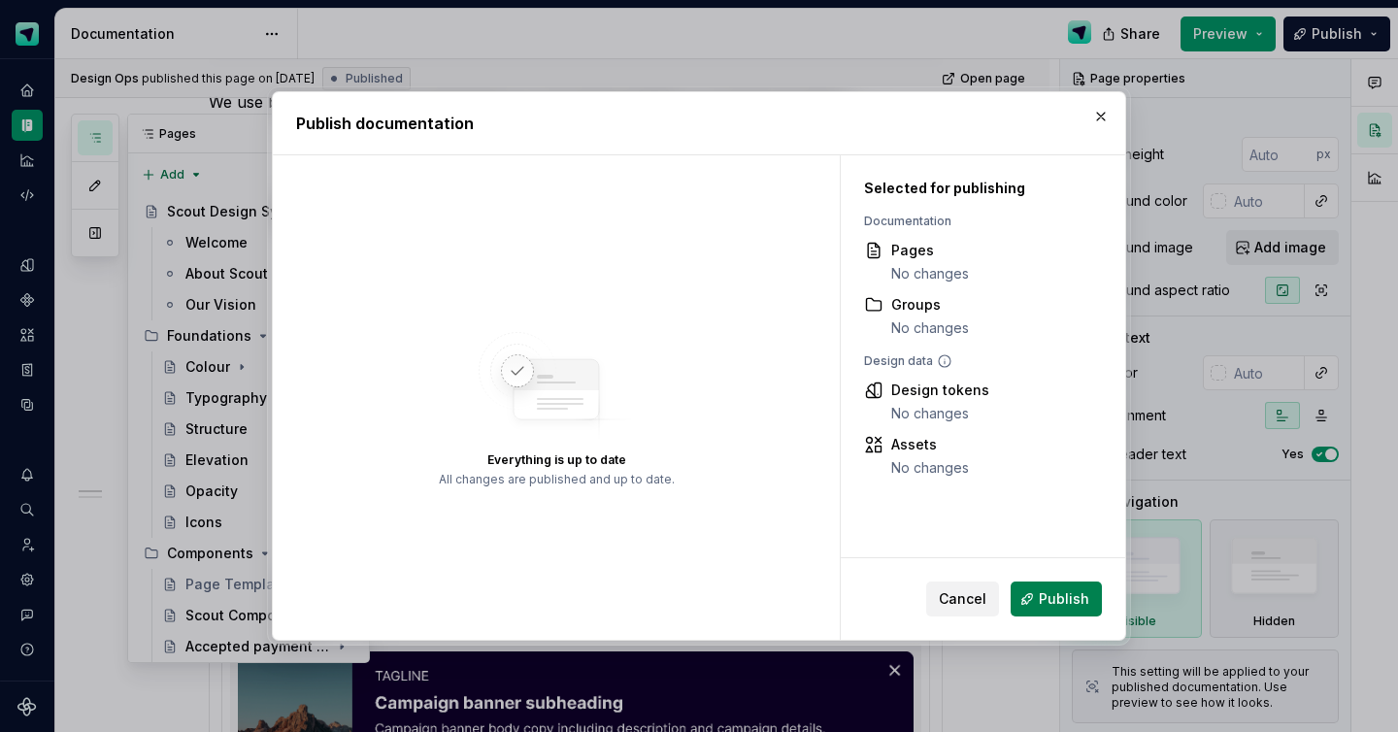
click at [1073, 599] on span "Publish" at bounding box center [1064, 598] width 50 height 19
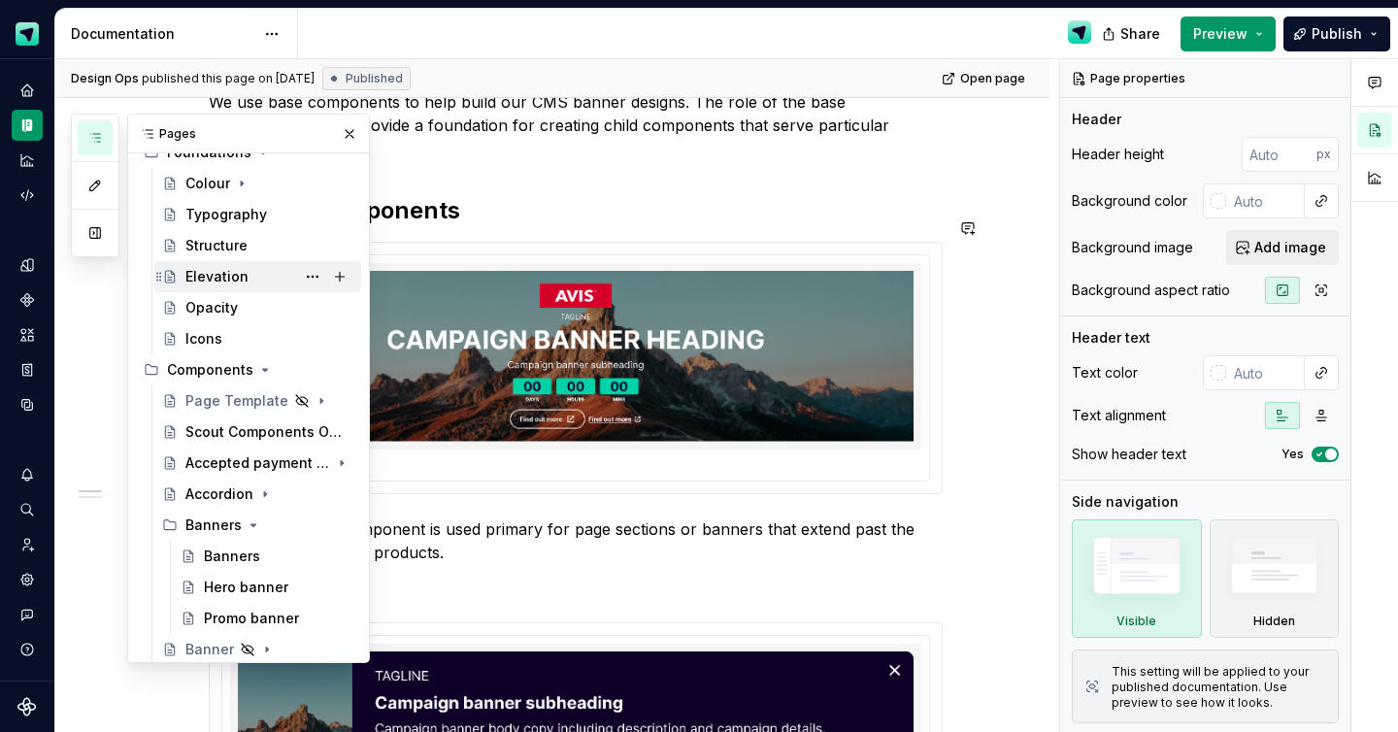
scroll to position [221, 0]
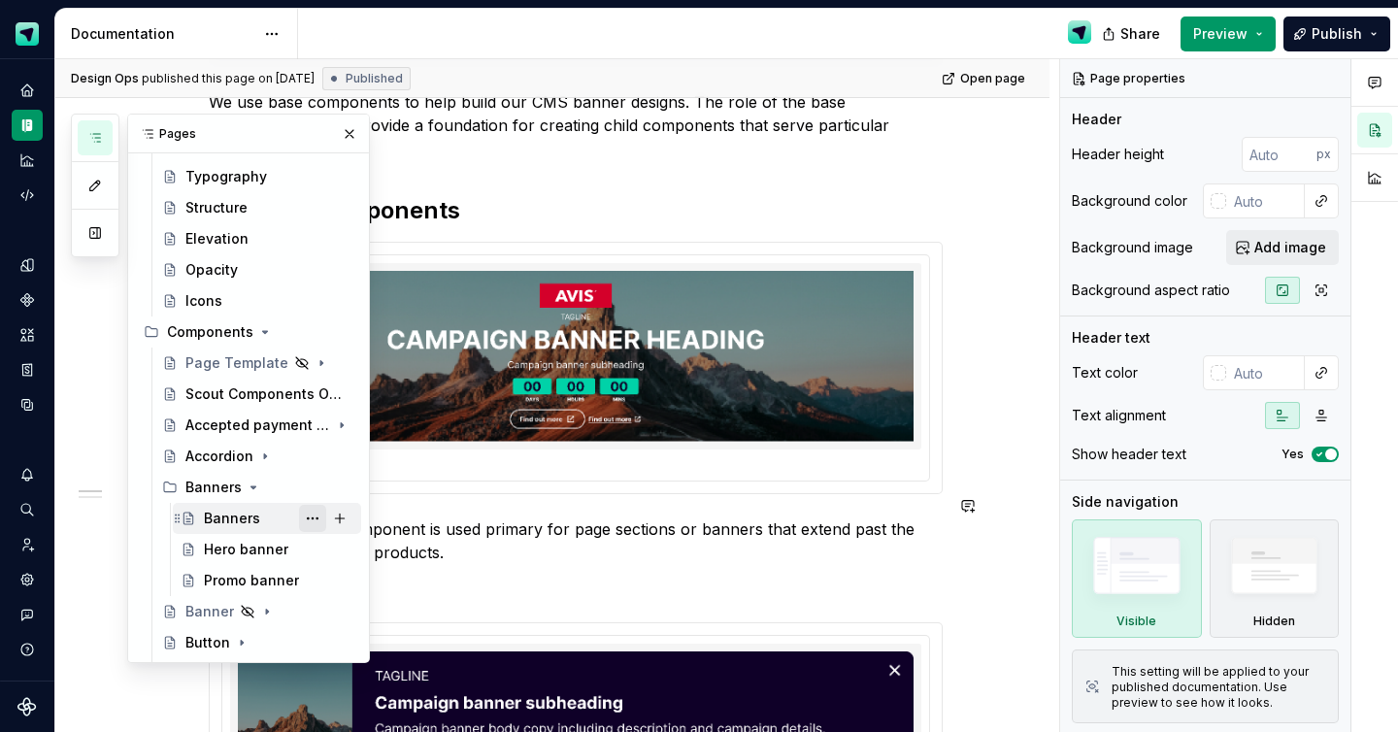
click at [310, 525] on button "Page tree" at bounding box center [312, 518] width 27 height 27
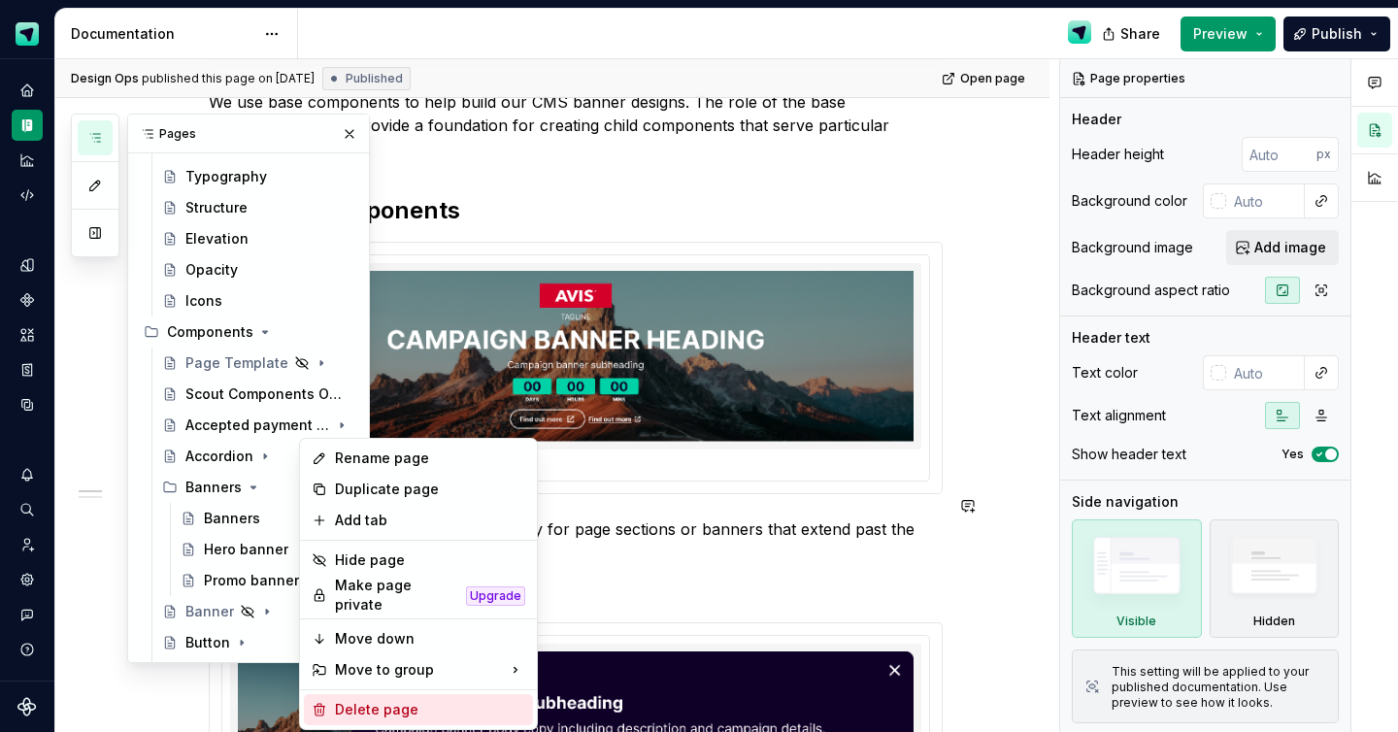
click at [362, 700] on div "Delete page" at bounding box center [430, 709] width 190 height 19
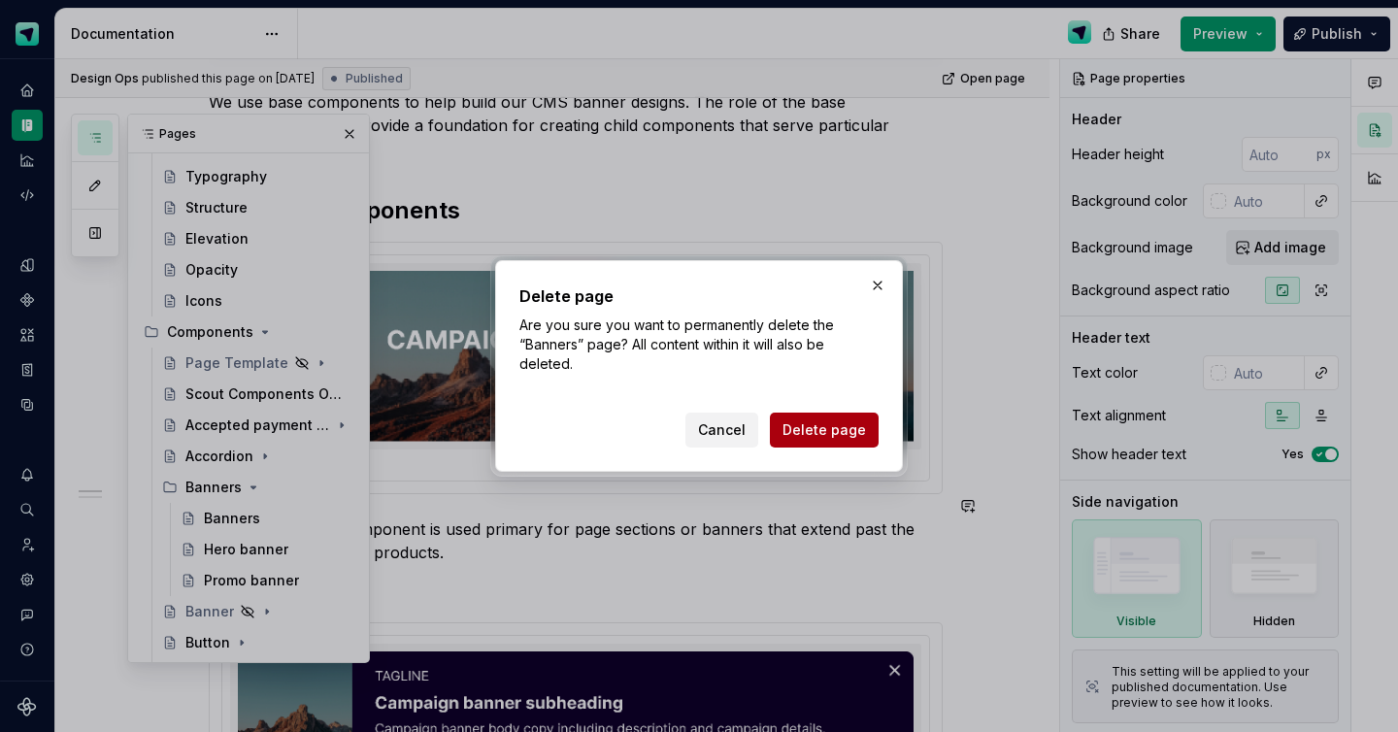
click at [822, 435] on span "Delete page" at bounding box center [824, 429] width 83 height 19
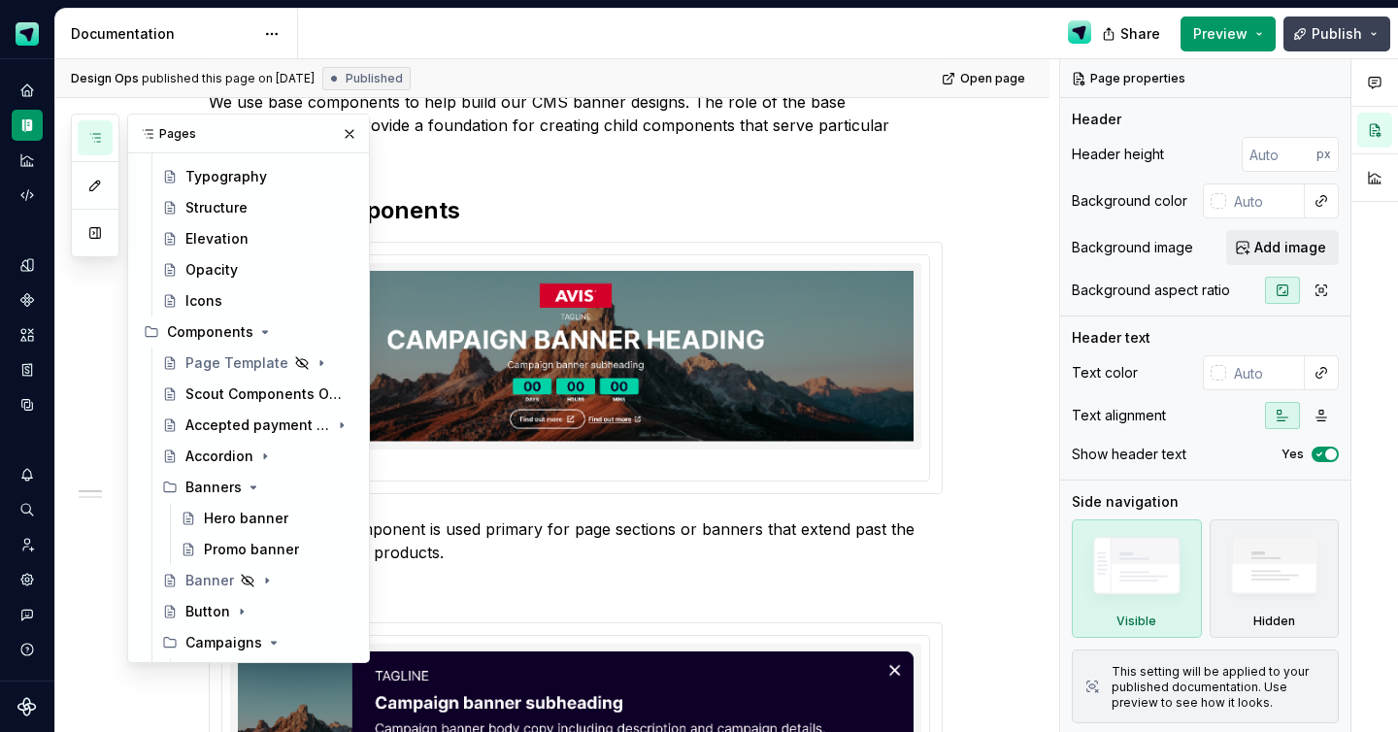
click at [1320, 42] on span "Publish" at bounding box center [1337, 33] width 50 height 19
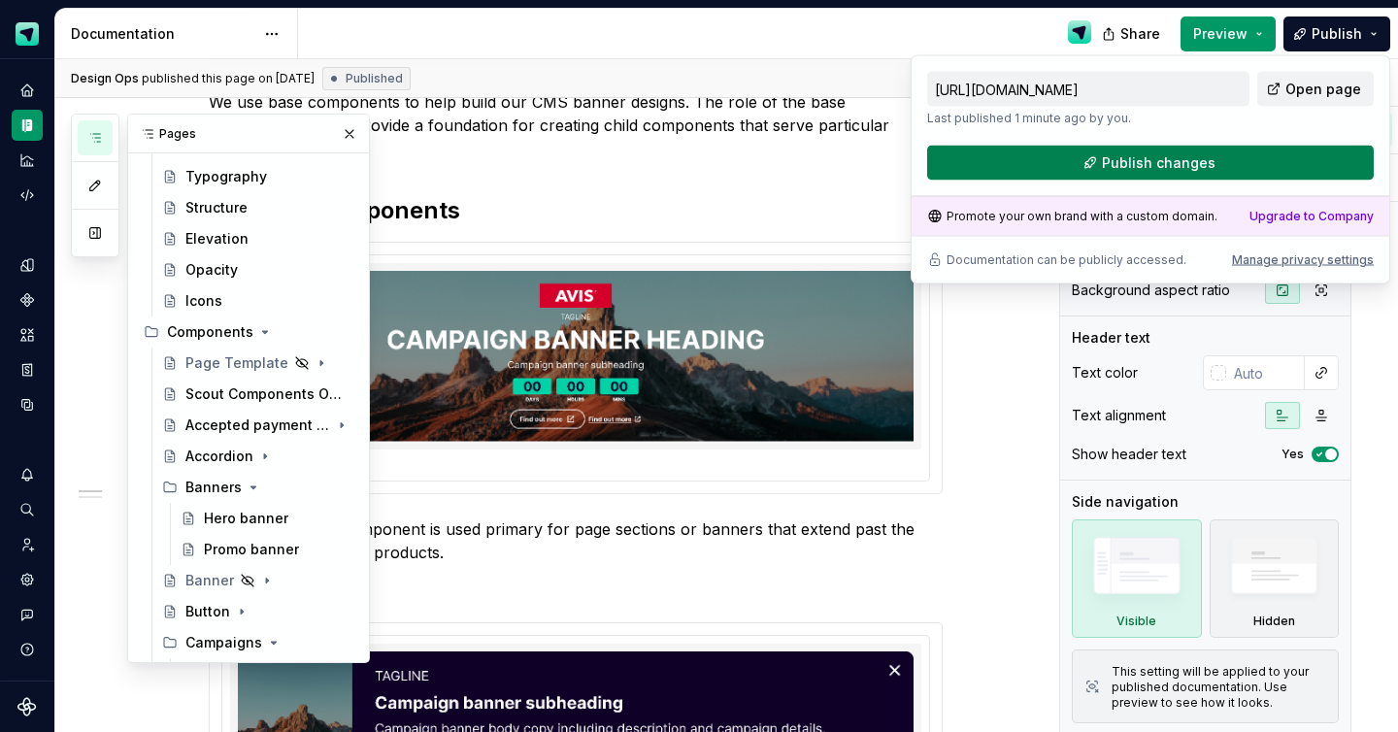
click at [1155, 176] on button "Publish changes" at bounding box center [1150, 163] width 447 height 35
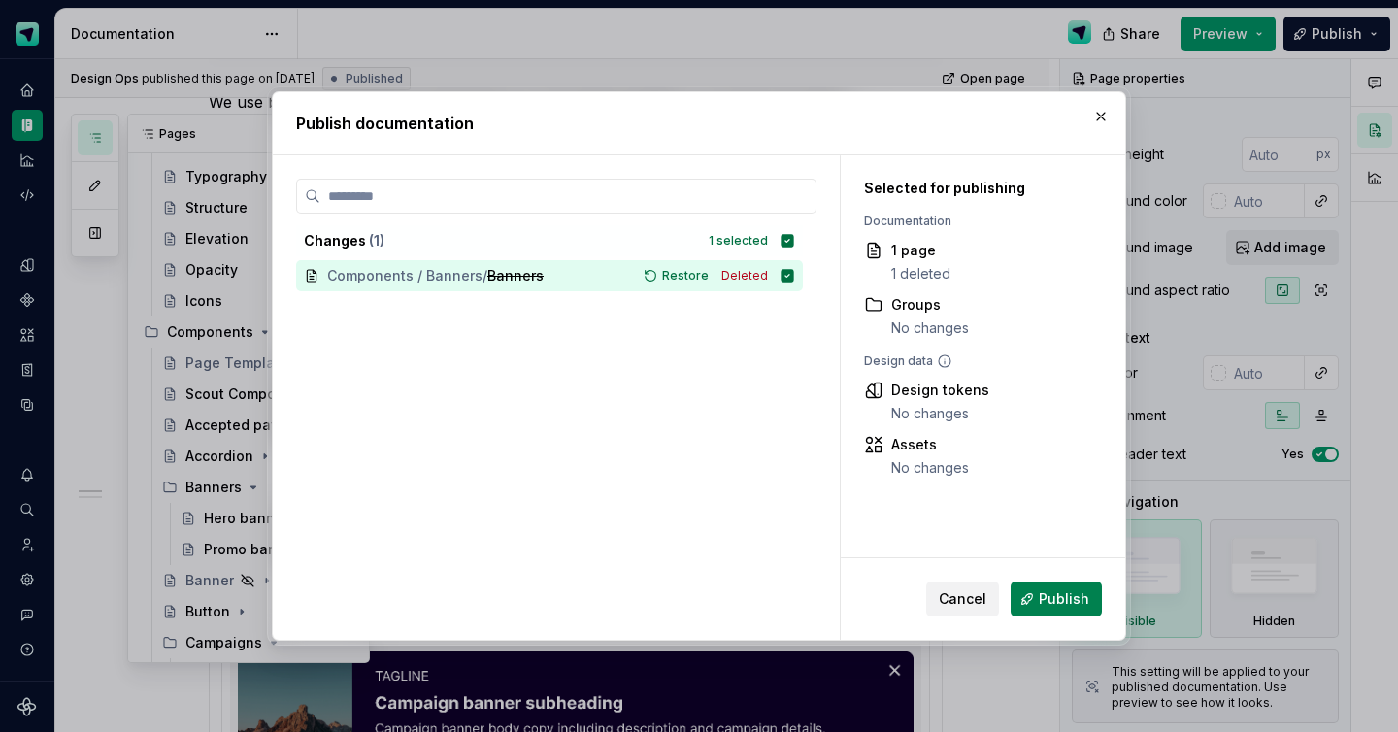
click at [1043, 605] on span "Publish" at bounding box center [1064, 598] width 50 height 19
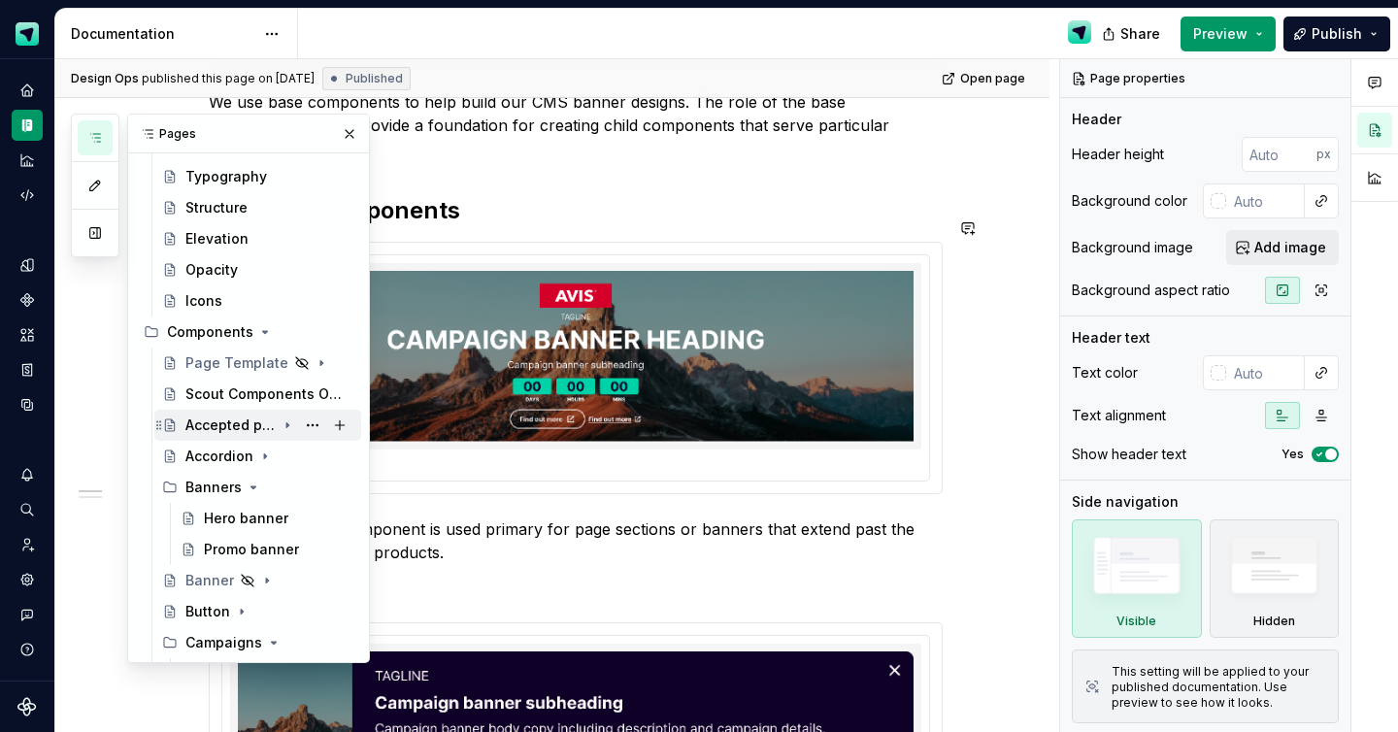
scroll to position [390, 0]
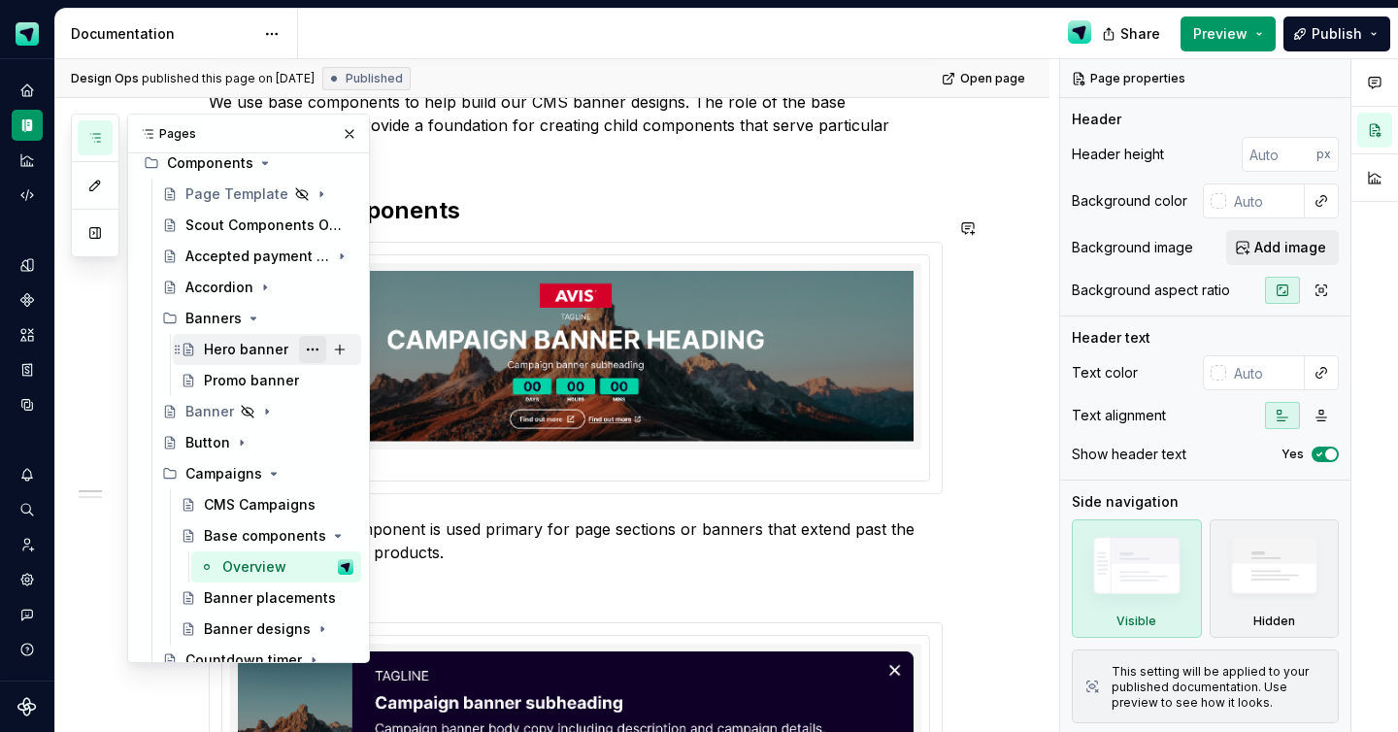
click at [315, 353] on button "Page tree" at bounding box center [312, 349] width 27 height 27
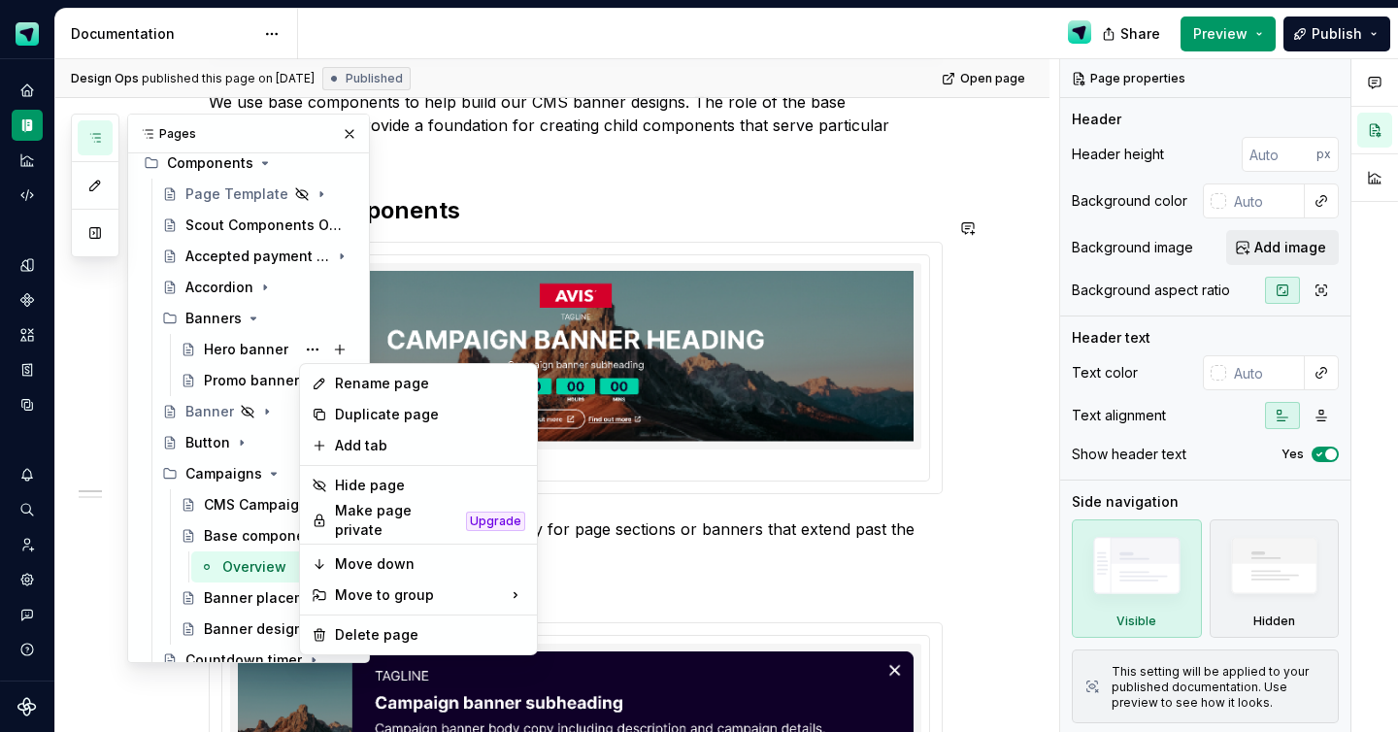
click at [231, 358] on div "Pages Add Accessibility guide for tree Page tree. Navigate the tree with the ar…" at bounding box center [220, 389] width 299 height 550
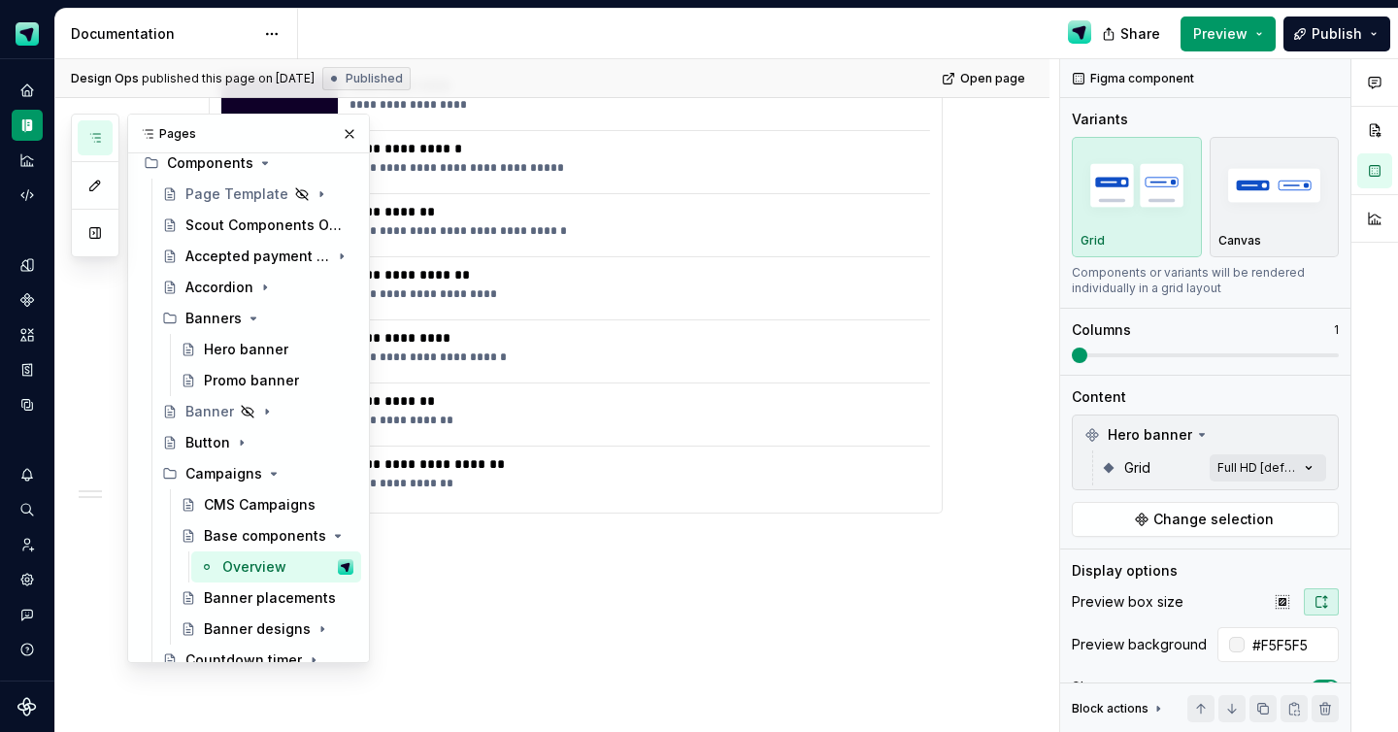
scroll to position [1259, 0]
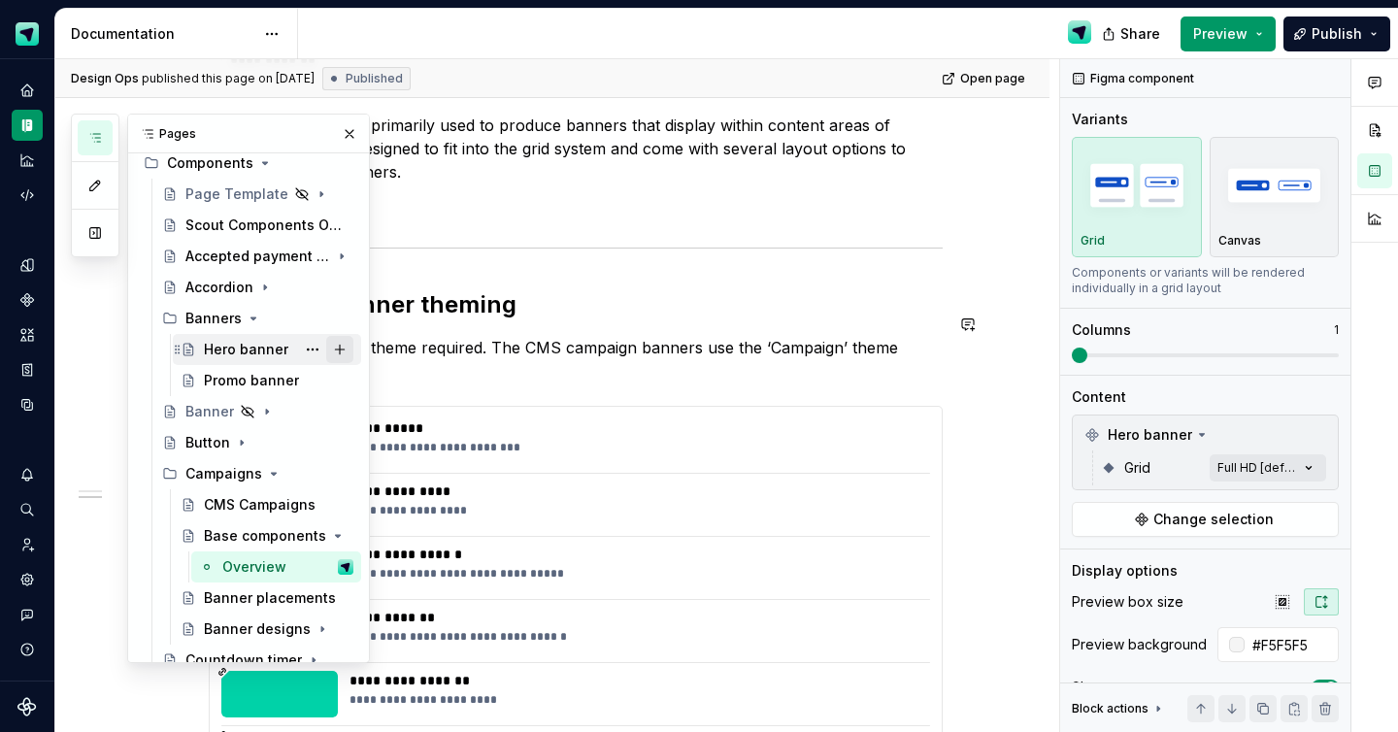
click at [340, 352] on button "Page tree" at bounding box center [339, 349] width 27 height 27
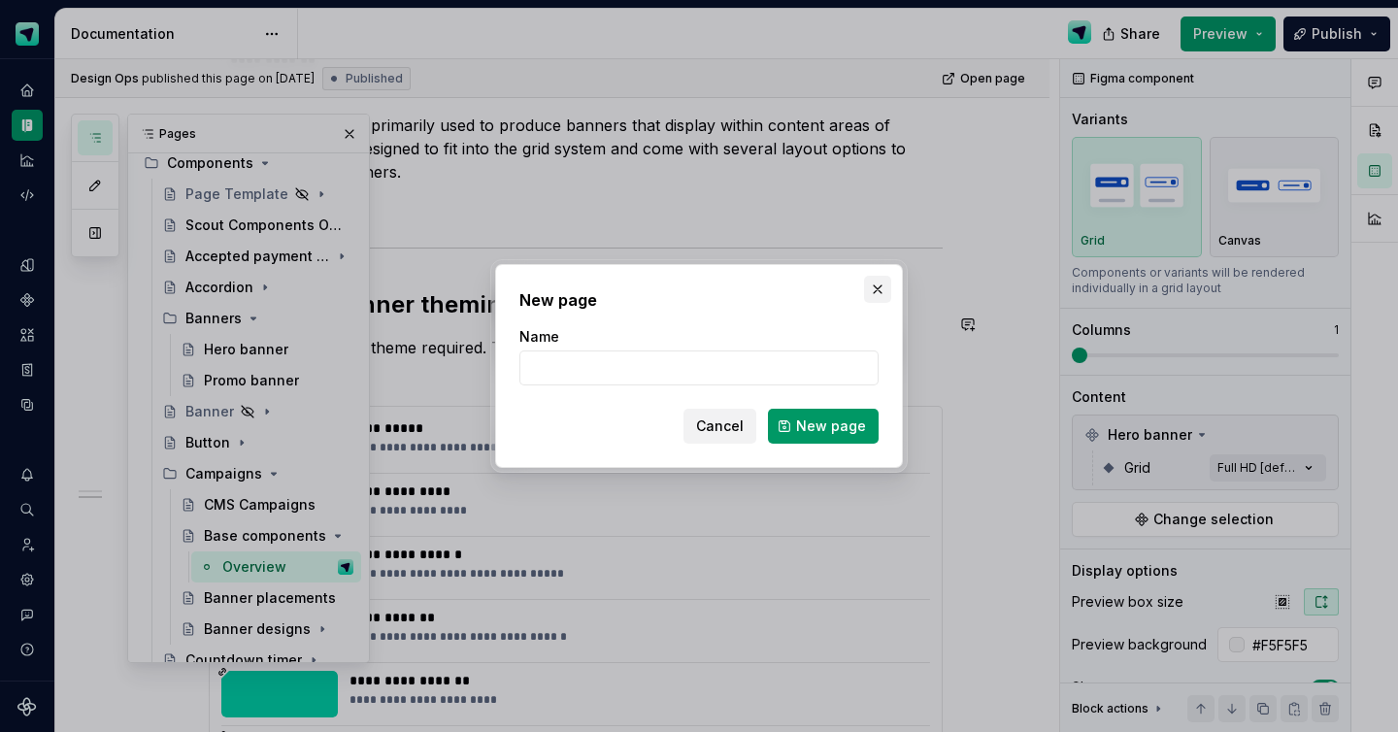
click at [881, 285] on button "button" at bounding box center [877, 289] width 27 height 27
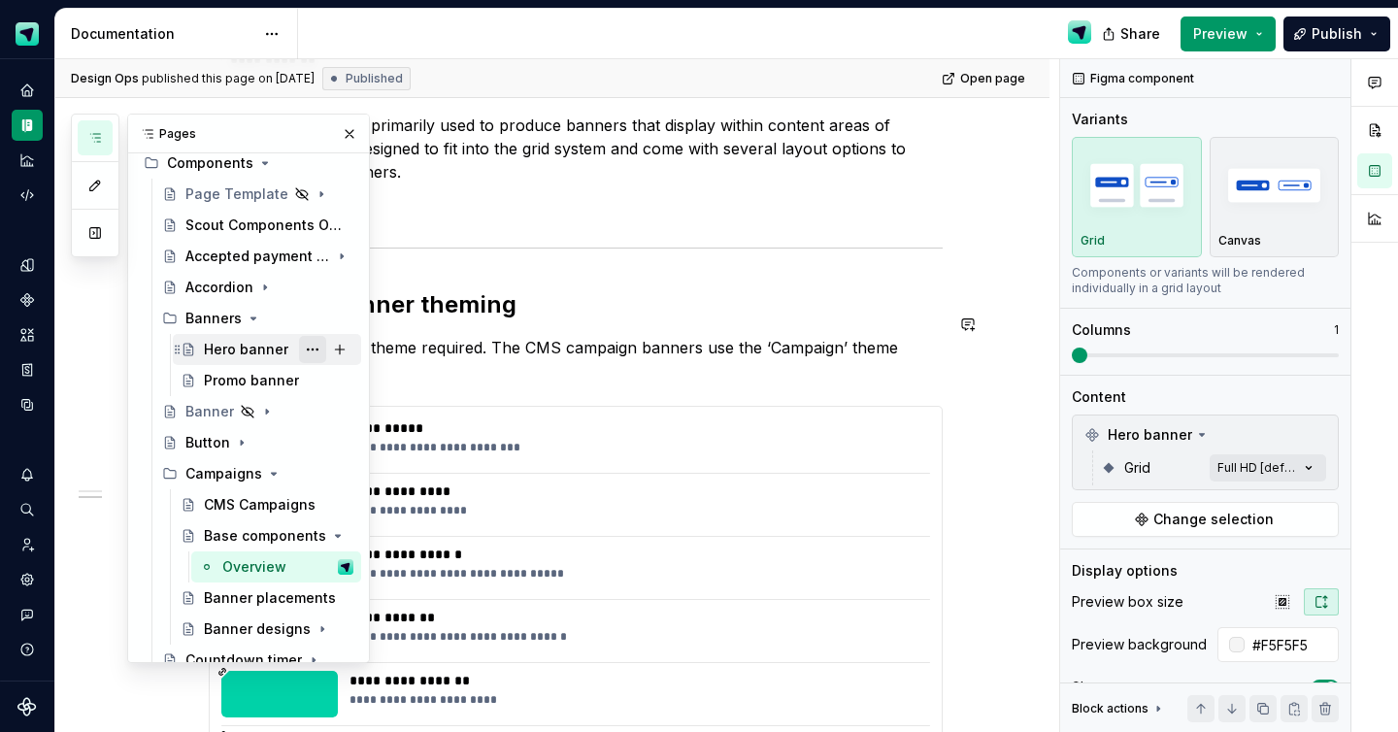
click at [314, 347] on button "Page tree" at bounding box center [312, 349] width 27 height 27
click at [217, 382] on div "Pages Add Accessibility guide for tree Page tree. Navigate the tree with the ar…" at bounding box center [220, 389] width 299 height 550
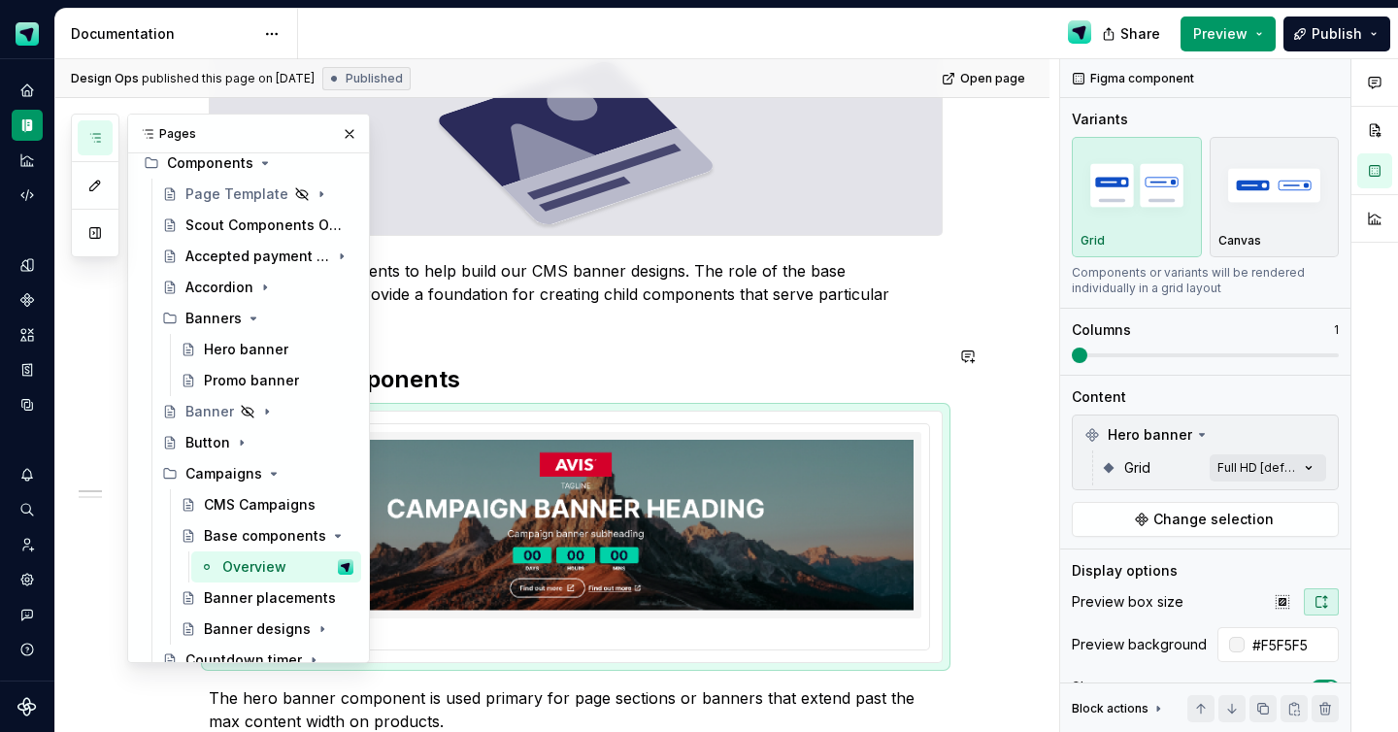
scroll to position [0, 0]
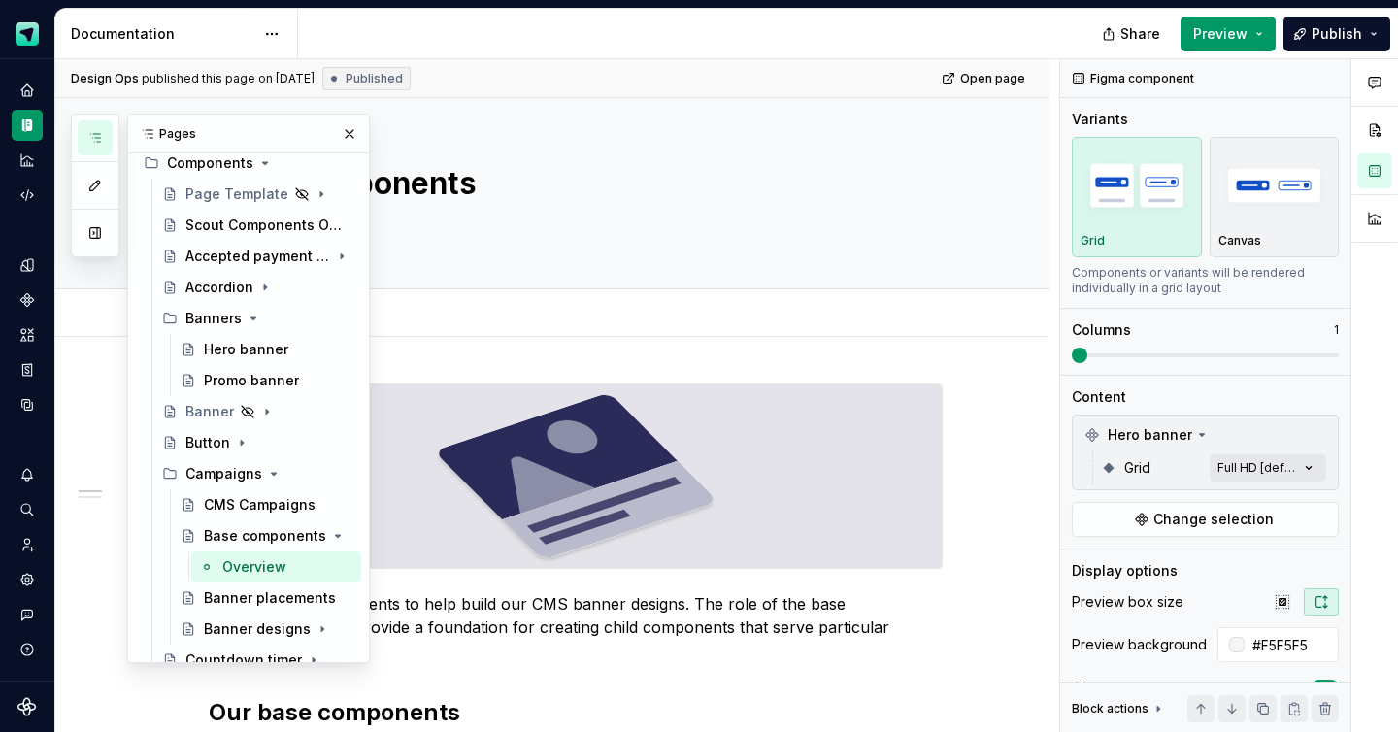
type textarea "*"
